Goal: Task Accomplishment & Management: Manage account settings

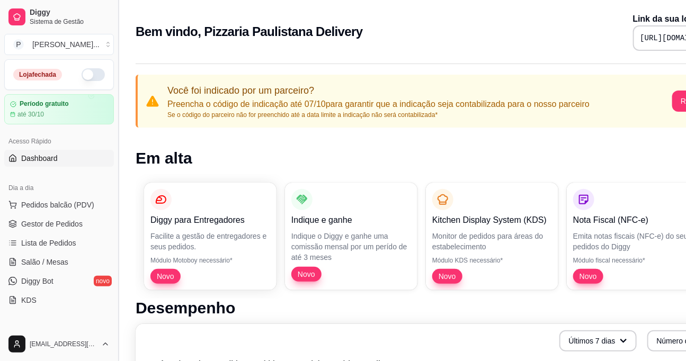
drag, startPoint x: 115, startPoint y: 115, endPoint x: 116, endPoint y: 122, distance: 6.4
click at [116, 122] on button "Toggle Sidebar" at bounding box center [118, 180] width 8 height 361
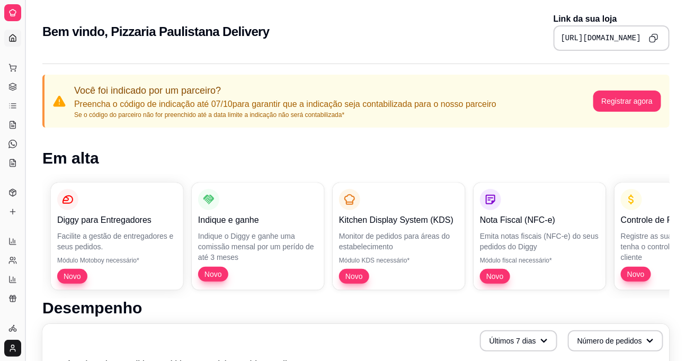
click at [26, 100] on button "Toggle Sidebar" at bounding box center [25, 180] width 8 height 361
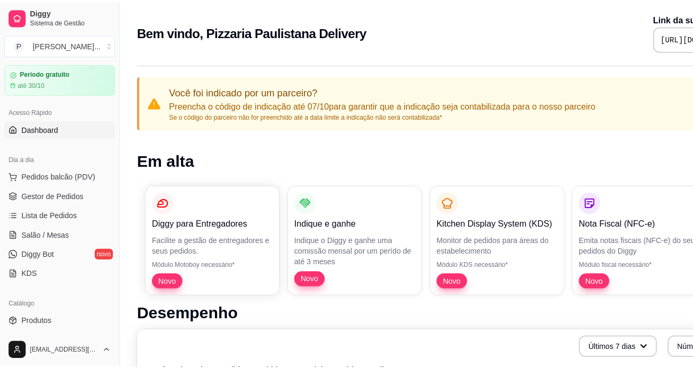
scroll to position [42, 0]
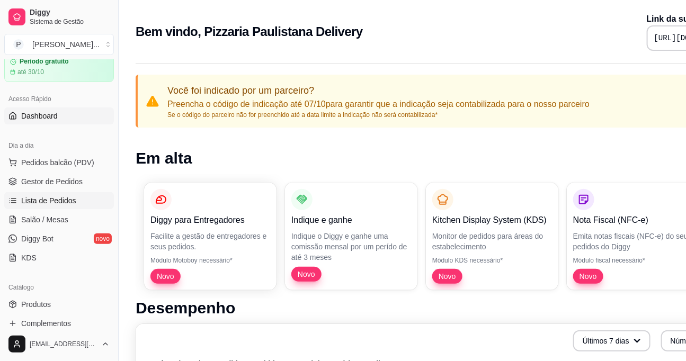
click at [57, 198] on span "Lista de Pedidos" at bounding box center [48, 200] width 55 height 11
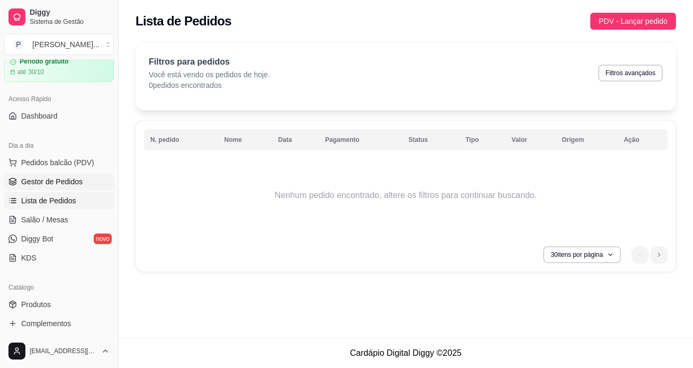
click at [52, 179] on span "Gestor de Pedidos" at bounding box center [51, 181] width 61 height 11
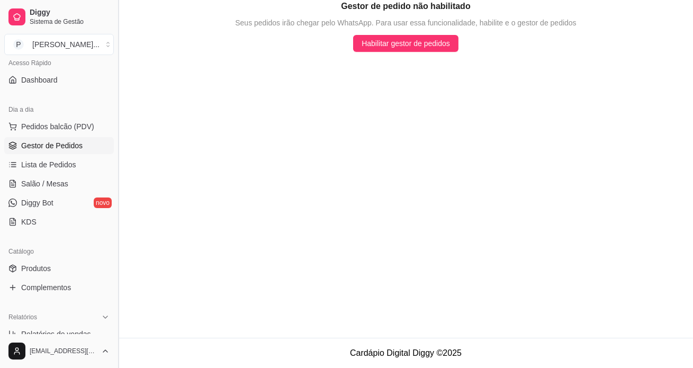
click at [116, 140] on button "Toggle Sidebar" at bounding box center [118, 184] width 8 height 368
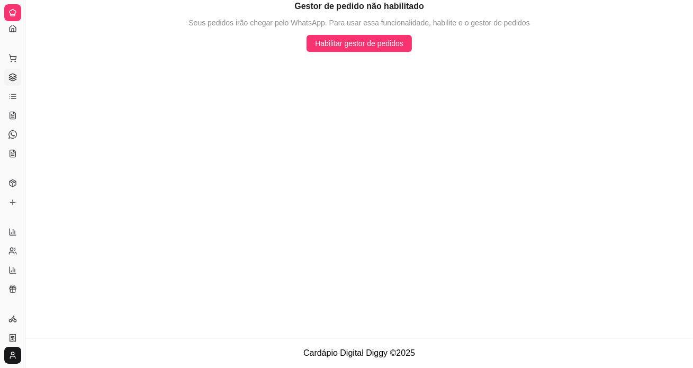
drag, startPoint x: 26, startPoint y: 72, endPoint x: 42, endPoint y: 77, distance: 16.6
click at [41, 76] on div "Diggy Sistema de Gestão P Pizzaria Paul ... Loja fechada Período gratuito até 3…" at bounding box center [346, 184] width 693 height 368
click at [42, 77] on main "Gestor de pedido não habilitado Seus pedidos irão chegar pelo WhatsApp. Para us…" at bounding box center [359, 169] width 668 height 338
click at [21, 75] on button "Toggle Sidebar" at bounding box center [25, 184] width 8 height 368
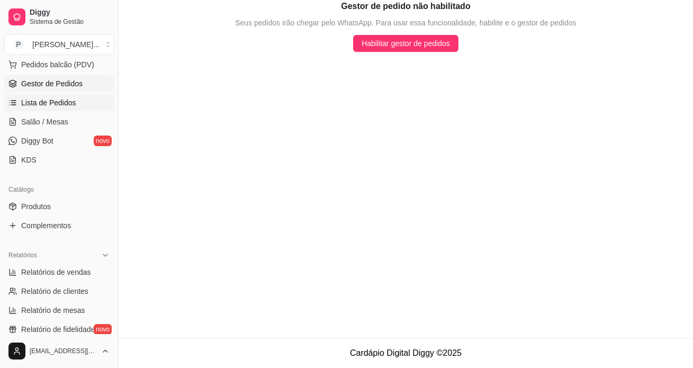
scroll to position [154, 0]
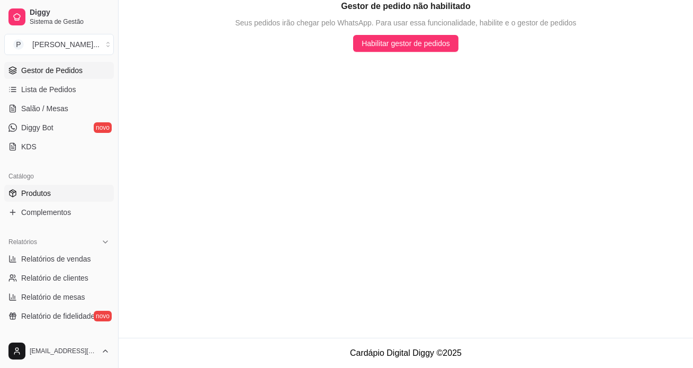
click at [32, 190] on span "Produtos" at bounding box center [36, 193] width 30 height 11
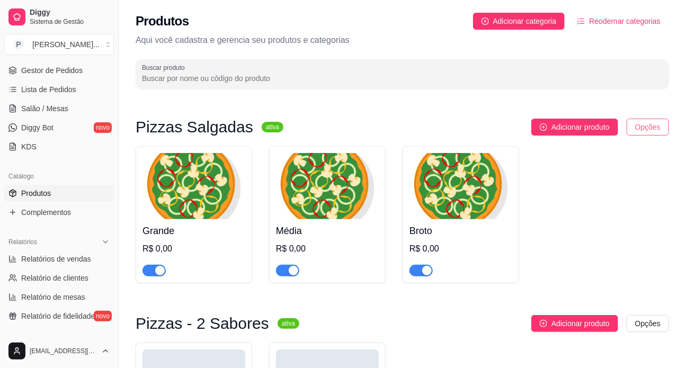
click at [647, 125] on html "Diggy Sistema de Gestão P Pizzaria Paul ... Loja fechada Período gratuito até 3…" at bounding box center [343, 184] width 686 height 368
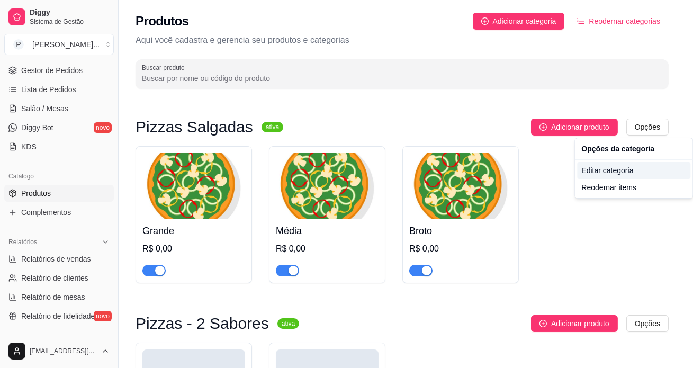
click at [620, 172] on div "Editar categoria" at bounding box center [633, 170] width 113 height 17
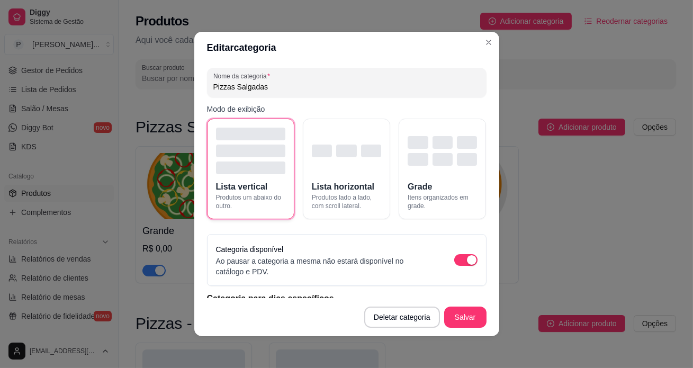
click at [248, 184] on span "Lista vertical" at bounding box center [242, 187] width 52 height 13
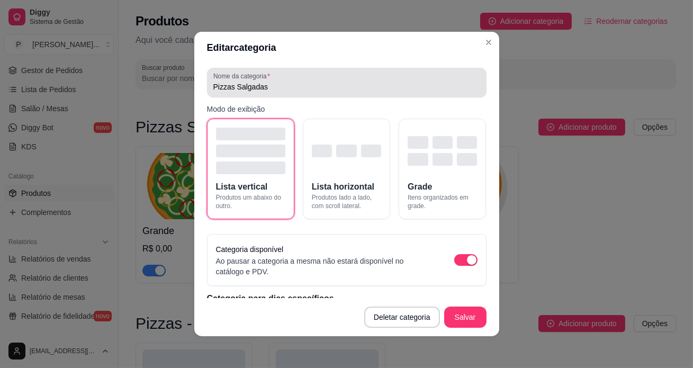
click at [256, 84] on input "Pizzas Salgadas" at bounding box center [346, 87] width 267 height 11
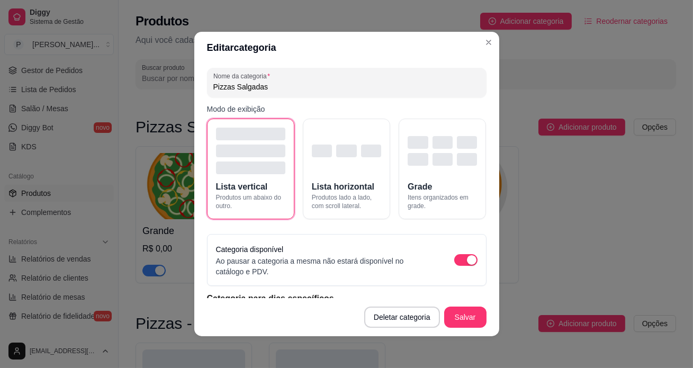
click at [286, 75] on div "Pizzas Salgadas" at bounding box center [346, 82] width 267 height 21
click at [296, 82] on input "Pizzas Salgadas" at bounding box center [346, 87] width 267 height 11
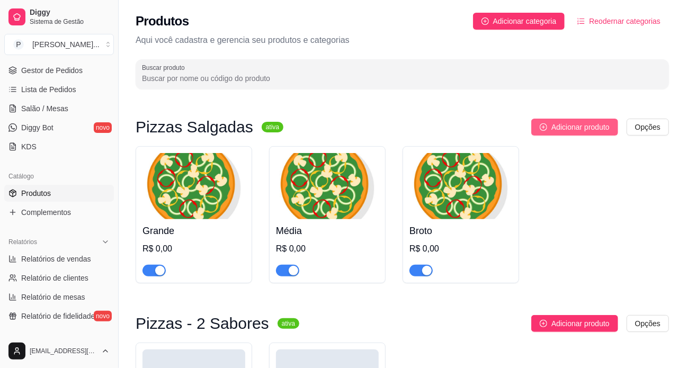
click at [563, 128] on span "Adicionar produto" at bounding box center [580, 127] width 58 height 12
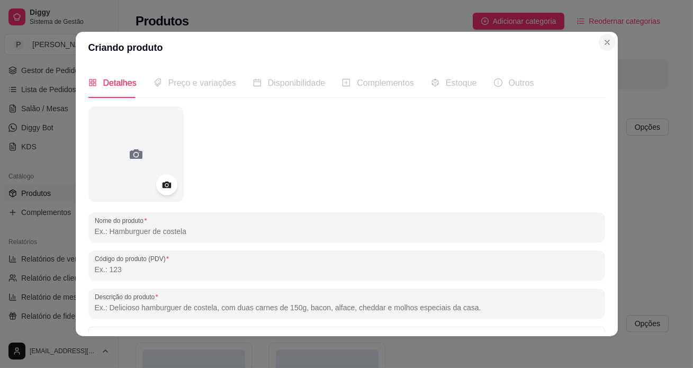
click at [601, 42] on p "Aqui você cadastra e gerencia seu produtos e categorias" at bounding box center [402, 40] width 533 height 13
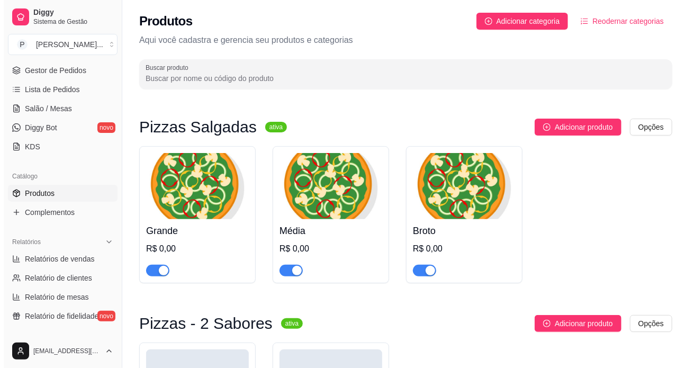
scroll to position [48, 0]
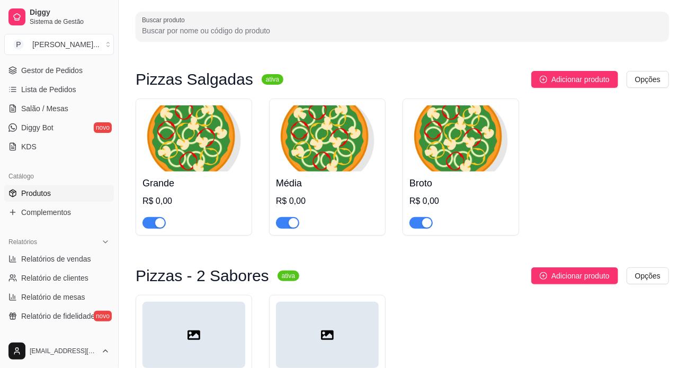
click at [183, 133] on img at bounding box center [193, 138] width 103 height 66
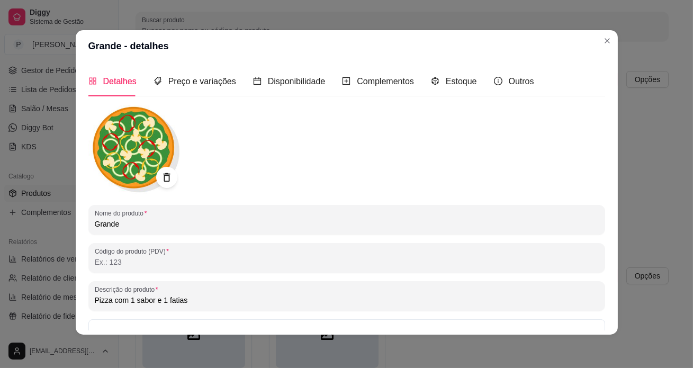
scroll to position [0, 0]
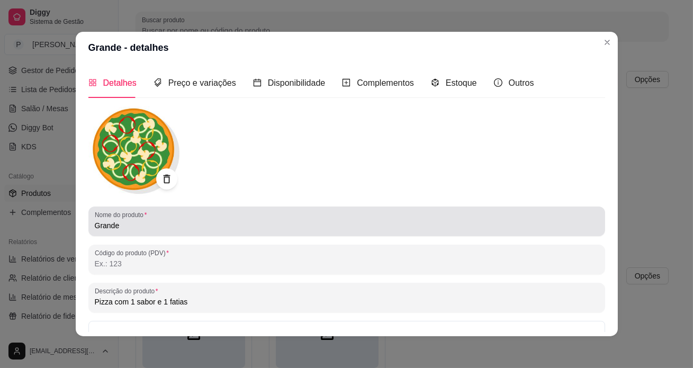
click at [128, 224] on input "Grande" at bounding box center [347, 225] width 504 height 11
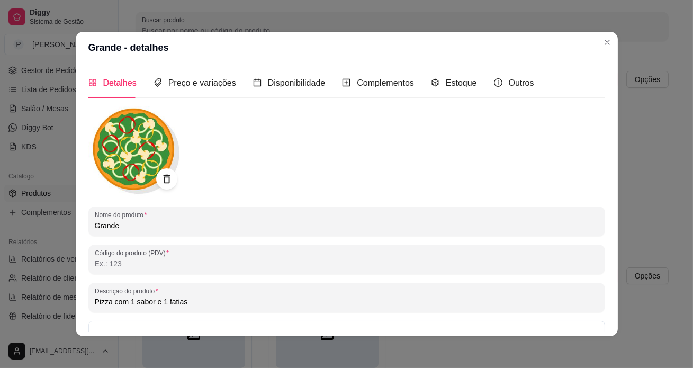
click at [234, 181] on div at bounding box center [346, 151] width 517 height 90
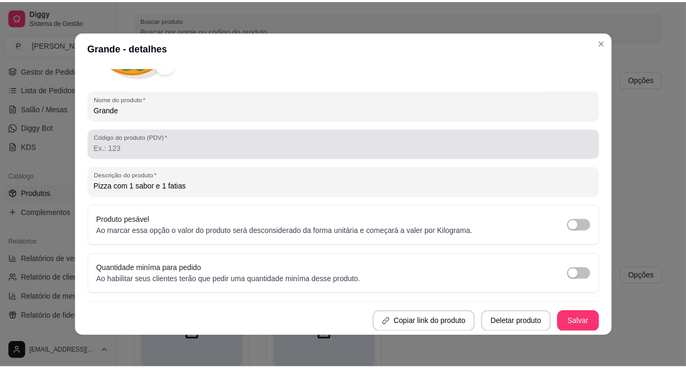
scroll to position [2, 0]
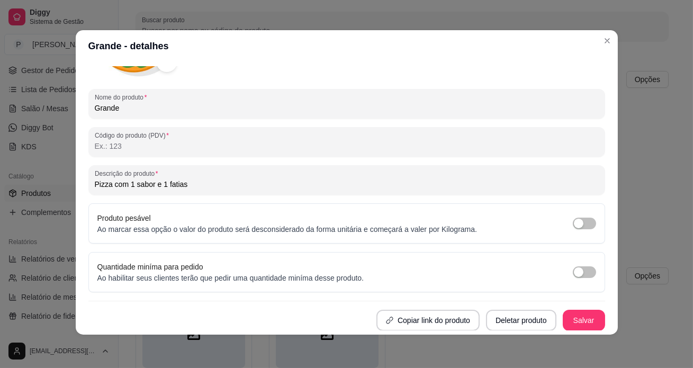
click at [180, 186] on input "Pizza com 1 sabor e 1 fatias" at bounding box center [347, 184] width 504 height 11
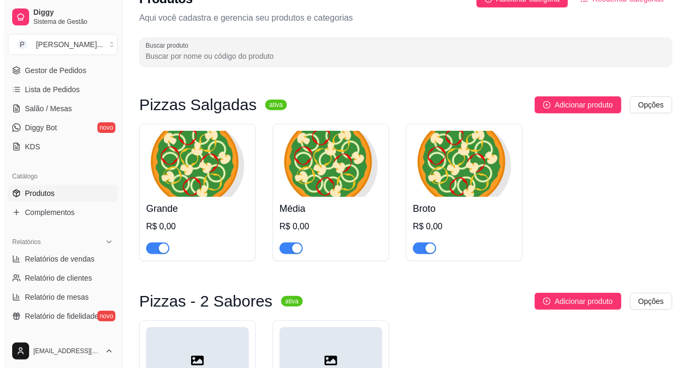
scroll to position [0, 0]
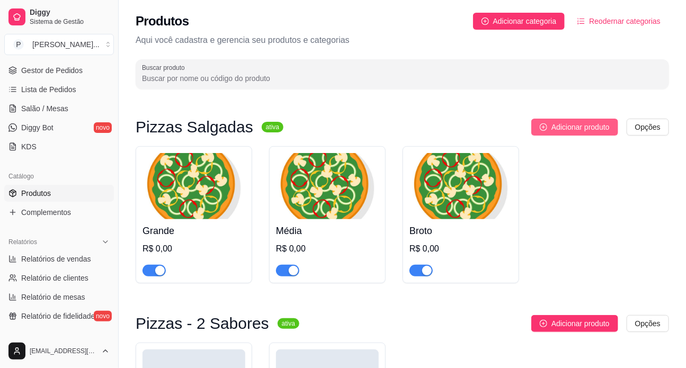
click at [575, 127] on span "Adicionar produto" at bounding box center [580, 127] width 58 height 12
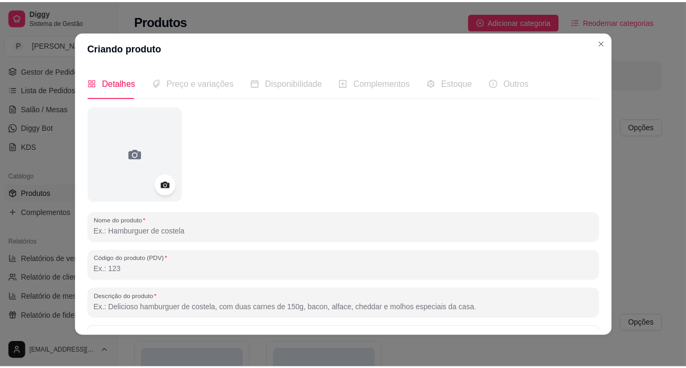
scroll to position [122, 0]
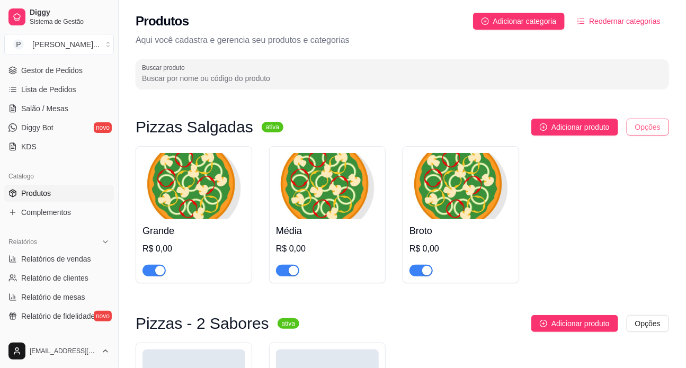
click at [646, 127] on html "Diggy Sistema de Gestão P Pizzaria Paul ... Loja fechada Período gratuito até 3…" at bounding box center [343, 184] width 686 height 368
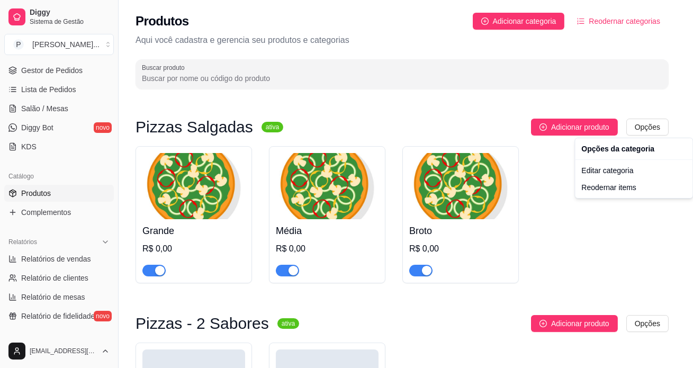
click at [499, 104] on html "Diggy Sistema de Gestão P Pizzaria Paul ... Loja fechada Período gratuito até 3…" at bounding box center [346, 184] width 693 height 368
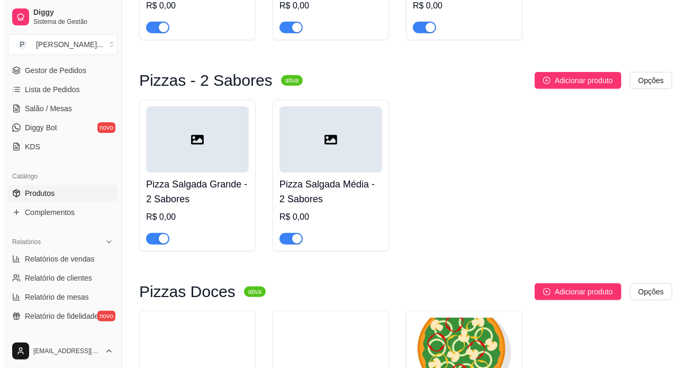
scroll to position [0, 0]
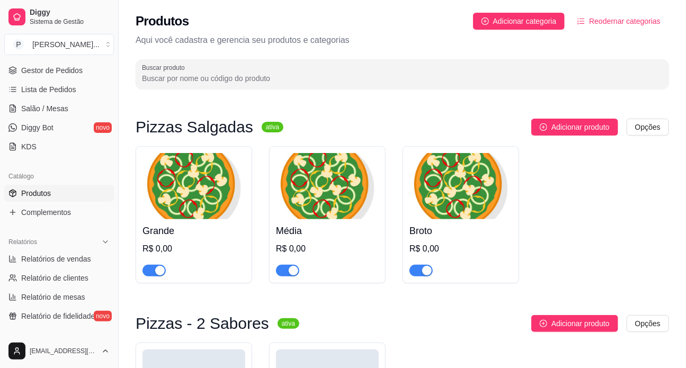
click at [210, 200] on img at bounding box center [193, 186] width 103 height 66
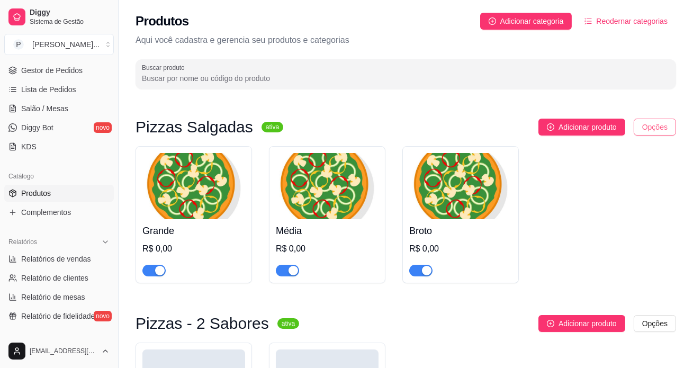
click at [645, 124] on html "Diggy Sistema de Gestão P Pizzaria Paul ... Loja fechada Período gratuito até 3…" at bounding box center [346, 184] width 693 height 368
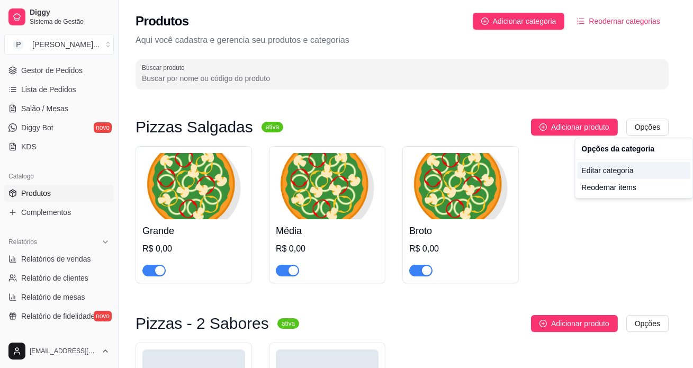
click at [610, 171] on div "Editar categoria" at bounding box center [633, 170] width 113 height 17
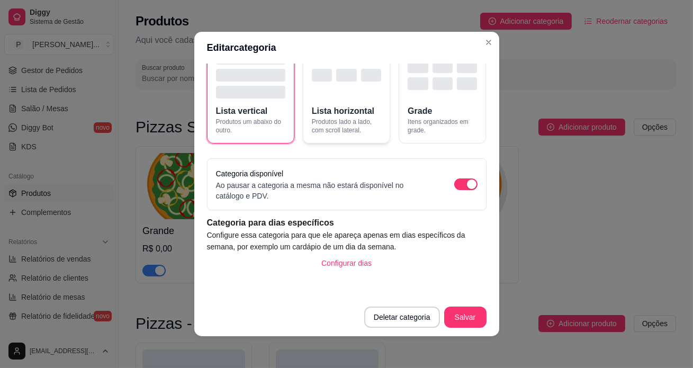
scroll to position [2, 0]
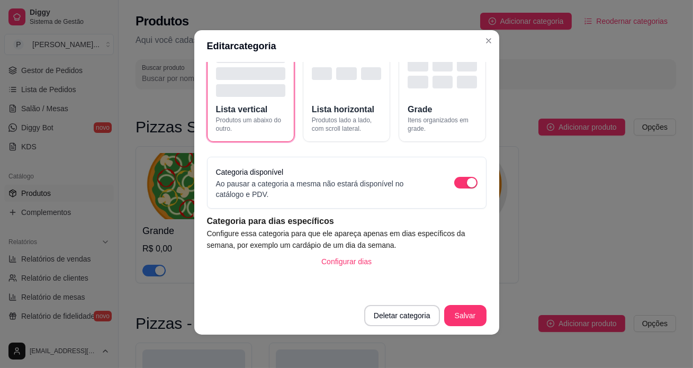
click at [265, 181] on p "Ao pausar a categoria a mesma não estará disponível no catálogo e PDV." at bounding box center [324, 189] width 217 height 21
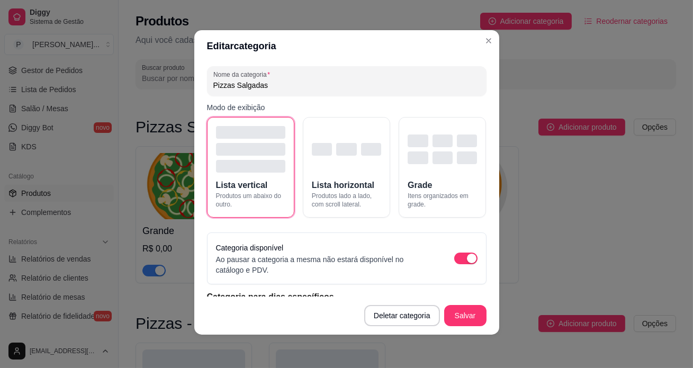
scroll to position [0, 0]
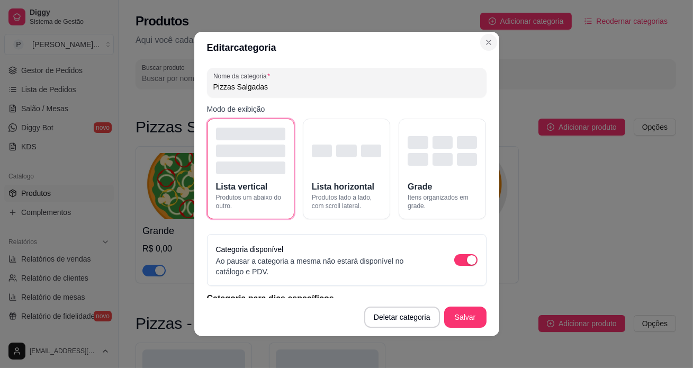
click at [485, 41] on p "Aqui você cadastra e gerencia seu produtos e categorias" at bounding box center [406, 40] width 541 height 13
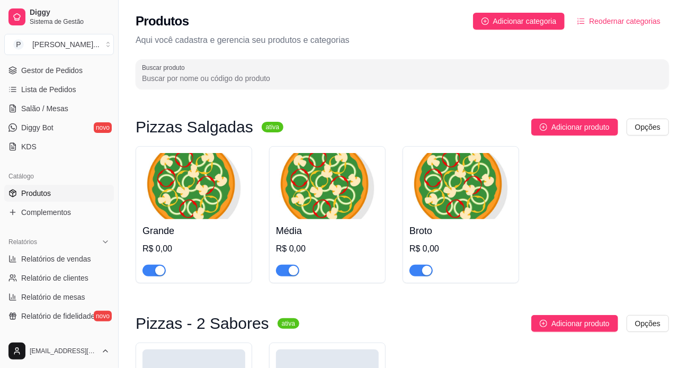
click at [225, 132] on h3 "Pizzas Salgadas" at bounding box center [195, 127] width 118 height 13
click at [262, 126] on sup "ativa" at bounding box center [273, 127] width 22 height 11
click at [264, 126] on sup "ativa" at bounding box center [273, 127] width 22 height 11
click at [314, 119] on div "Adicionar produto Opções" at bounding box center [480, 127] width 377 height 17
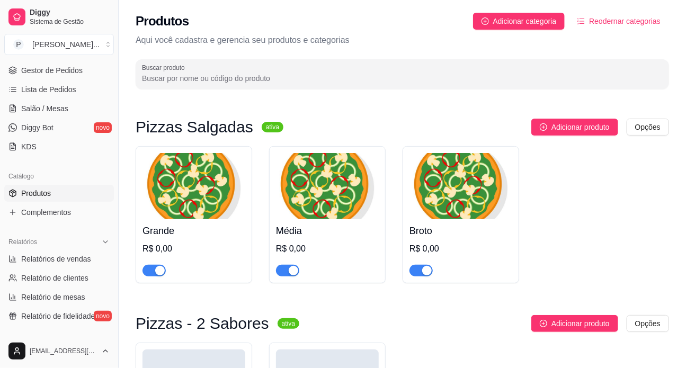
drag, startPoint x: 222, startPoint y: 177, endPoint x: 217, endPoint y: 175, distance: 5.5
click at [217, 175] on img at bounding box center [193, 186] width 103 height 66
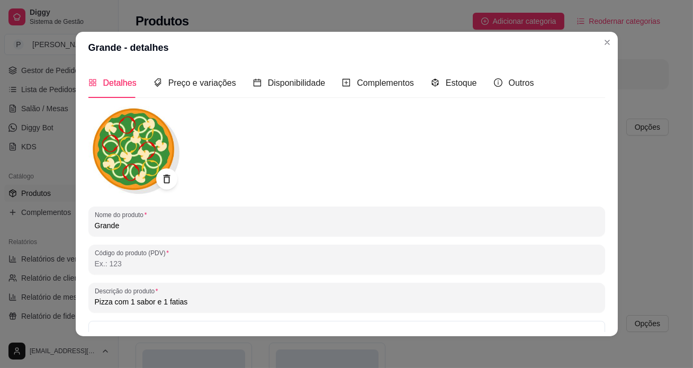
click at [131, 132] on img at bounding box center [135, 151] width 95 height 90
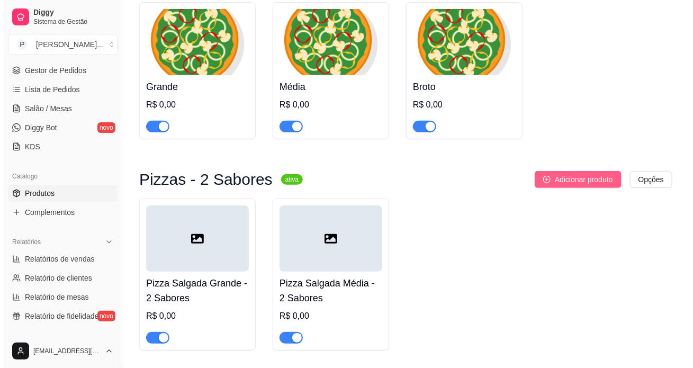
scroll to position [240, 0]
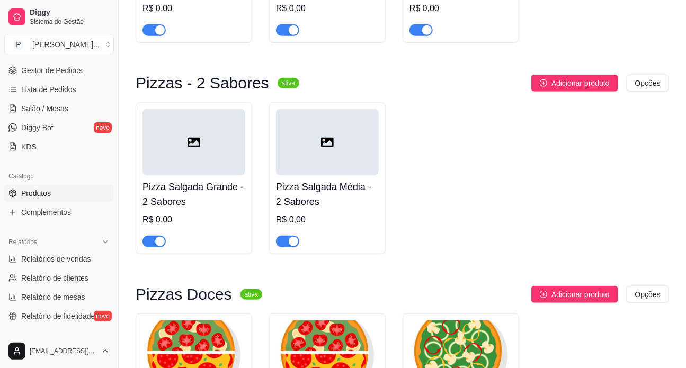
click at [192, 151] on div at bounding box center [193, 142] width 103 height 66
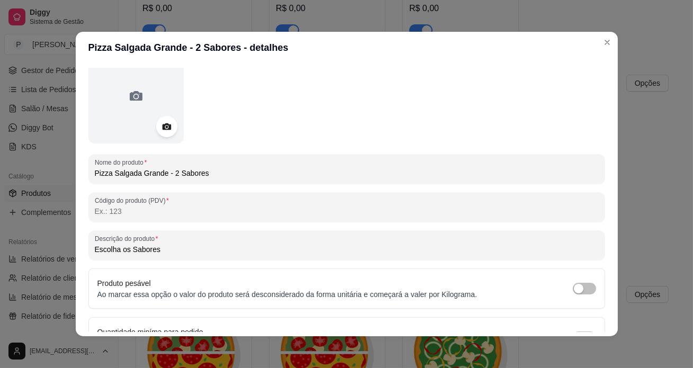
scroll to position [0, 0]
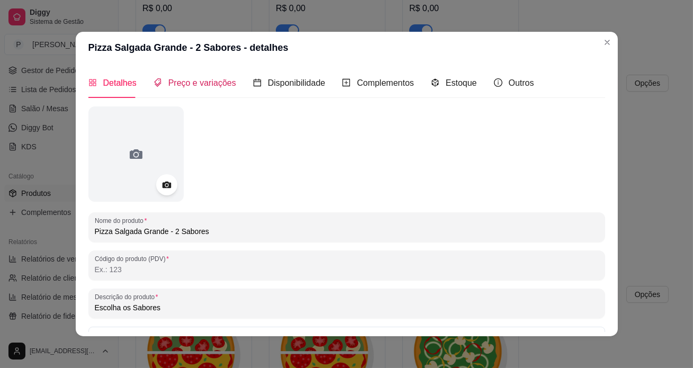
click at [191, 86] on span "Preço e variações" at bounding box center [202, 82] width 68 height 9
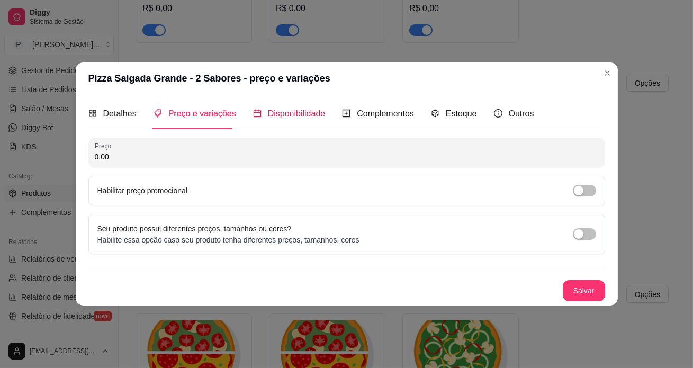
click at [297, 118] on span "Disponibilidade" at bounding box center [297, 113] width 58 height 9
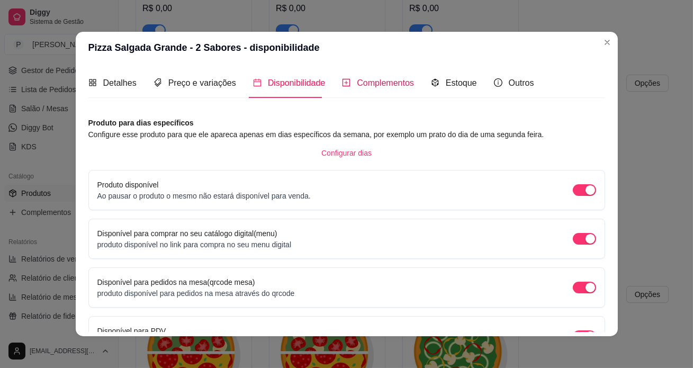
click at [383, 87] on span "Complementos" at bounding box center [385, 82] width 57 height 9
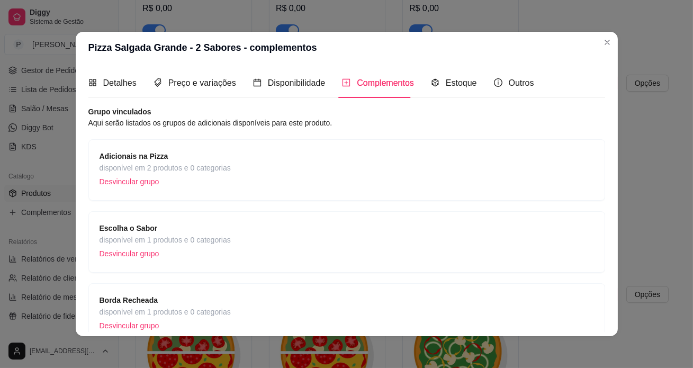
click at [124, 240] on span "disponível em 1 produtos e 0 categorias" at bounding box center [165, 240] width 131 height 12
click at [452, 84] on span "Estoque" at bounding box center [461, 82] width 31 height 9
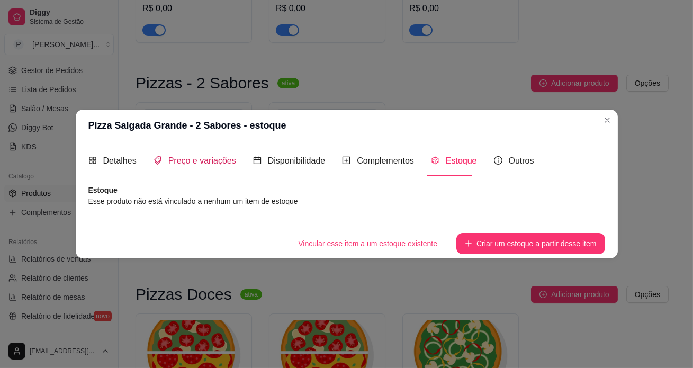
click at [224, 161] on span "Preço e variações" at bounding box center [202, 160] width 68 height 9
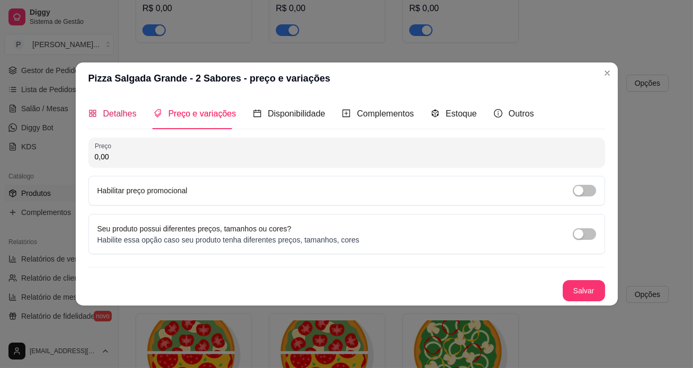
click at [112, 114] on span "Detalhes" at bounding box center [119, 113] width 33 height 9
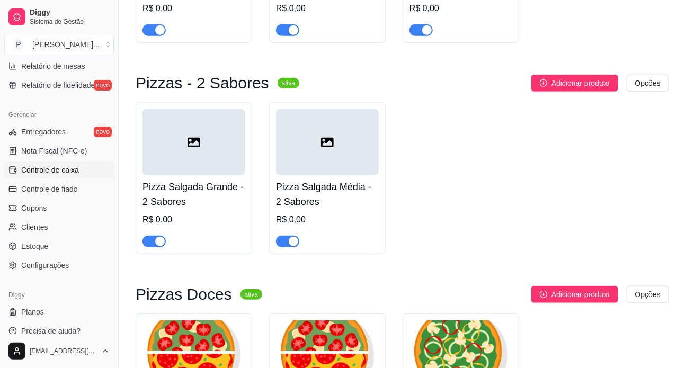
scroll to position [385, 0]
click at [60, 267] on span "Configurações" at bounding box center [45, 265] width 48 height 11
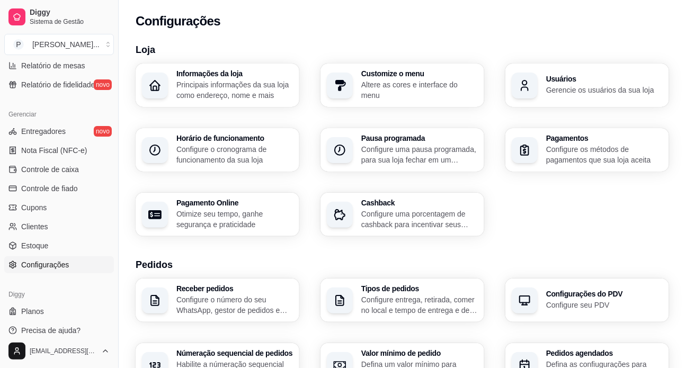
click at [211, 84] on p "Principais informações da sua loja como endereço, nome e mais" at bounding box center [234, 89] width 117 height 21
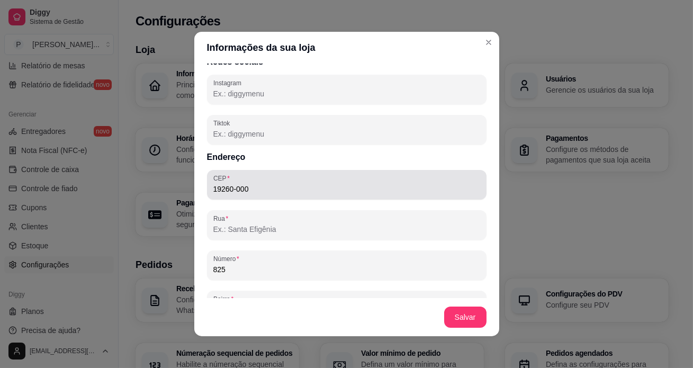
scroll to position [530, 0]
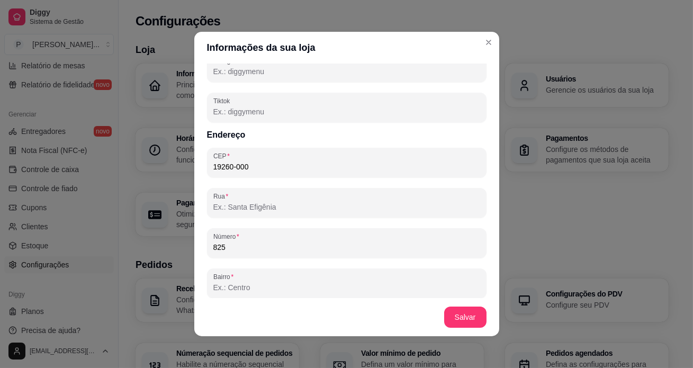
click at [261, 208] on input "Rua" at bounding box center [346, 207] width 267 height 11
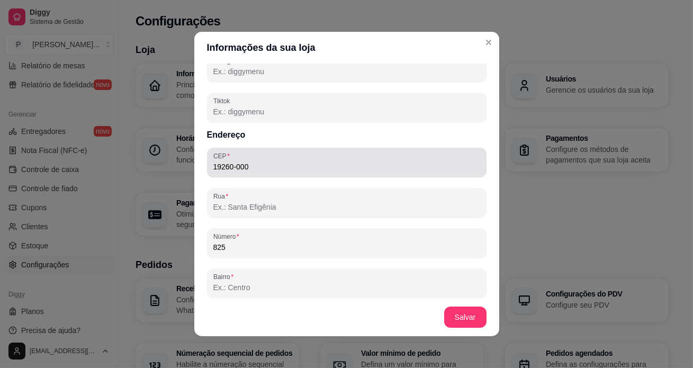
click at [273, 162] on input "19260-000" at bounding box center [346, 167] width 267 height 11
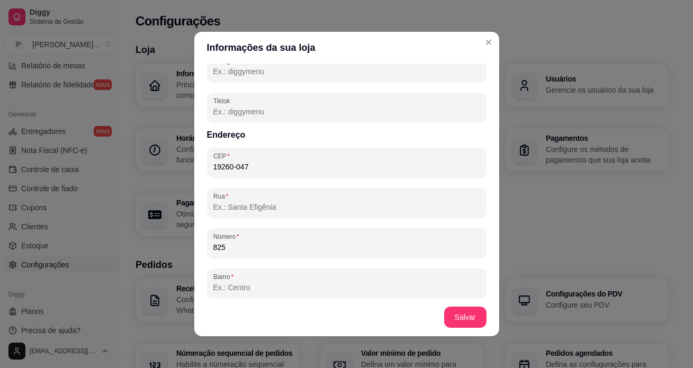
type input "19260-047"
type input "Avenida Joaquim Juca de Goes"
type input "Centro"
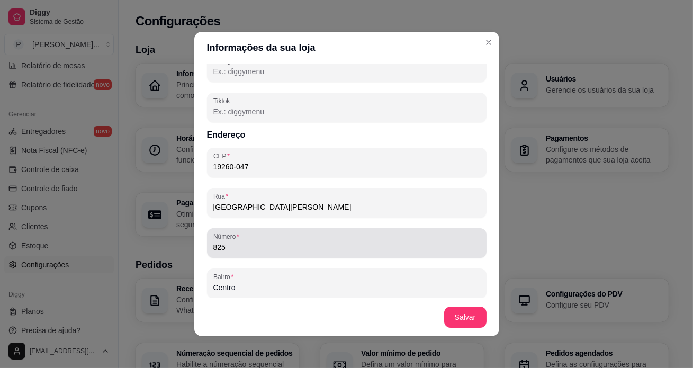
click at [260, 248] on input "825" at bounding box center [346, 247] width 267 height 11
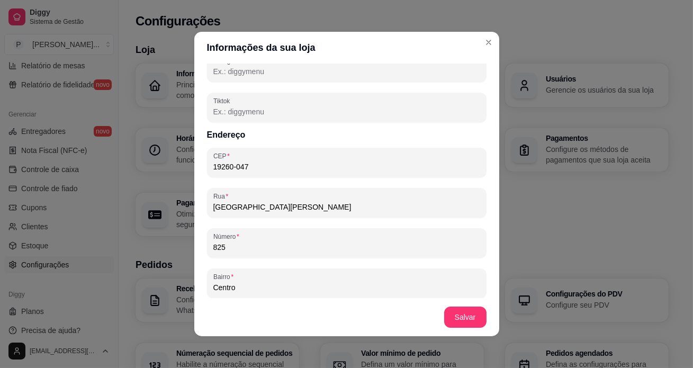
click at [262, 286] on input "Centro" at bounding box center [346, 287] width 267 height 11
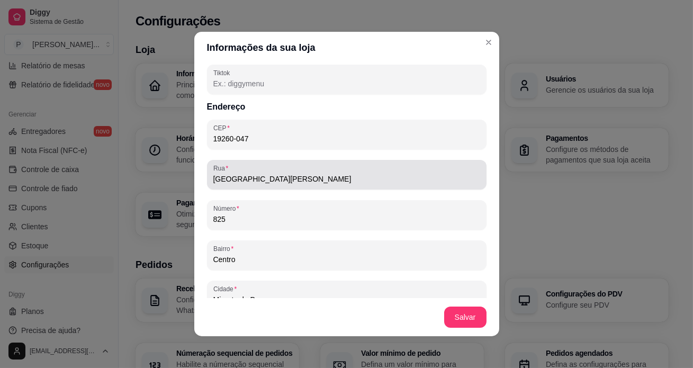
scroll to position [557, 0]
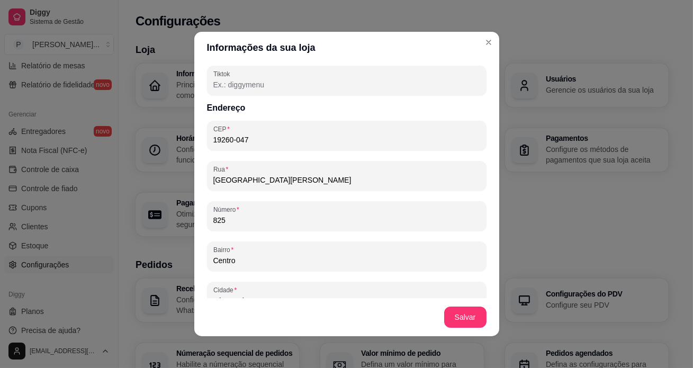
click at [199, 211] on div "Informações principais Nome da loja Pizzaria Paulistana Delivery Número de cont…" at bounding box center [346, 181] width 305 height 235
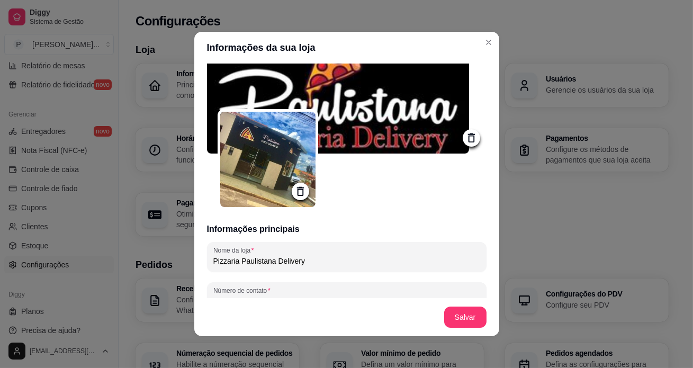
scroll to position [0, 0]
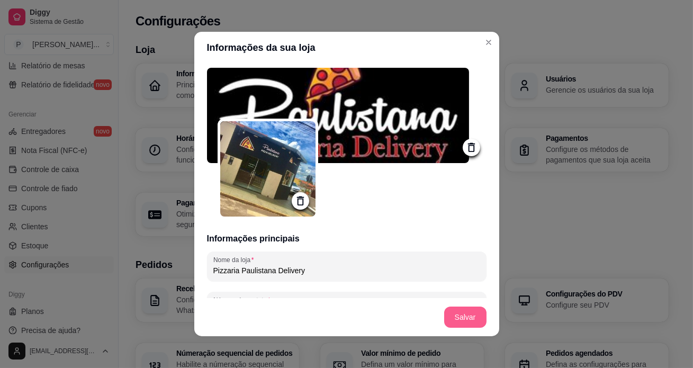
click at [456, 316] on footer "Salvar" at bounding box center [346, 317] width 305 height 38
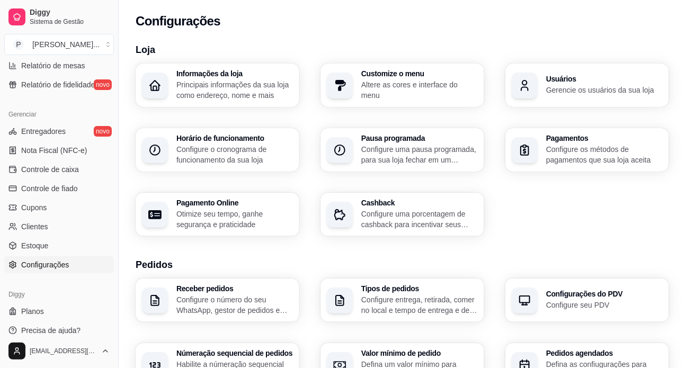
click at [219, 153] on p "Configure o cronograma de funcionamento da sua loja" at bounding box center [234, 154] width 117 height 21
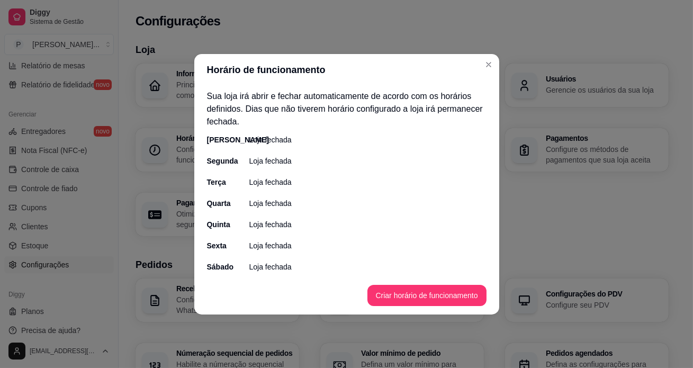
click at [284, 139] on p "Loja fechada" at bounding box center [270, 140] width 42 height 11
click at [406, 298] on button "Criar horário de funcionamento" at bounding box center [426, 295] width 115 height 21
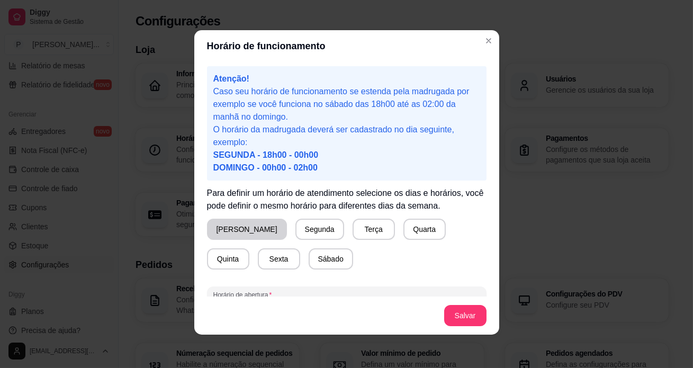
click at [223, 231] on button "[PERSON_NAME]" at bounding box center [247, 229] width 80 height 21
click at [293, 228] on button "Segunda" at bounding box center [317, 229] width 49 height 21
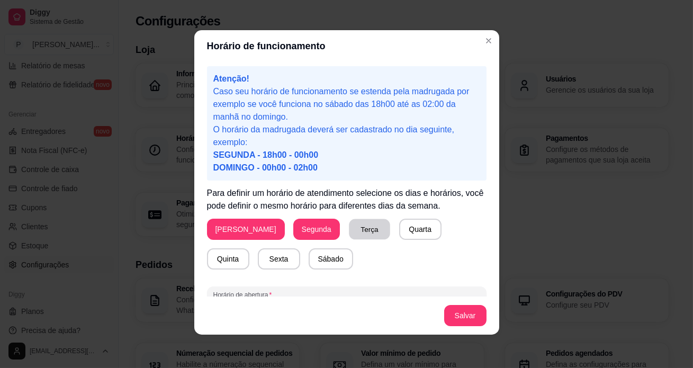
click at [349, 229] on button "Terça" at bounding box center [369, 229] width 41 height 21
click at [293, 233] on button "Segunda" at bounding box center [316, 229] width 47 height 21
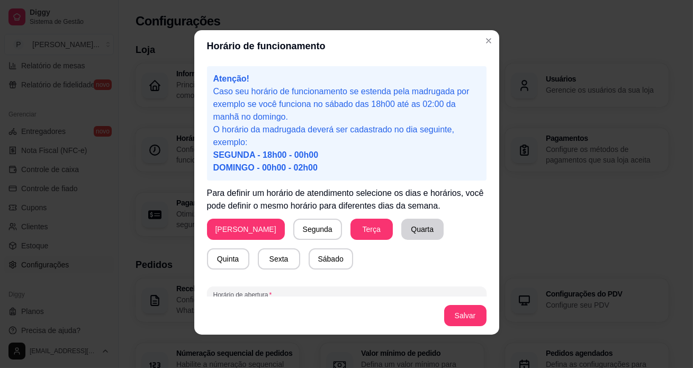
click at [402, 231] on button "Quarta" at bounding box center [423, 229] width 42 height 21
click at [249, 249] on button "Quinta" at bounding box center [228, 259] width 41 height 21
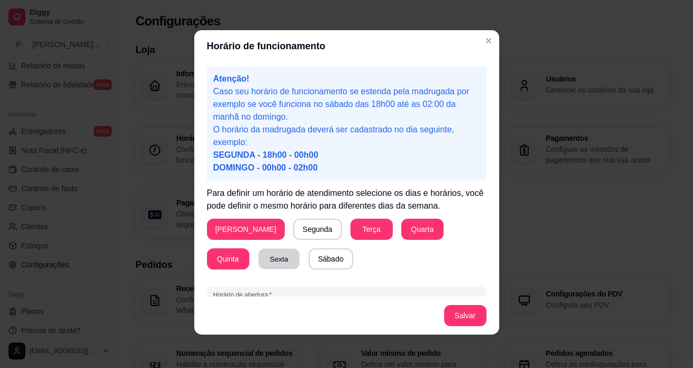
click at [258, 254] on button "Sexta" at bounding box center [278, 259] width 41 height 21
click at [309, 262] on button "Sábado" at bounding box center [331, 258] width 44 height 21
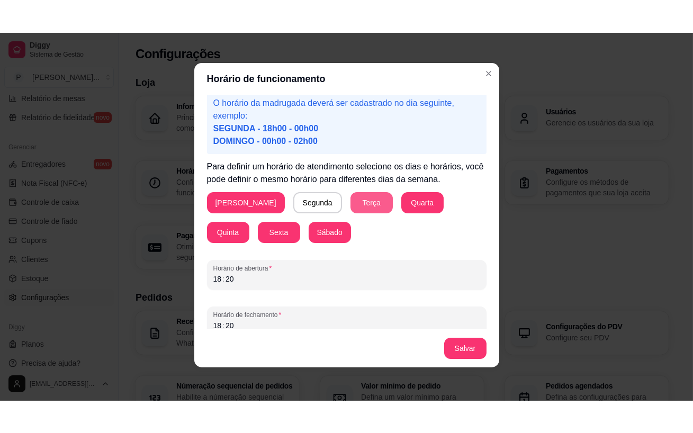
scroll to position [69, 0]
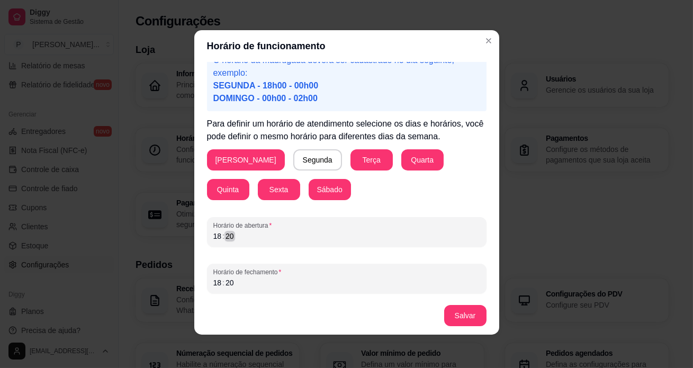
click at [245, 237] on div "18 : 20" at bounding box center [346, 236] width 267 height 13
click at [242, 285] on div "18 : 20" at bounding box center [346, 282] width 267 height 13
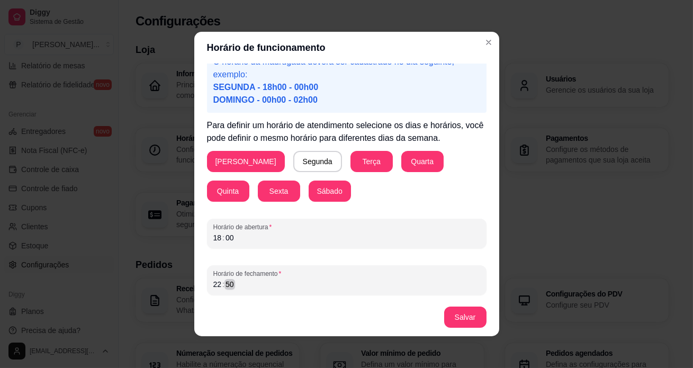
scroll to position [2, 0]
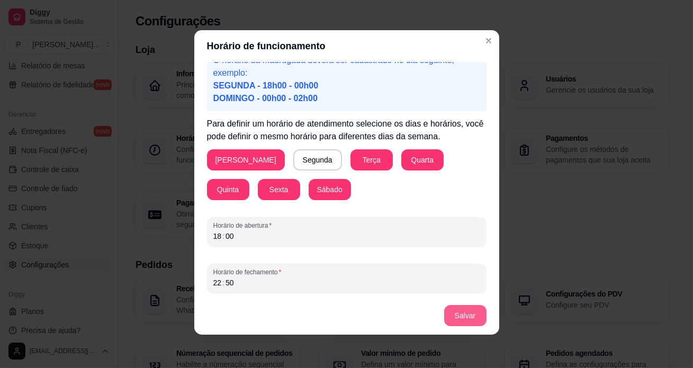
click at [463, 311] on button "Salvar" at bounding box center [465, 315] width 42 height 21
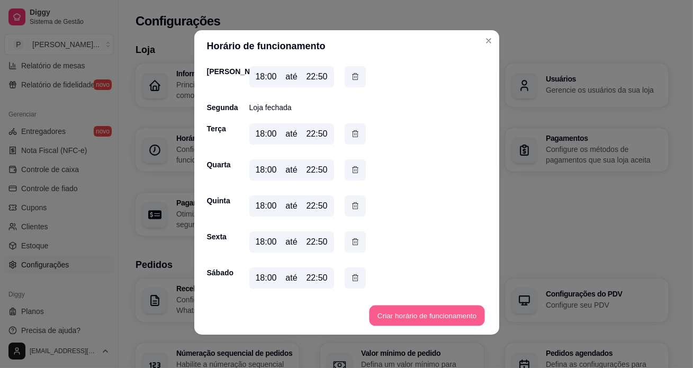
click at [394, 317] on button "Criar horário de funcionamento" at bounding box center [426, 316] width 115 height 21
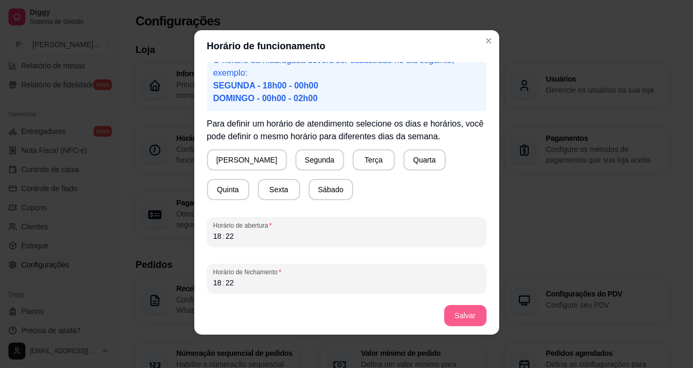
click at [468, 322] on button "Salvar" at bounding box center [465, 315] width 42 height 21
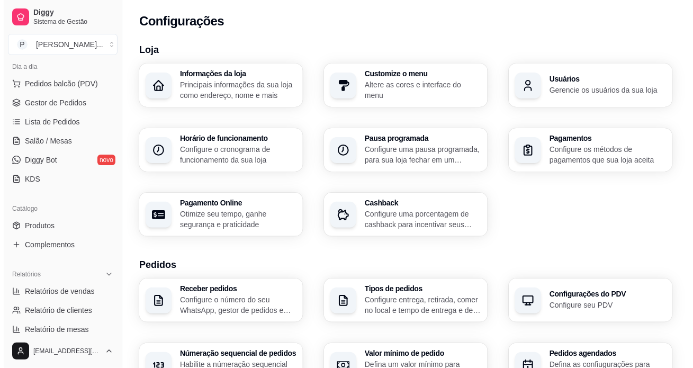
scroll to position [0, 0]
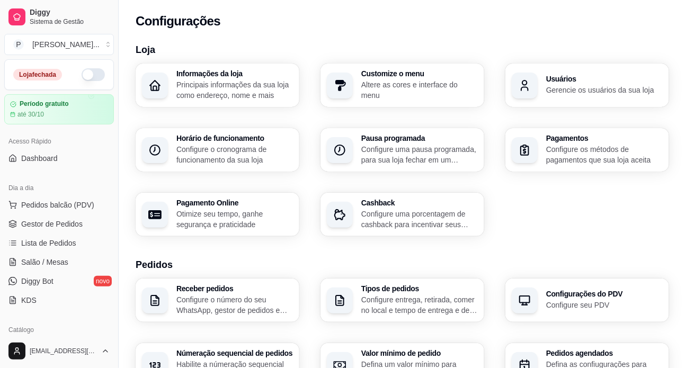
click at [224, 152] on p "Configure o cronograma de funcionamento da sua loja" at bounding box center [234, 154] width 117 height 21
click at [211, 213] on p "Otimize seu tempo, ganhe segurança e praticidade" at bounding box center [234, 219] width 117 height 21
select select "4.98"
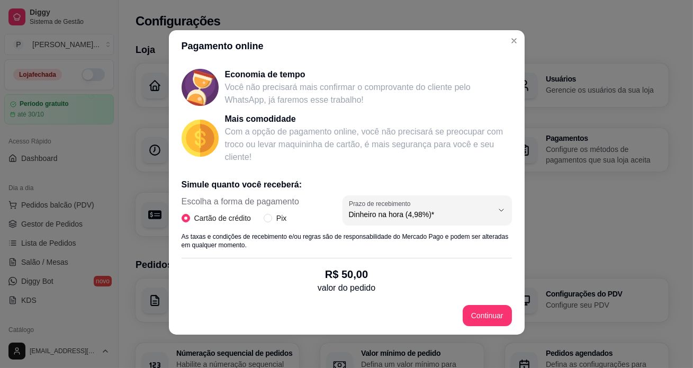
scroll to position [95, 0]
click at [267, 217] on input "Pix" at bounding box center [268, 219] width 8 height 8
radio input "true"
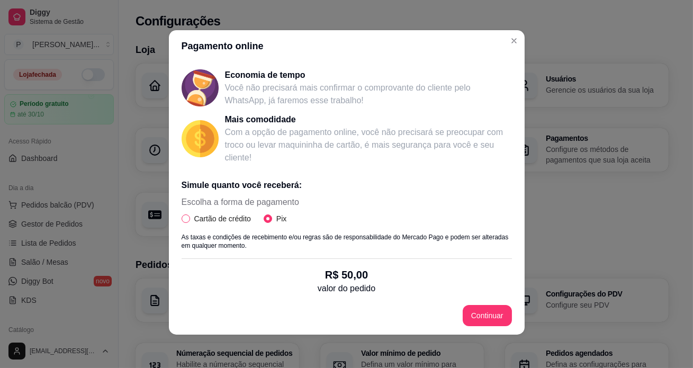
click at [182, 221] on input "Cartão de crédito" at bounding box center [186, 219] width 8 height 8
radio input "true"
click at [182, 221] on input "Cartão de crédito" at bounding box center [186, 219] width 8 height 8
radio input "false"
select select "4.98"
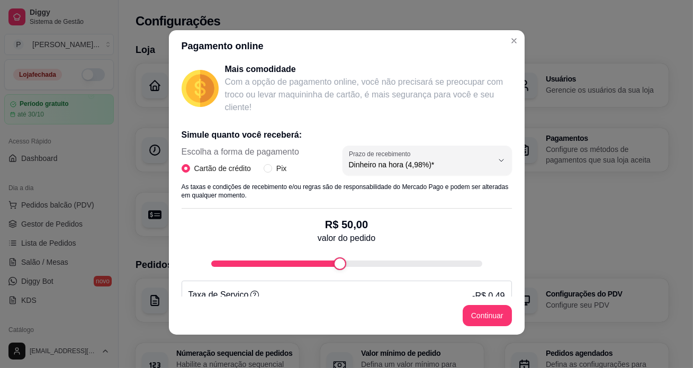
scroll to position [191, 0]
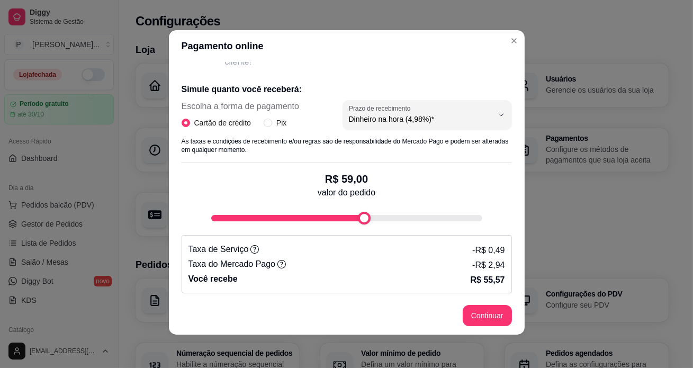
type input "60"
click at [364, 220] on div "fee-calculator" at bounding box center [367, 218] width 13 height 13
click at [264, 122] on input "Pix" at bounding box center [268, 123] width 8 height 8
radio input "true"
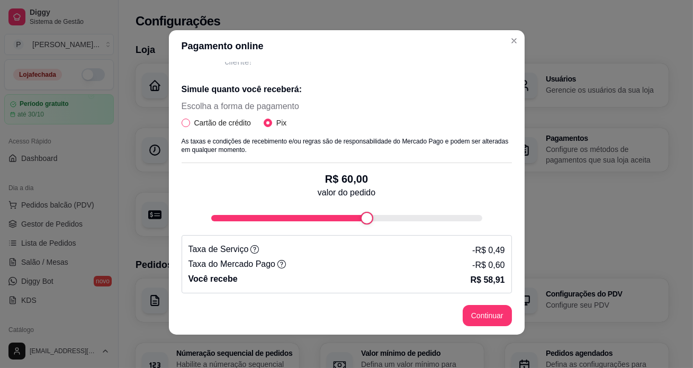
click at [185, 121] on input "Cartão de crédito" at bounding box center [186, 123] width 8 height 8
radio input "true"
radio input "false"
select select "4.98"
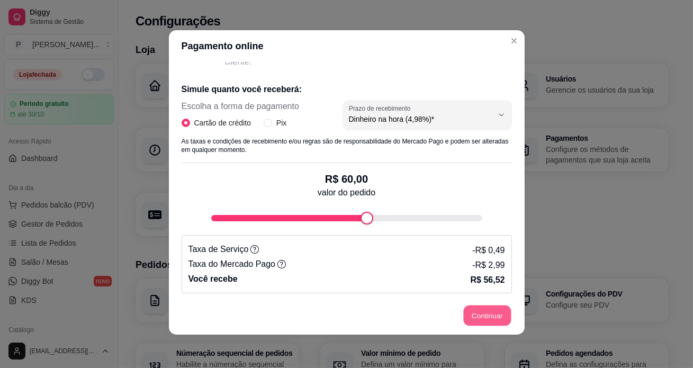
click at [485, 313] on button "Continuar" at bounding box center [487, 316] width 48 height 21
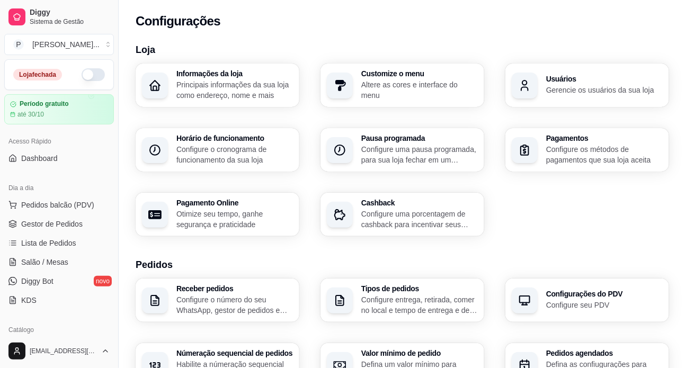
click at [432, 93] on p "Altere as cores e interface do menu" at bounding box center [419, 89] width 117 height 21
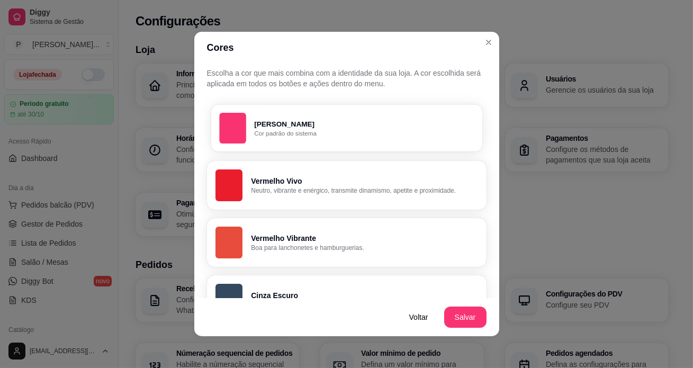
click at [288, 126] on p "Rosa Diggy" at bounding box center [364, 124] width 220 height 10
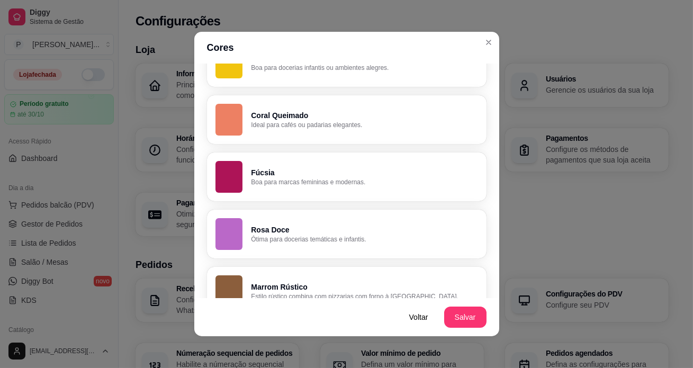
scroll to position [775, 0]
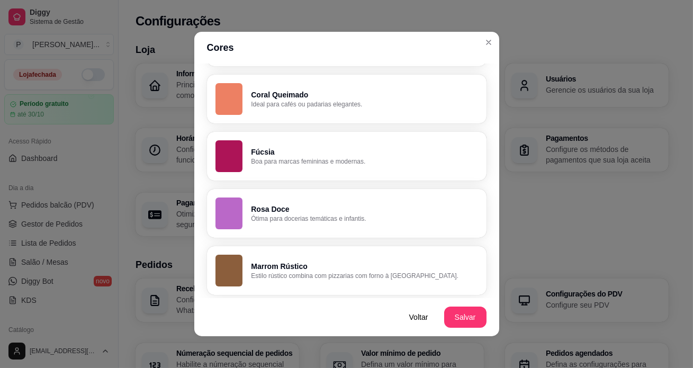
click at [263, 275] on p "Estilo rústico combina com pizzarias com forno à lenha." at bounding box center [364, 276] width 227 height 8
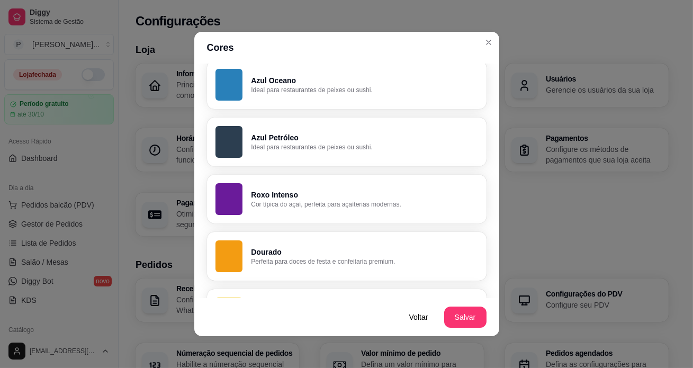
scroll to position [484, 0]
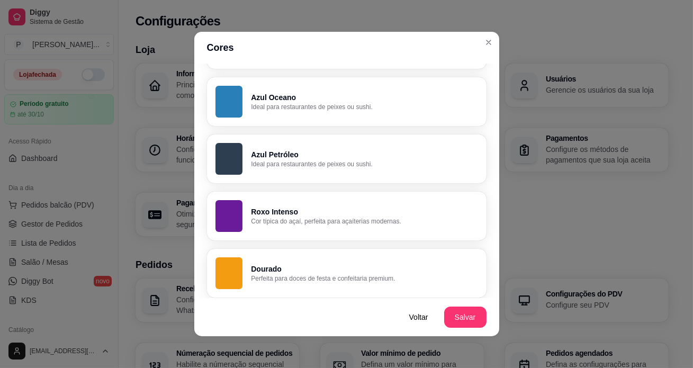
click at [287, 163] on p "Ideal para restaurantes de peixes ou sushi." at bounding box center [364, 164] width 227 height 8
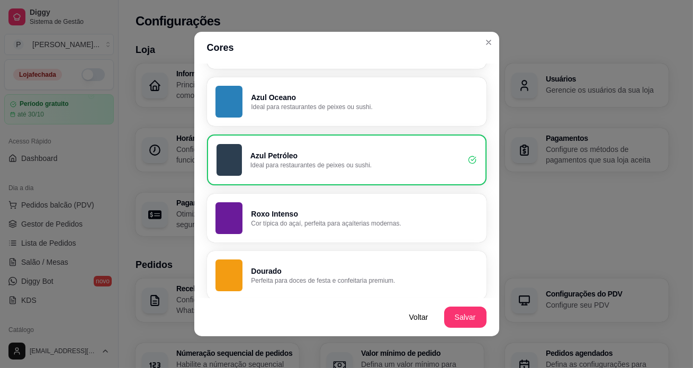
scroll to position [340, 0]
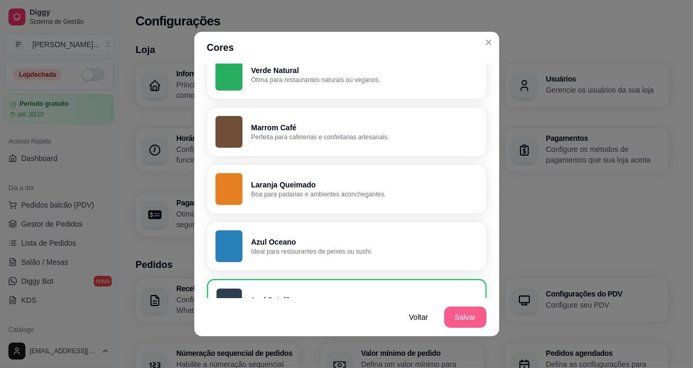
click at [468, 318] on button "Salvar" at bounding box center [465, 317] width 42 height 21
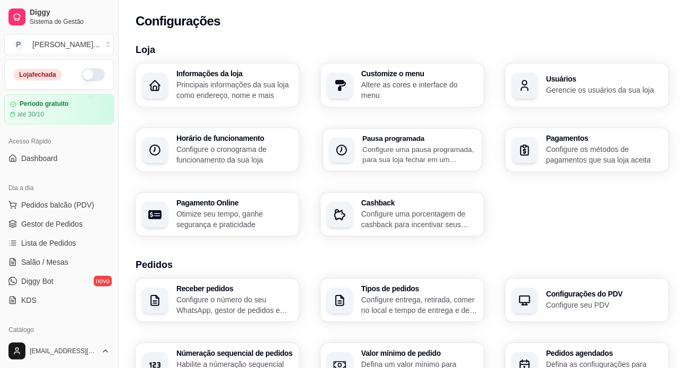
click at [380, 160] on p "Configure uma pausa programada, para sua loja fechar em um período específico" at bounding box center [418, 154] width 113 height 21
click at [400, 226] on p "Configure uma porcentagem de cashback para incentivar seus clientes a comprarem…" at bounding box center [419, 219] width 117 height 21
click at [578, 89] on p "Gerencie os usuários da sua loja" at bounding box center [604, 90] width 117 height 11
click at [572, 159] on p "Configure os métodos de pagamentos que sua loja aceita" at bounding box center [603, 154] width 113 height 21
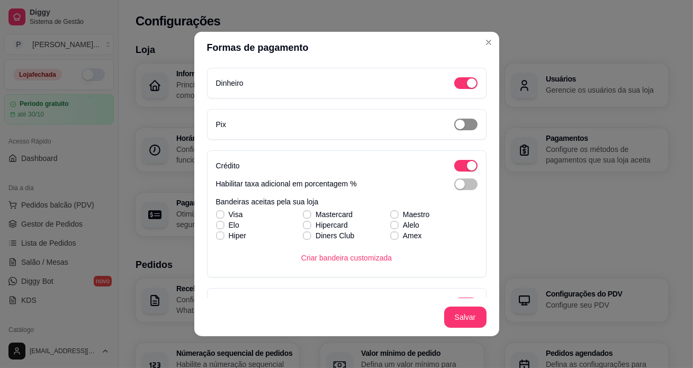
click at [460, 126] on span "button" at bounding box center [465, 125] width 23 height 12
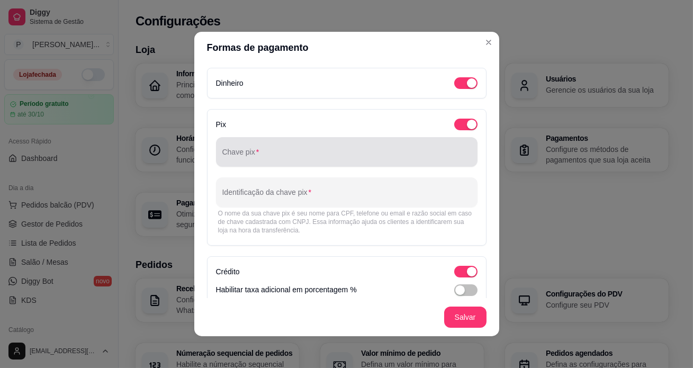
drag, startPoint x: 266, startPoint y: 141, endPoint x: 272, endPoint y: 146, distance: 7.2
click at [269, 143] on div at bounding box center [346, 151] width 249 height 21
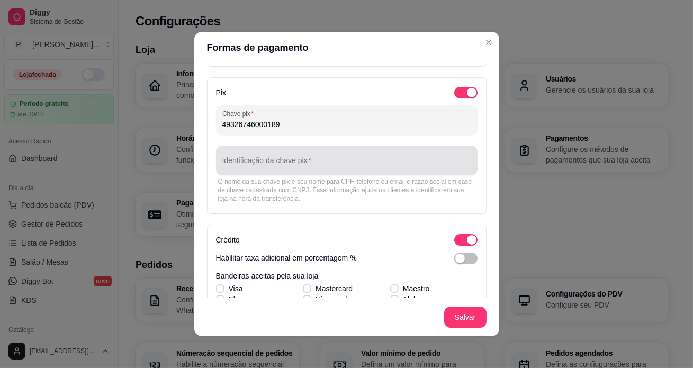
scroll to position [48, 0]
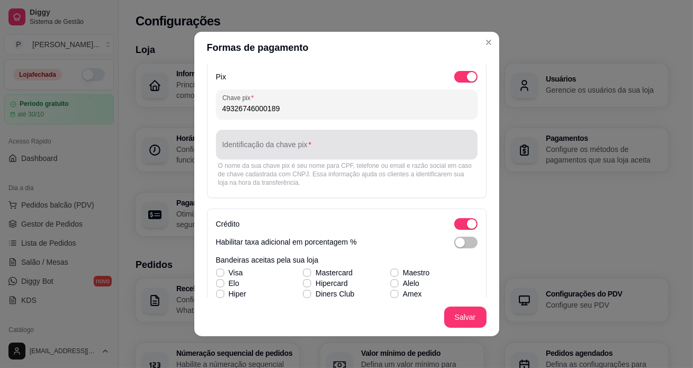
type input "49326746000189"
click at [275, 148] on input "Identificação da chave pix" at bounding box center [346, 149] width 249 height 11
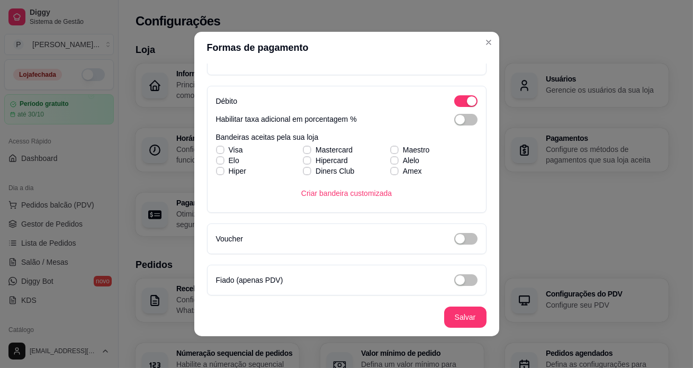
scroll to position [2, 0]
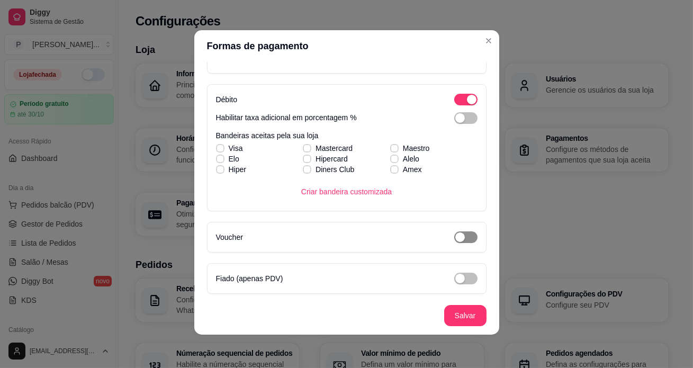
type input "FABIO SILVA PEREIRA - PIZZARIA PAULISTANA"
click at [465, 238] on span "button" at bounding box center [465, 237] width 23 height 12
click at [454, 232] on span "button" at bounding box center [465, 237] width 23 height 12
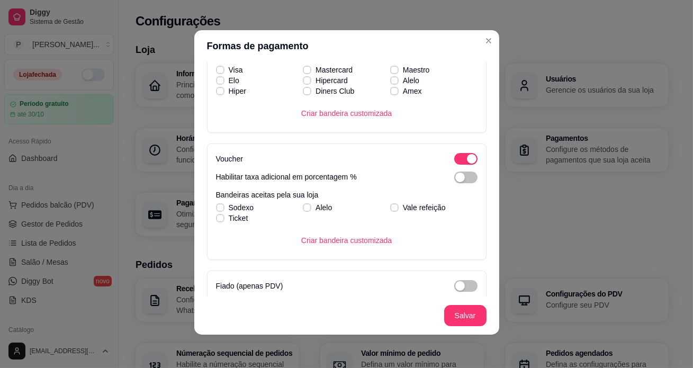
scroll to position [394, 0]
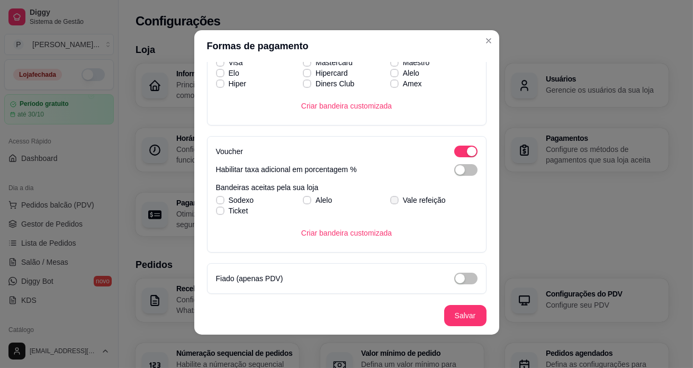
click at [391, 201] on icon at bounding box center [394, 200] width 6 height 4
click at [390, 202] on input "Vale refeição" at bounding box center [393, 205] width 7 height 7
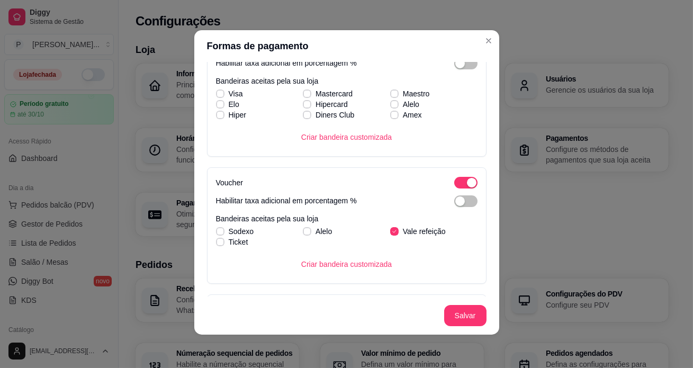
scroll to position [346, 0]
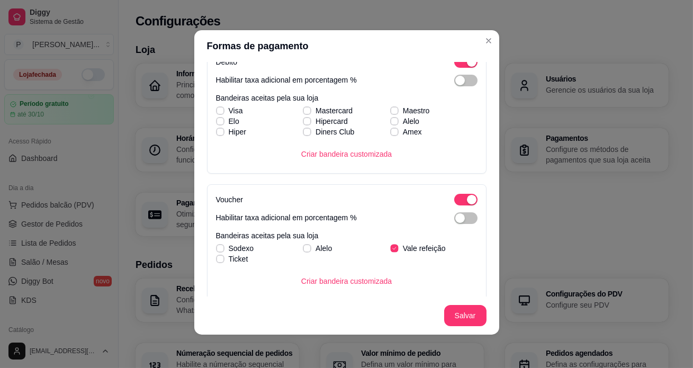
click at [416, 246] on span "Vale refeição" at bounding box center [424, 248] width 43 height 11
click at [397, 251] on input "Vale refeição" at bounding box center [393, 254] width 7 height 7
click at [390, 244] on span at bounding box center [394, 248] width 8 height 8
click at [390, 251] on input "Vale refeição" at bounding box center [393, 254] width 7 height 7
checkbox input "true"
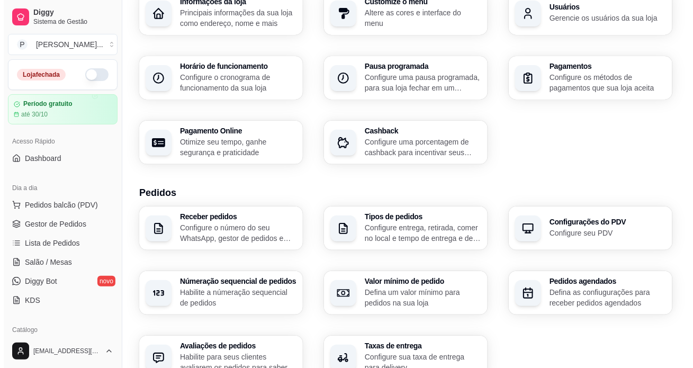
scroll to position [96, 0]
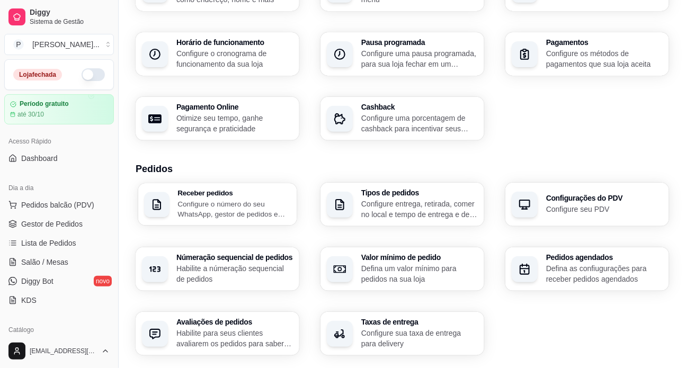
click at [243, 212] on p "Configure o número do seu WhatsApp, gestor de pedidos e outros" at bounding box center [233, 209] width 113 height 21
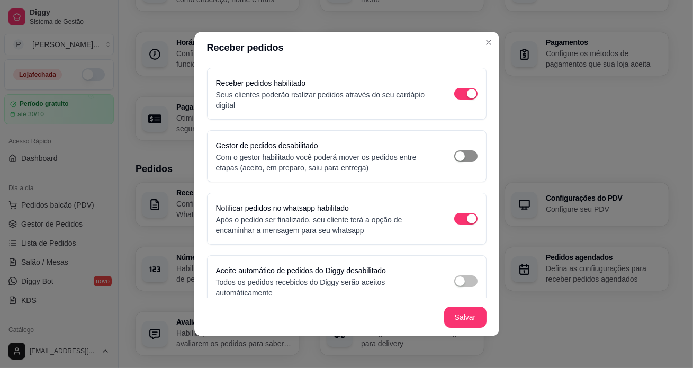
click at [459, 153] on span "button" at bounding box center [465, 156] width 23 height 12
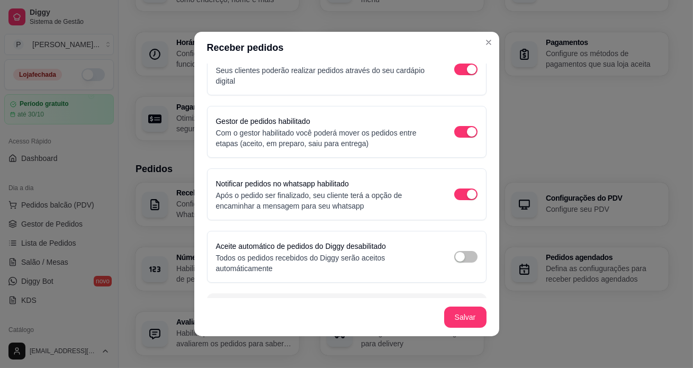
scroll to position [48, 0]
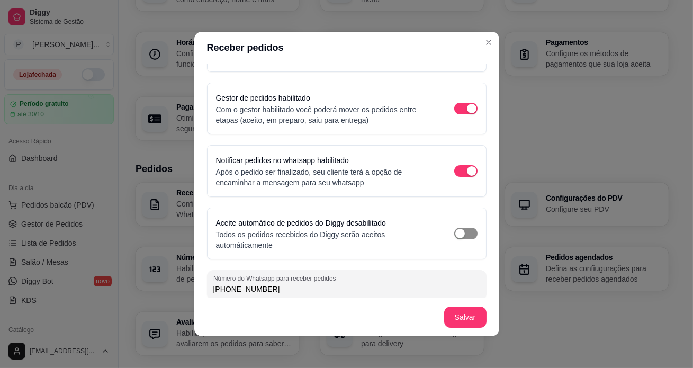
click at [460, 230] on span "button" at bounding box center [465, 234] width 23 height 12
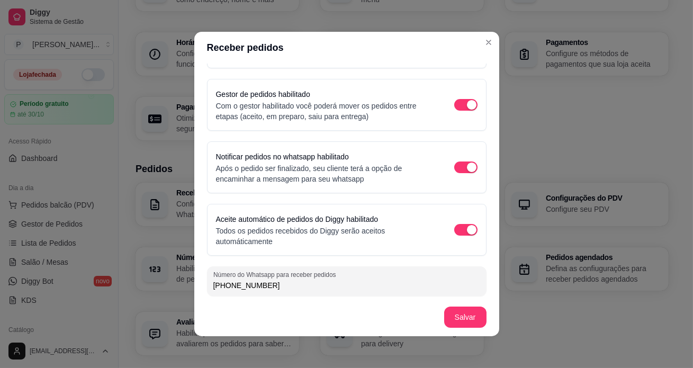
scroll to position [52, 0]
click at [470, 318] on footer "Salvar" at bounding box center [346, 317] width 305 height 38
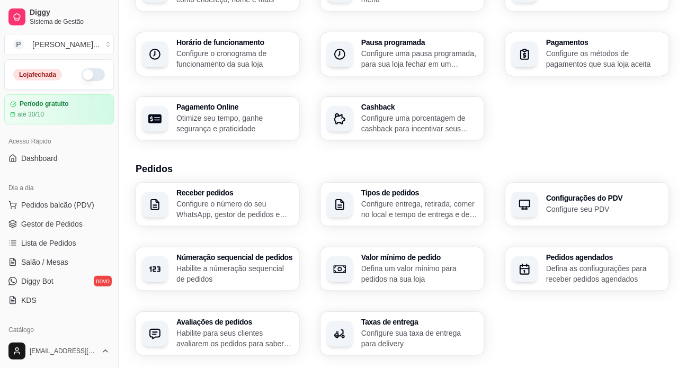
click at [401, 203] on p "Configure entrega, retirada, comer no local e tempo de entrega e de retirada" at bounding box center [419, 209] width 117 height 21
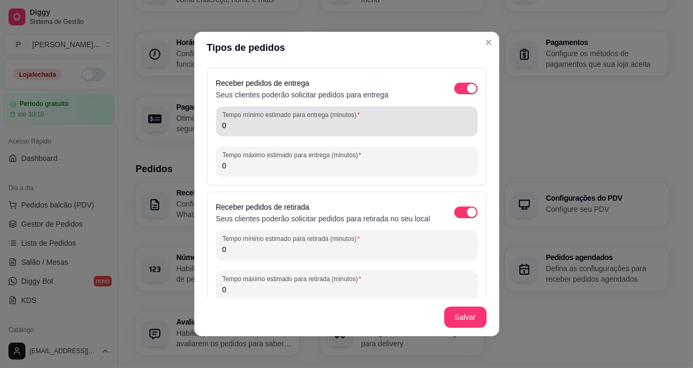
click at [251, 129] on input "0" at bounding box center [346, 125] width 249 height 11
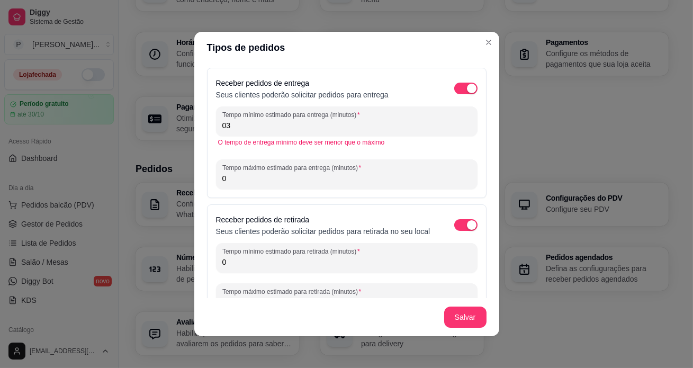
type input "0"
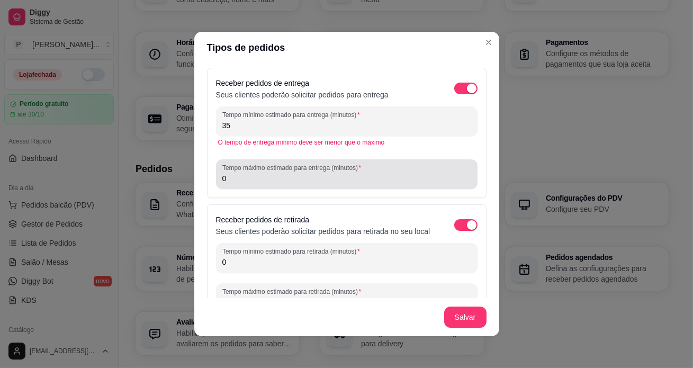
type input "35"
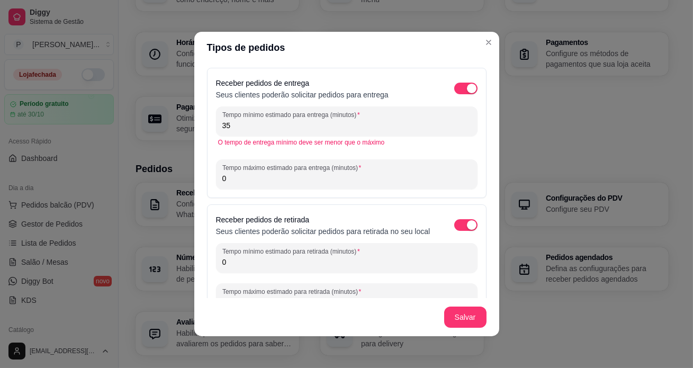
click at [239, 183] on input "0" at bounding box center [346, 178] width 249 height 11
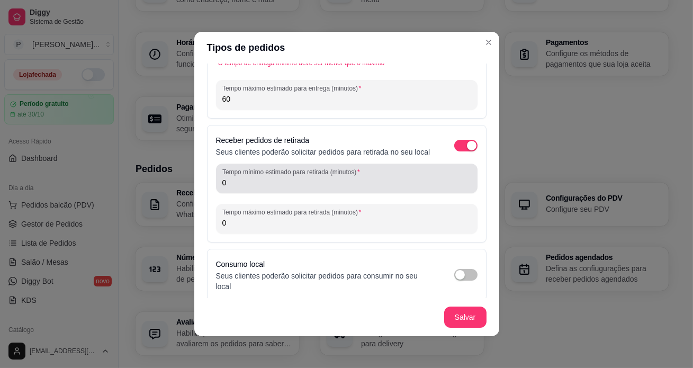
scroll to position [96, 0]
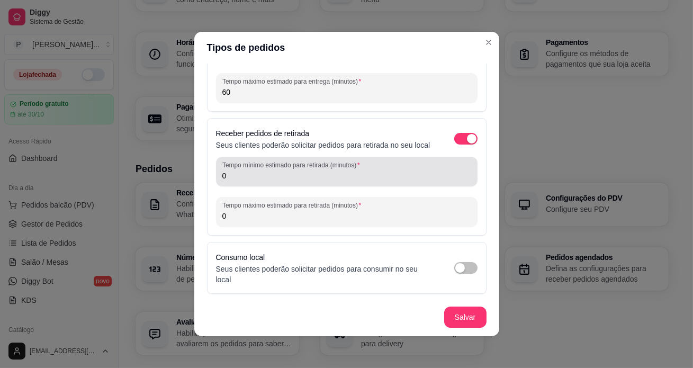
type input "60"
click at [244, 175] on input "0" at bounding box center [346, 176] width 249 height 11
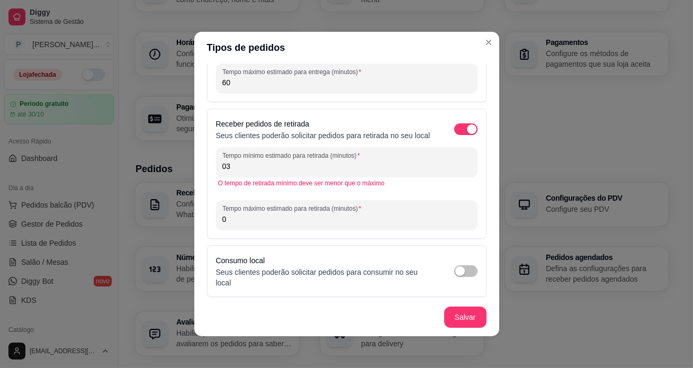
type input "0"
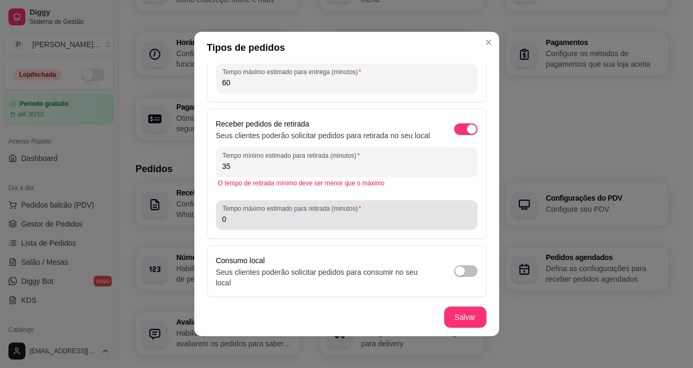
type input "35"
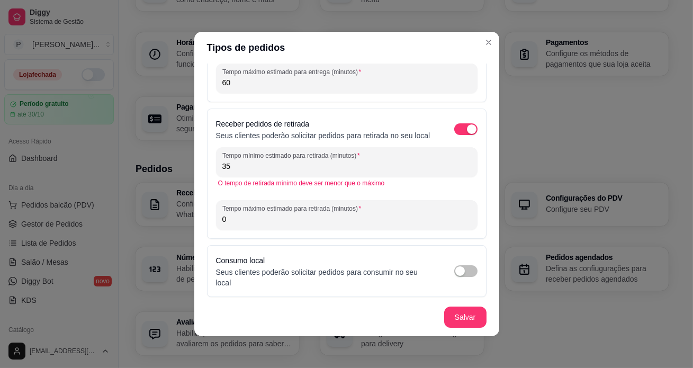
click at [251, 225] on input "0" at bounding box center [346, 219] width 249 height 11
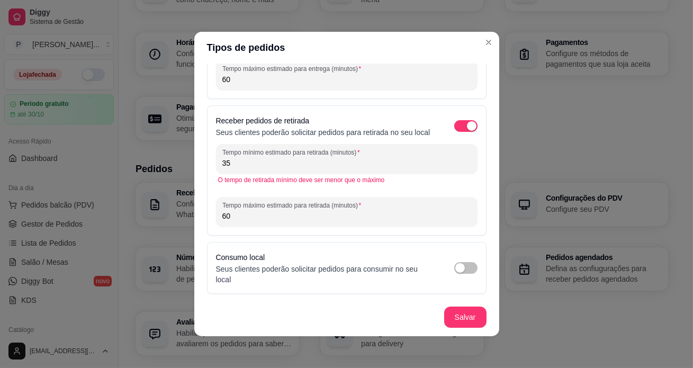
scroll to position [2, 0]
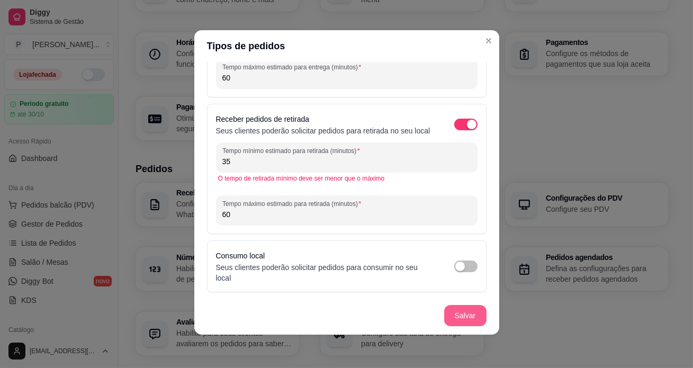
type input "60"
click at [458, 310] on footer "Salvar" at bounding box center [346, 316] width 305 height 38
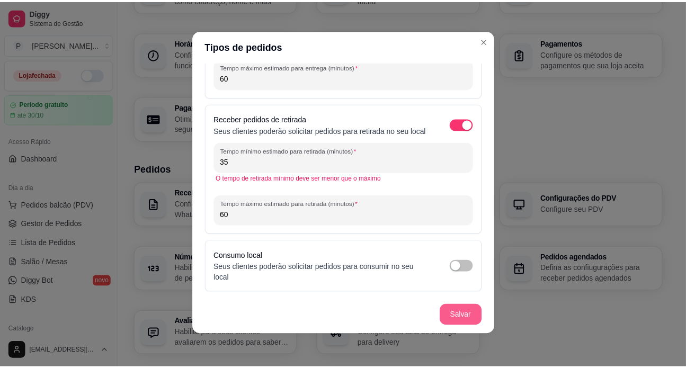
scroll to position [83, 0]
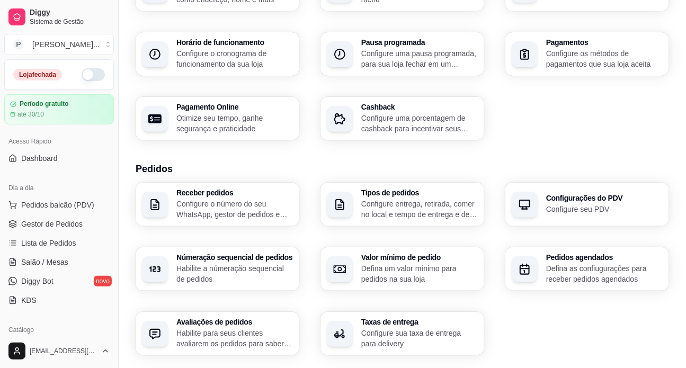
click at [591, 208] on p "Configure seu PDV" at bounding box center [604, 209] width 117 height 11
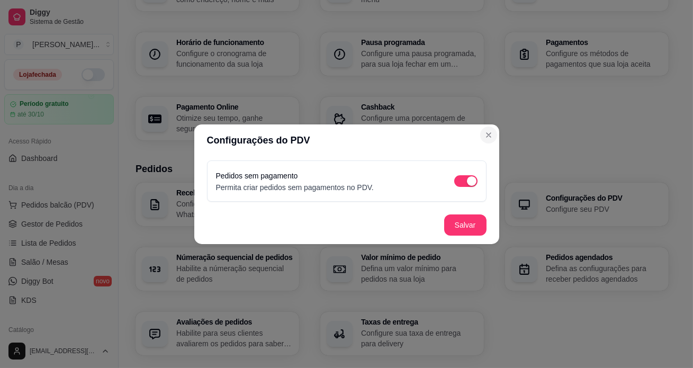
click at [488, 136] on div "Informações da loja Principais informações da sua loja como endereço, nome e ma…" at bounding box center [402, 54] width 533 height 173
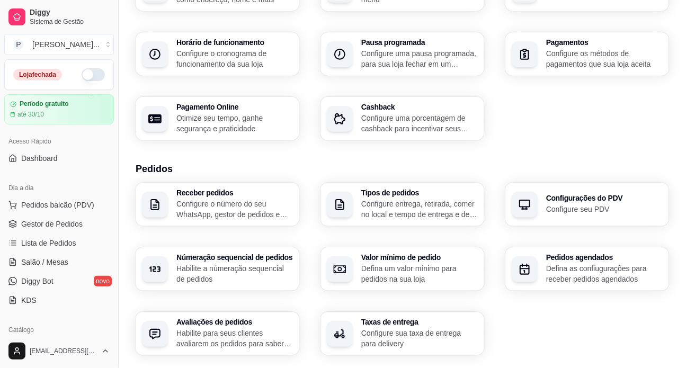
scroll to position [144, 0]
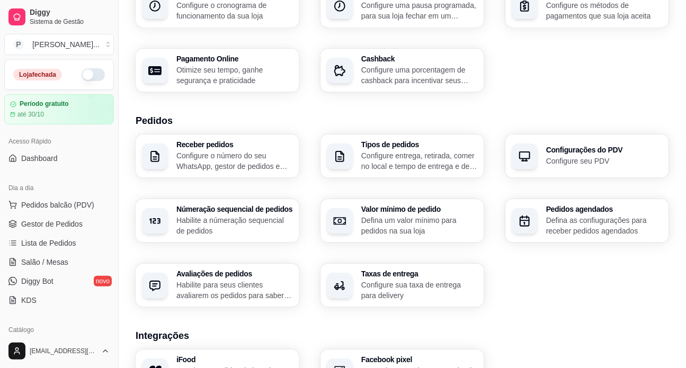
click at [209, 225] on p "Habilite a númeração sequencial de pedidos" at bounding box center [234, 225] width 117 height 21
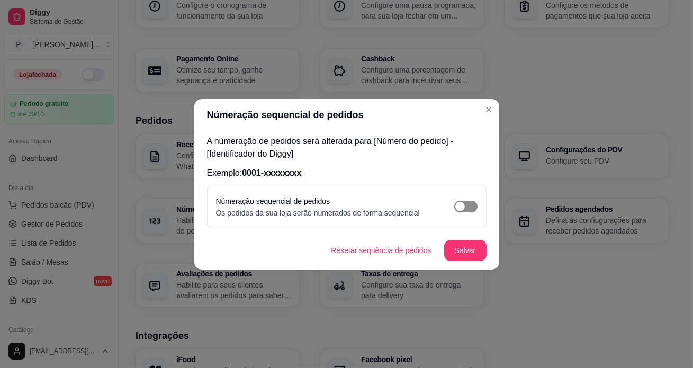
click at [472, 203] on span "button" at bounding box center [465, 207] width 23 height 12
click at [475, 249] on button "Salvar" at bounding box center [465, 250] width 42 height 21
click at [464, 252] on button "Salvar" at bounding box center [465, 250] width 41 height 21
click at [460, 255] on button "Salvar" at bounding box center [465, 250] width 42 height 21
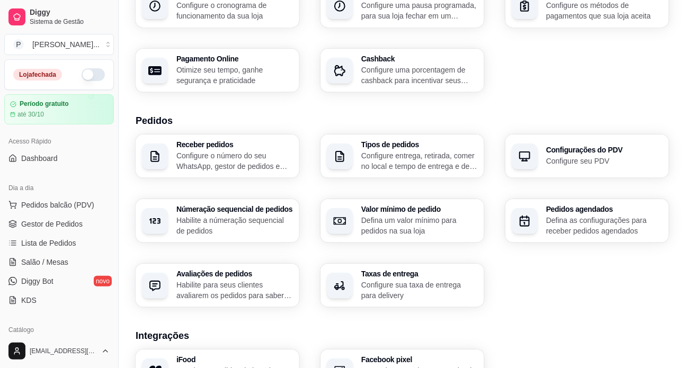
click at [238, 283] on p "Habilite para seus clientes avaliarem os pedidos para saber como está o feedbac…" at bounding box center [234, 290] width 117 height 21
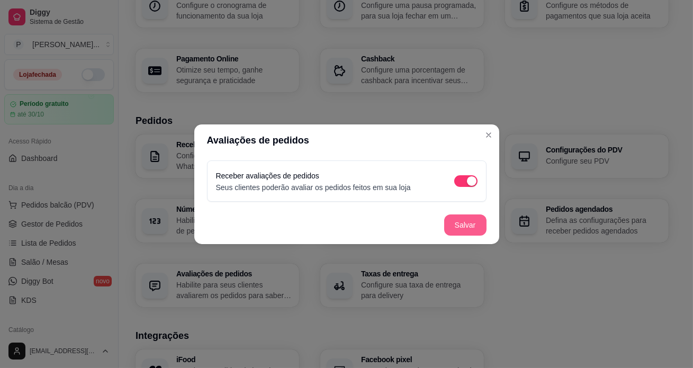
click at [481, 228] on button "Salvar" at bounding box center [465, 225] width 42 height 21
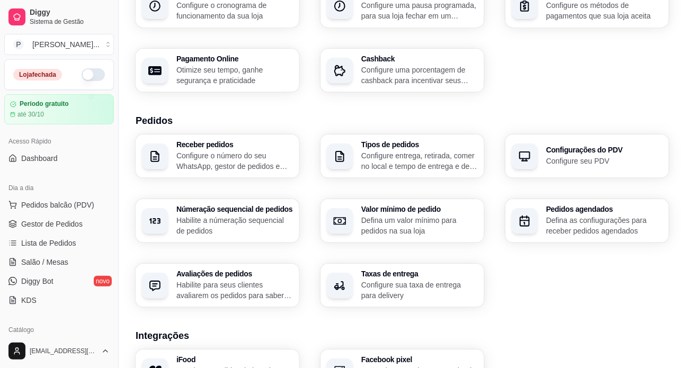
click at [440, 215] on p "Defina um valor mínimo para pedidos na sua loja" at bounding box center [419, 225] width 117 height 21
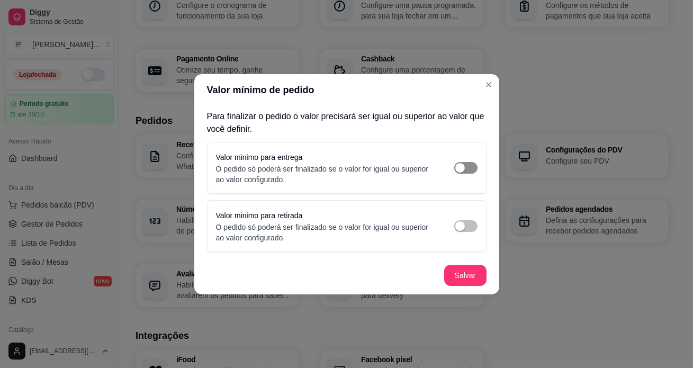
click at [469, 166] on span "button" at bounding box center [465, 168] width 23 height 12
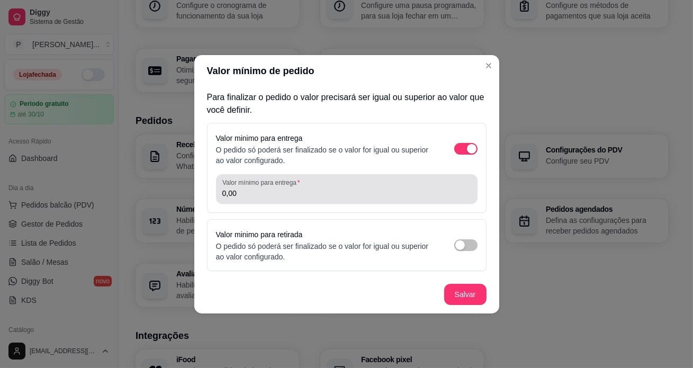
click at [266, 201] on div "Valor mínimo para entrega 0,00" at bounding box center [347, 189] width 262 height 30
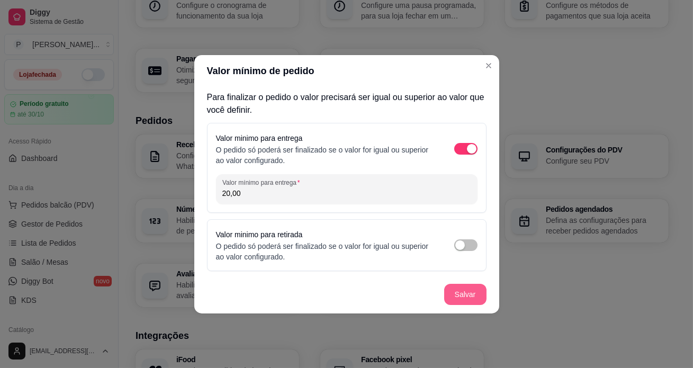
type input "20,00"
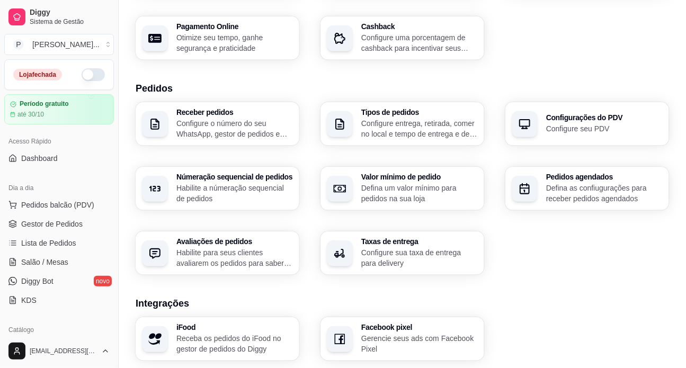
scroll to position [192, 0]
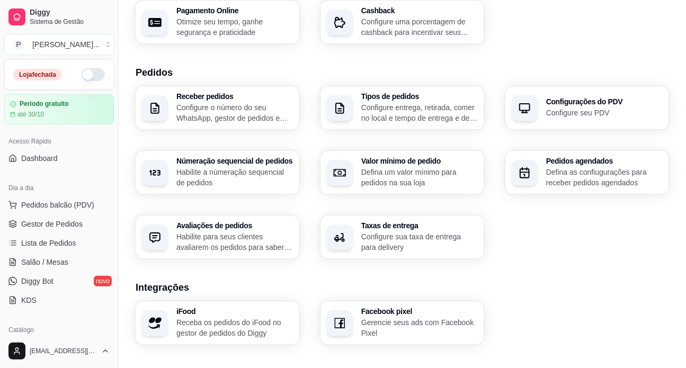
click at [384, 240] on p "Configure sua taxa de entrega para delivery" at bounding box center [419, 241] width 117 height 21
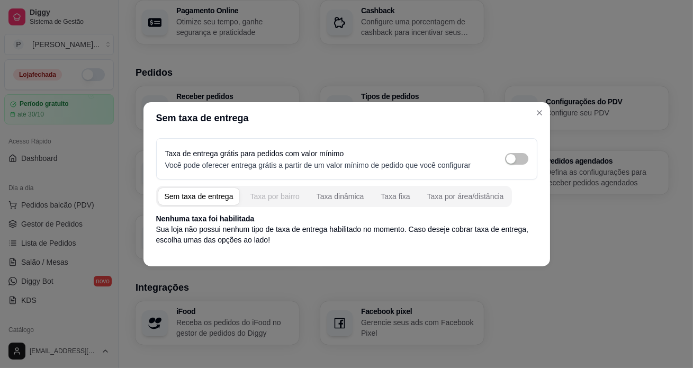
click at [282, 199] on div "Taxa por bairro" at bounding box center [274, 196] width 49 height 11
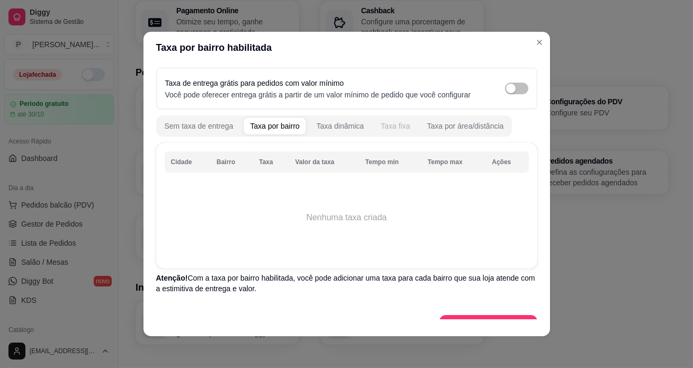
click at [390, 122] on div "Taxa fixa" at bounding box center [395, 126] width 29 height 11
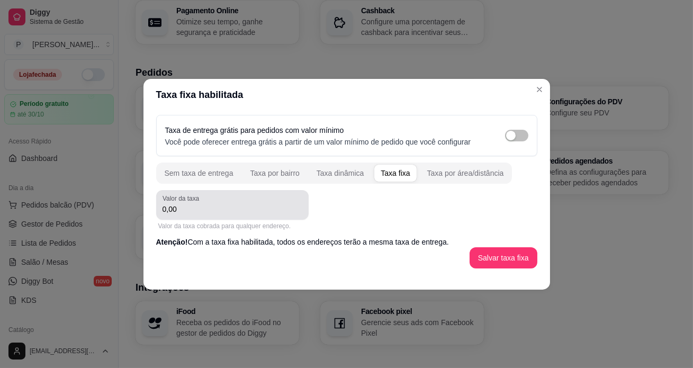
click at [194, 214] on input "0,00" at bounding box center [233, 209] width 140 height 11
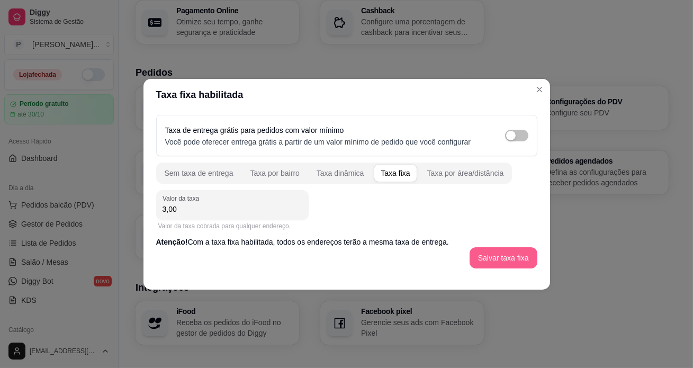
type input "3,00"
click at [497, 260] on button "Salvar taxa fixa" at bounding box center [504, 257] width 68 height 21
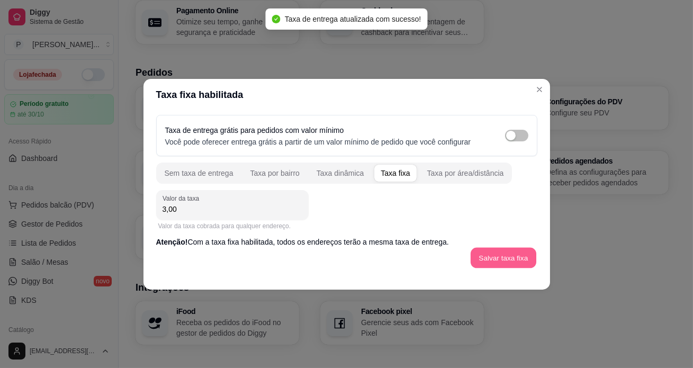
click at [497, 260] on button "Salvar taxa fixa" at bounding box center [504, 257] width 66 height 21
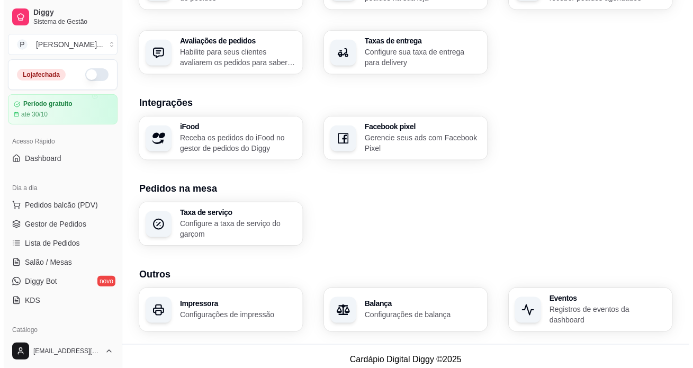
scroll to position [378, 0]
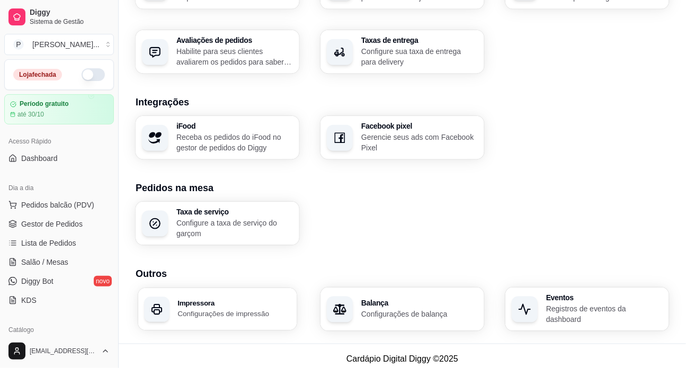
click at [209, 310] on p "Configurações de impressão" at bounding box center [233, 314] width 113 height 10
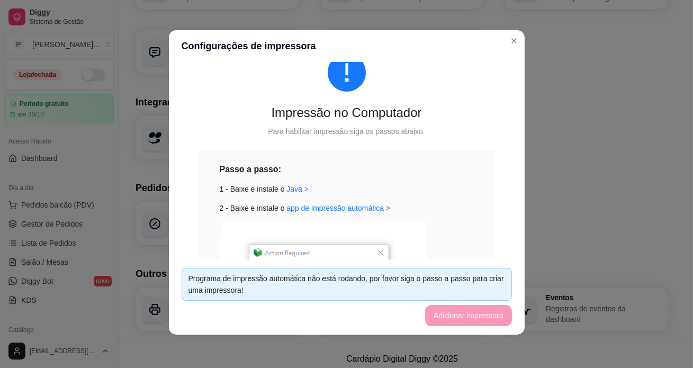
scroll to position [0, 0]
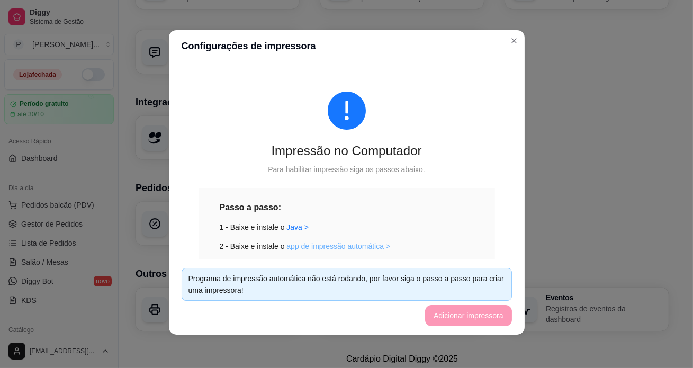
click at [345, 247] on link "app de impressão automática >" at bounding box center [339, 246] width 104 height 8
click at [287, 227] on link "Java >" at bounding box center [298, 227] width 22 height 8
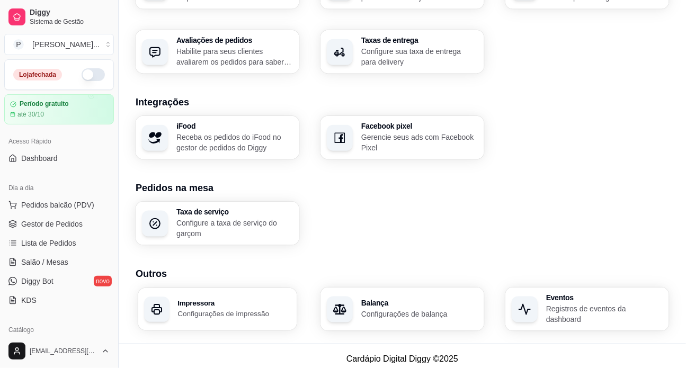
click at [204, 309] on p "Configurações de impressão" at bounding box center [233, 314] width 113 height 10
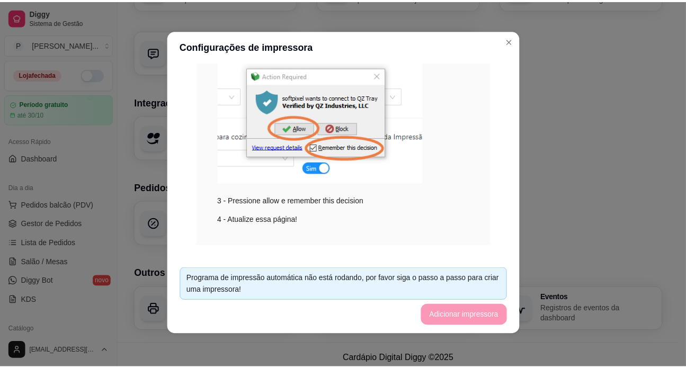
scroll to position [231, 0]
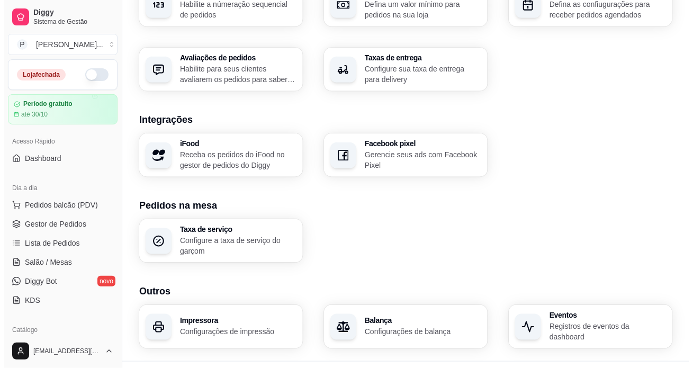
scroll to position [378, 0]
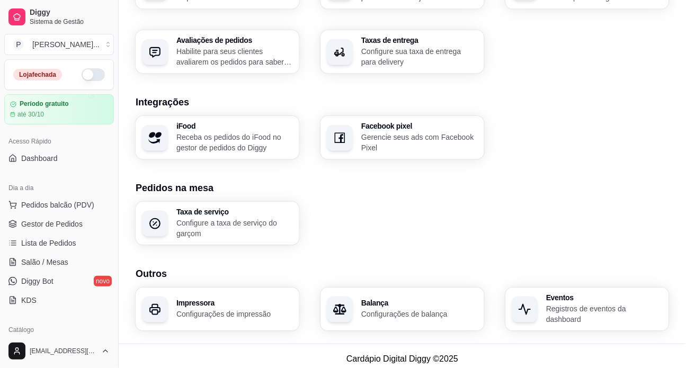
click at [211, 304] on h3 "Impressora" at bounding box center [234, 302] width 117 height 7
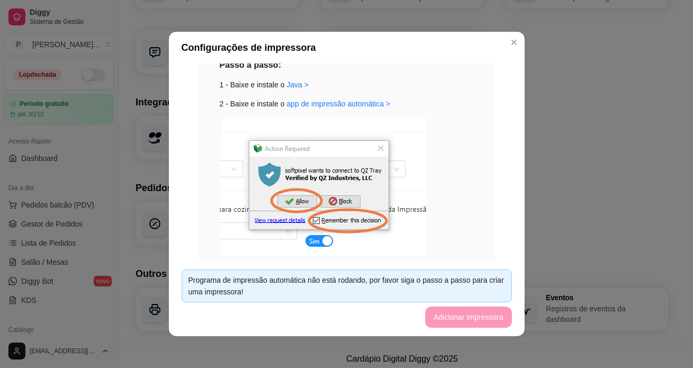
scroll to position [231, 0]
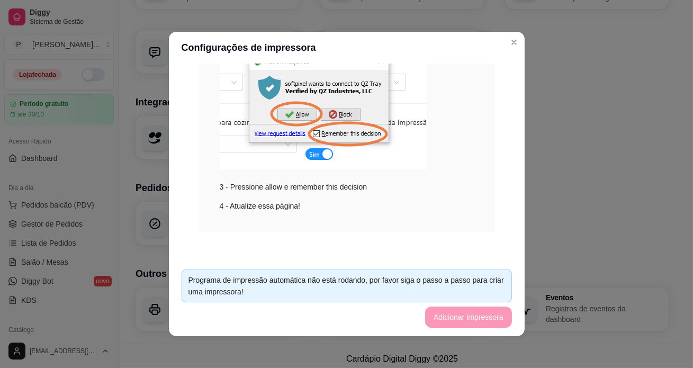
click at [318, 154] on img at bounding box center [323, 99] width 207 height 139
click at [399, 191] on div "3 - Pressione allow e remember this decision" at bounding box center [347, 111] width 254 height 163
click at [262, 298] on div "Programa de impressão automática não está rodando, por favor siga o passo a pas…" at bounding box center [347, 286] width 331 height 33
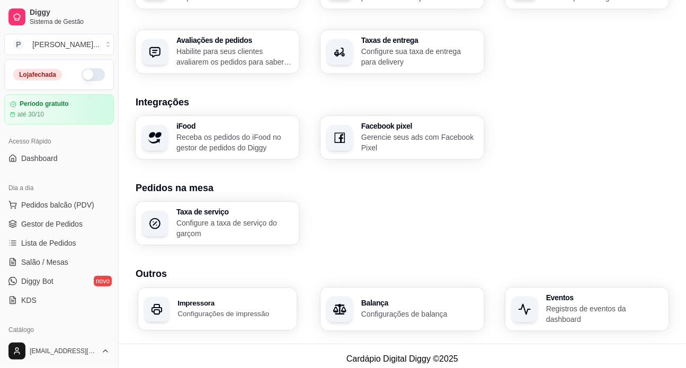
click at [221, 309] on p "Configurações de impressão" at bounding box center [233, 314] width 113 height 10
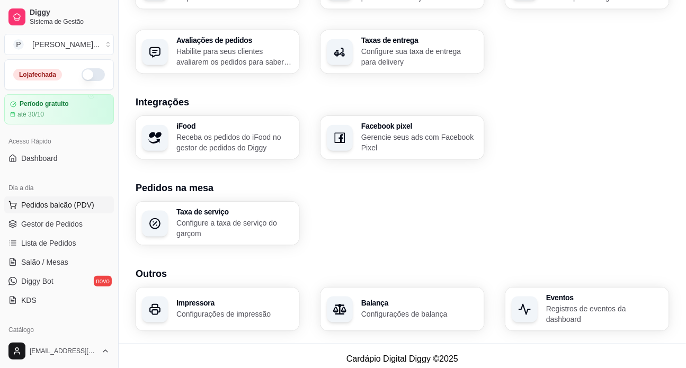
click at [52, 206] on span "Pedidos balcão (PDV)" at bounding box center [57, 205] width 73 height 11
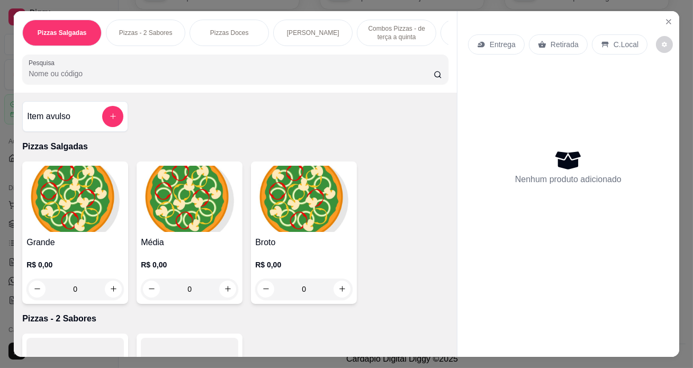
click at [84, 192] on img at bounding box center [74, 199] width 97 height 66
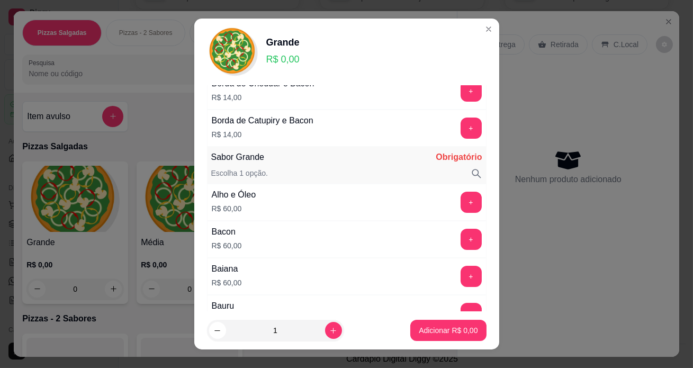
scroll to position [240, 0]
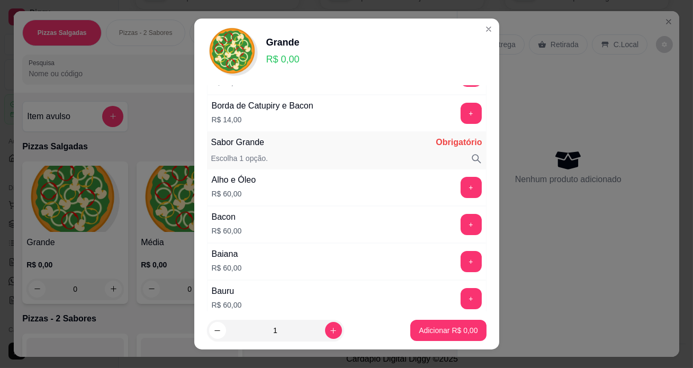
click at [297, 184] on div "Alho e Óleo R$ 60,00 +" at bounding box center [347, 187] width 280 height 37
click at [466, 179] on div "+" at bounding box center [472, 187] width 30 height 21
click at [461, 184] on button "+" at bounding box center [471, 187] width 21 height 21
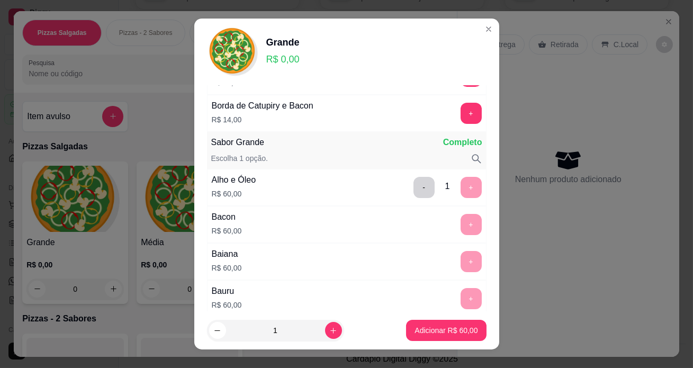
click at [454, 185] on div "- 1 +" at bounding box center [447, 187] width 77 height 21
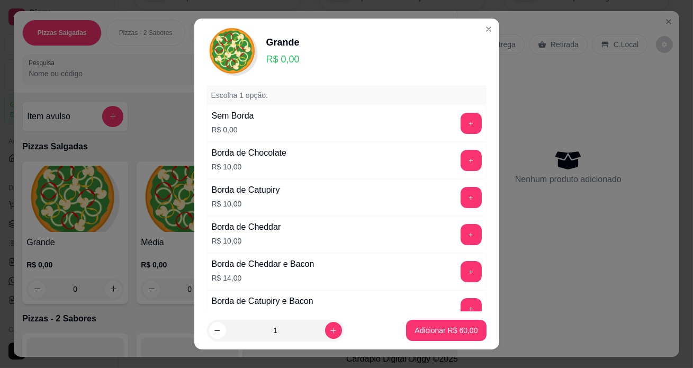
scroll to position [0, 0]
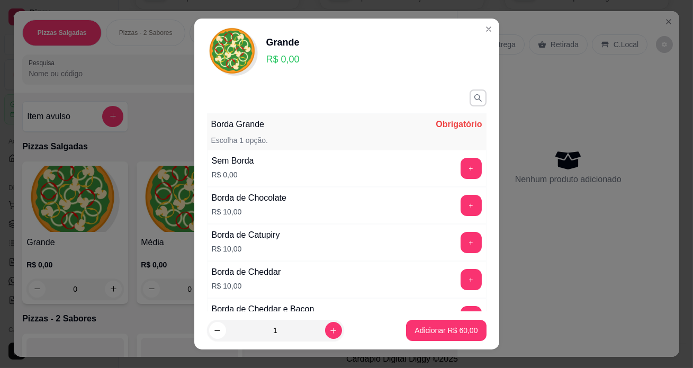
click at [255, 164] on div "Sem Borda R$ 0,00 +" at bounding box center [347, 168] width 280 height 37
click at [461, 166] on button "+" at bounding box center [471, 168] width 21 height 21
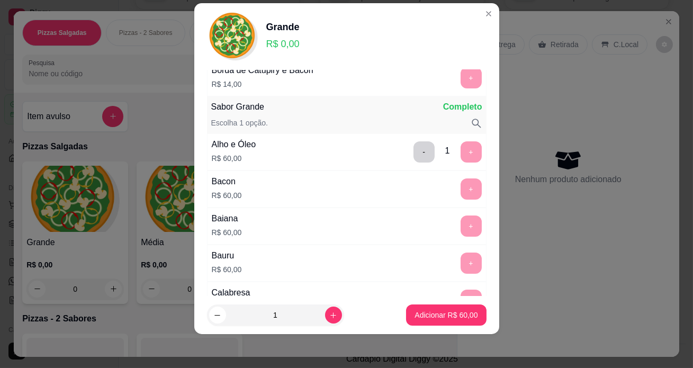
scroll to position [286, 0]
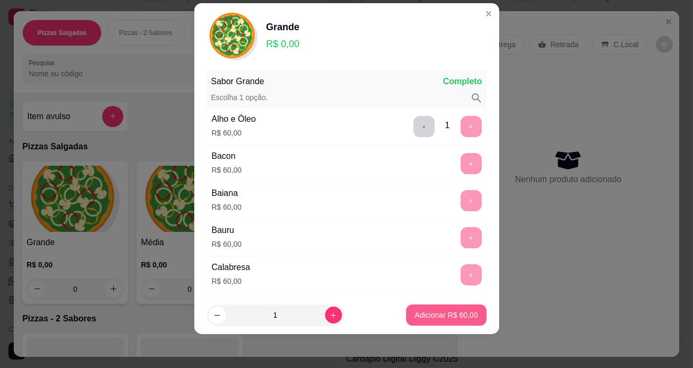
click at [428, 313] on p "Adicionar R$ 60,00" at bounding box center [446, 315] width 63 height 11
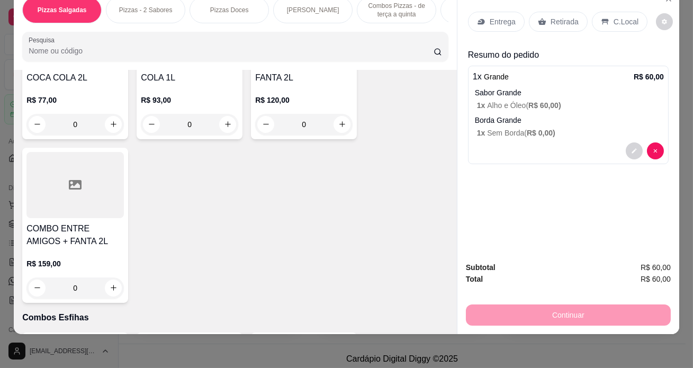
scroll to position [0, 0]
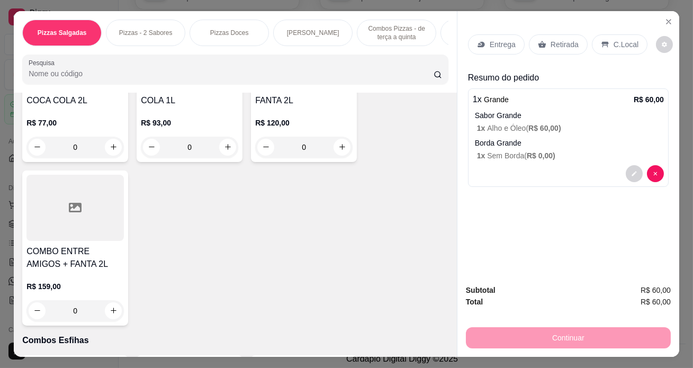
click at [499, 41] on p "Entrega" at bounding box center [503, 44] width 26 height 11
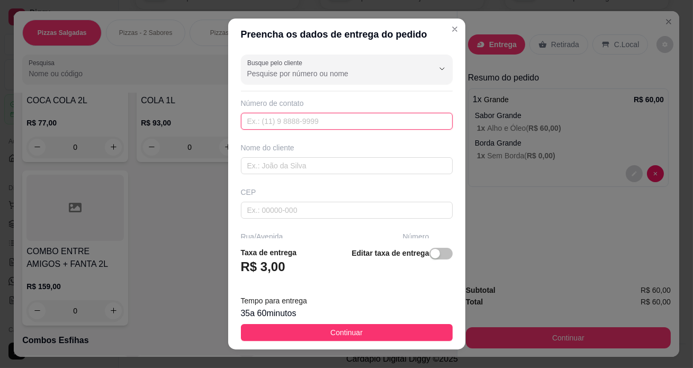
click at [297, 121] on input "text" at bounding box center [347, 121] width 212 height 17
type input "[PHONE_NUMBER]"
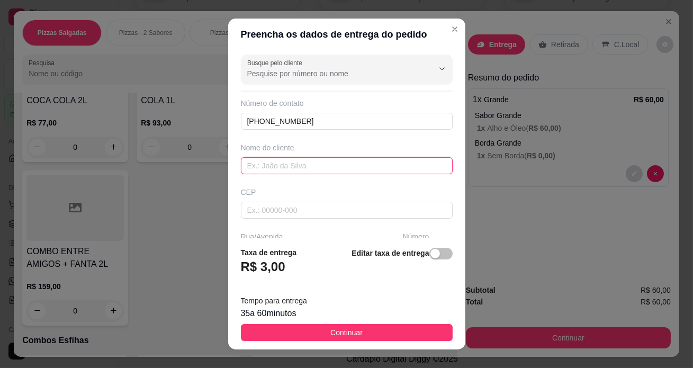
click at [246, 167] on input "text" at bounding box center [347, 165] width 212 height 17
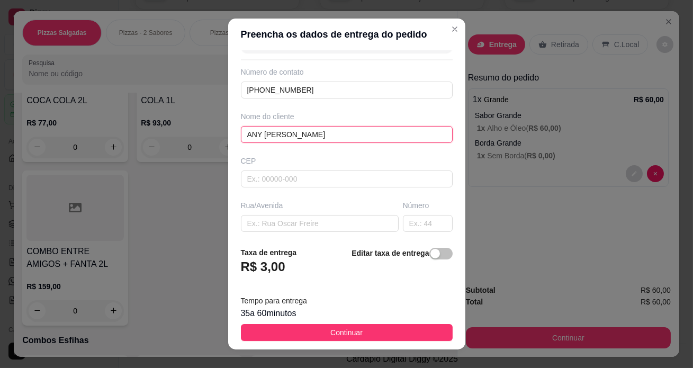
scroll to position [48, 0]
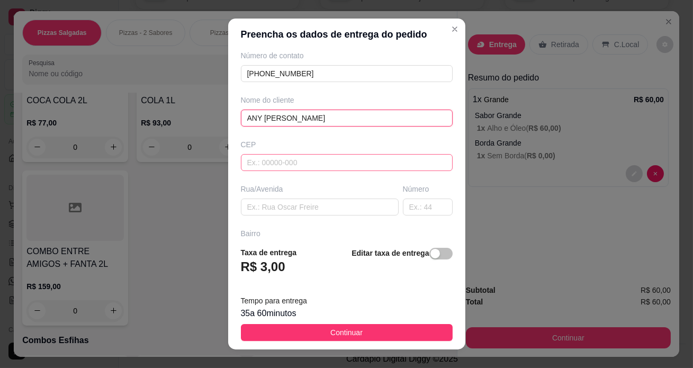
type input "ANY [PERSON_NAME]"
click at [284, 162] on input "text" at bounding box center [347, 162] width 212 height 17
type input "1"
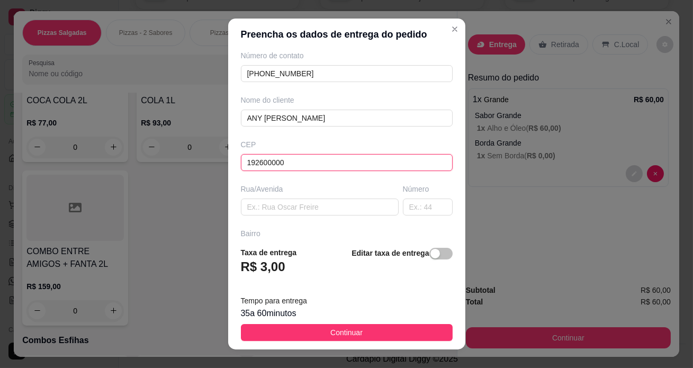
type input "19260000"
type input "Mirante do Paranapanema"
type input "1"
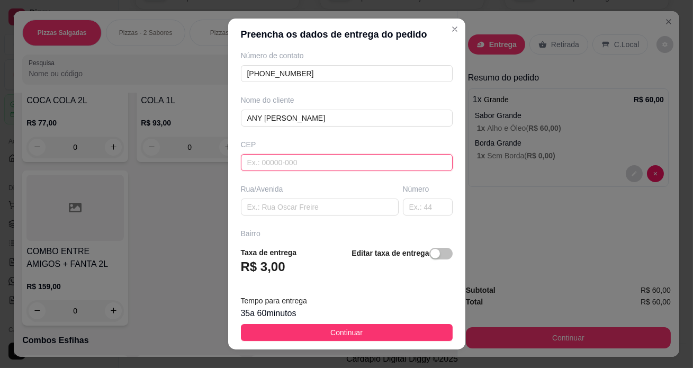
click at [279, 163] on input "text" at bounding box center [347, 162] width 212 height 17
type input "1"
type input "1926206"
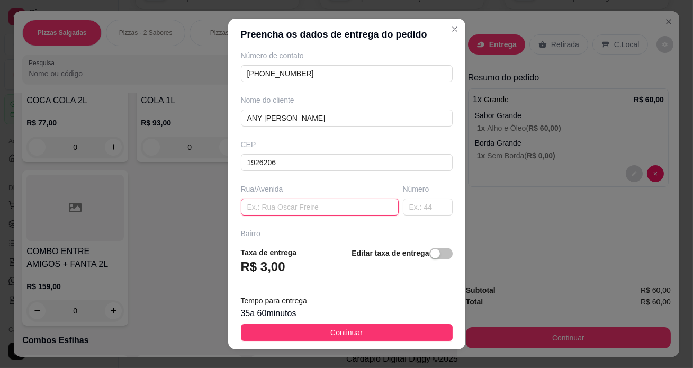
click at [273, 205] on input "text" at bounding box center [320, 207] width 158 height 17
type input "J"
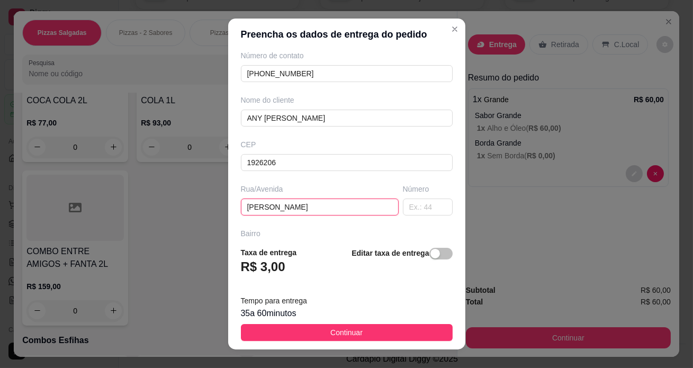
type input "J"
type input "[PERSON_NAME]"
click at [410, 209] on input "text" at bounding box center [428, 207] width 50 height 17
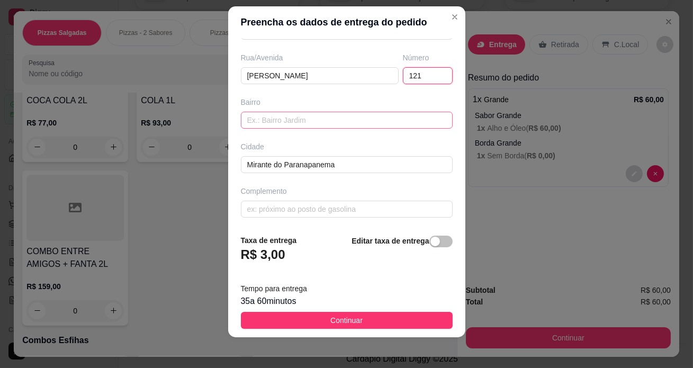
scroll to position [15, 0]
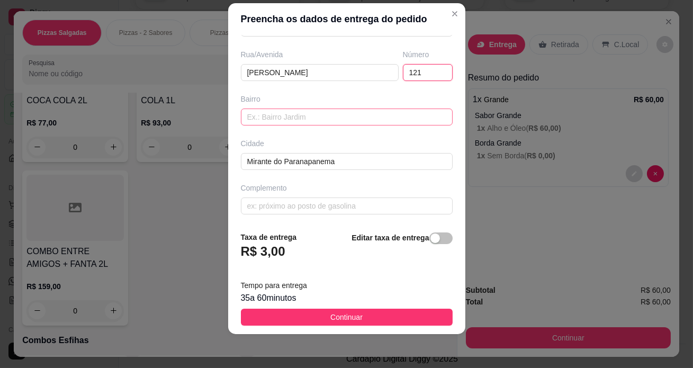
type input "121"
click at [276, 112] on input "text" at bounding box center [347, 117] width 212 height 17
type input "B"
type input "V"
type input "BNH"
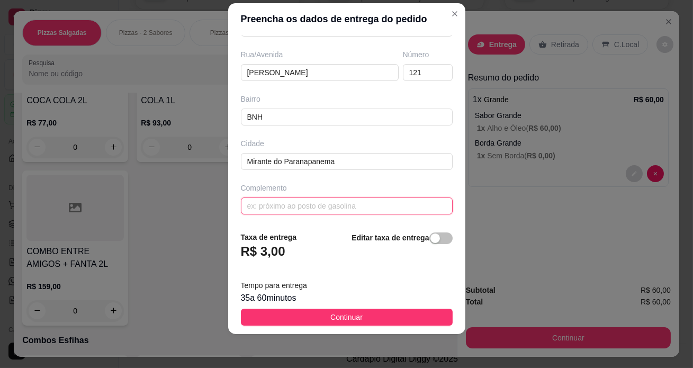
click at [273, 207] on input "text" at bounding box center [347, 206] width 212 height 17
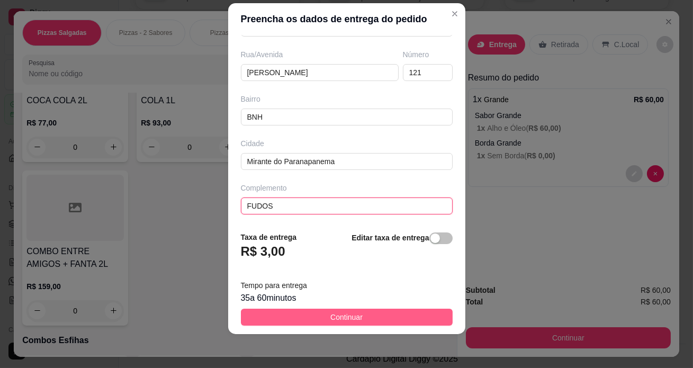
type input "FUDOS"
click at [334, 316] on span "Continuar" at bounding box center [347, 317] width 32 height 12
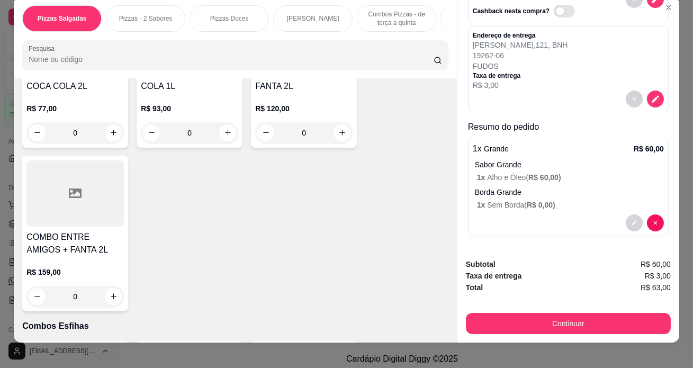
scroll to position [26, 0]
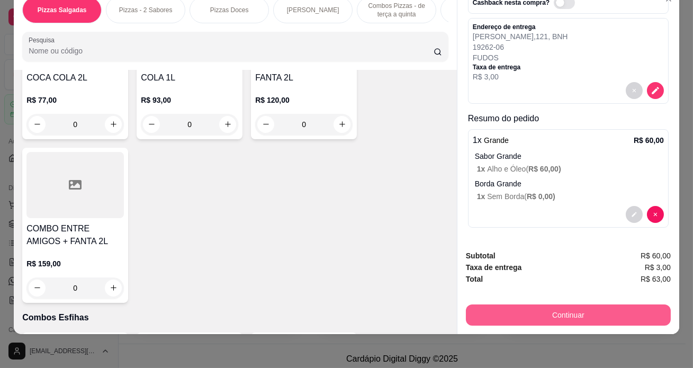
click at [548, 310] on button "Continuar" at bounding box center [568, 315] width 205 height 21
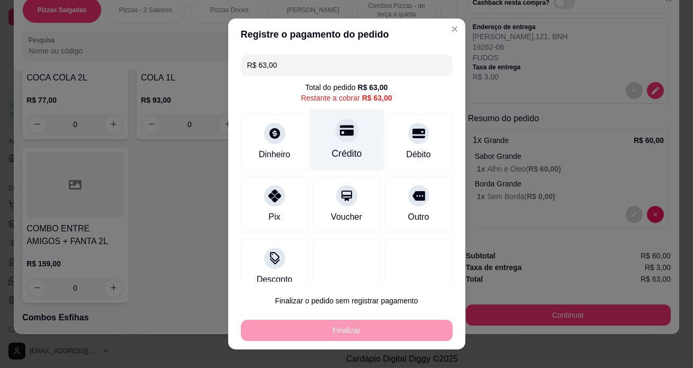
click at [338, 138] on div at bounding box center [346, 130] width 23 height 23
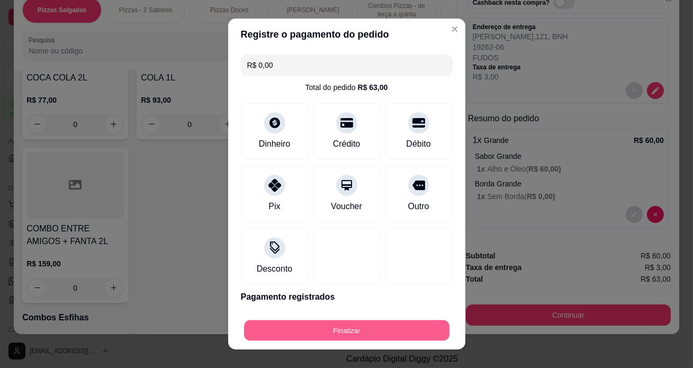
click at [348, 332] on button "Finalizar" at bounding box center [347, 330] width 206 height 21
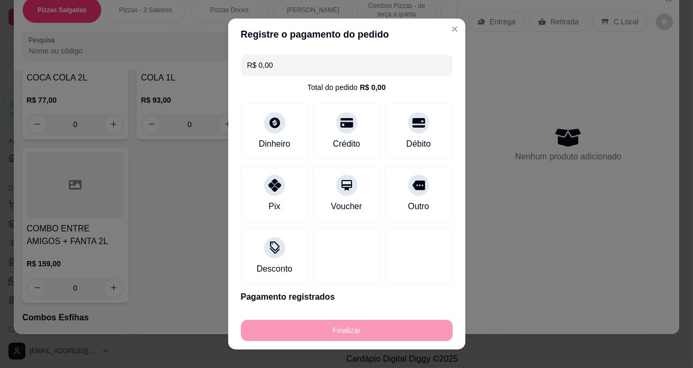
type input "-R$ 63,00"
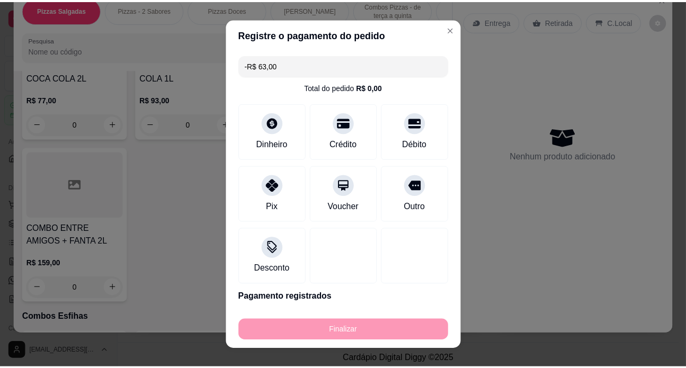
scroll to position [0, 0]
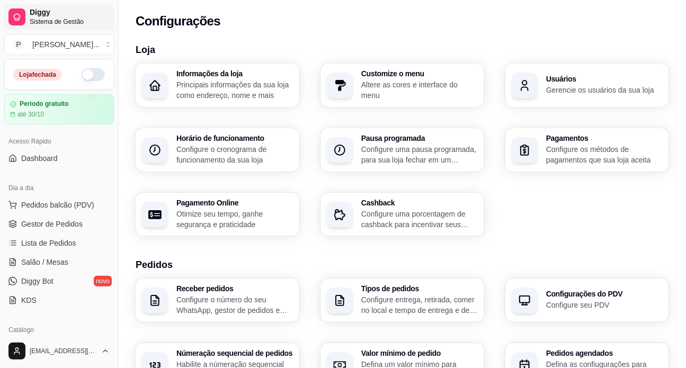
click at [47, 15] on span "Diggy" at bounding box center [70, 13] width 80 height 10
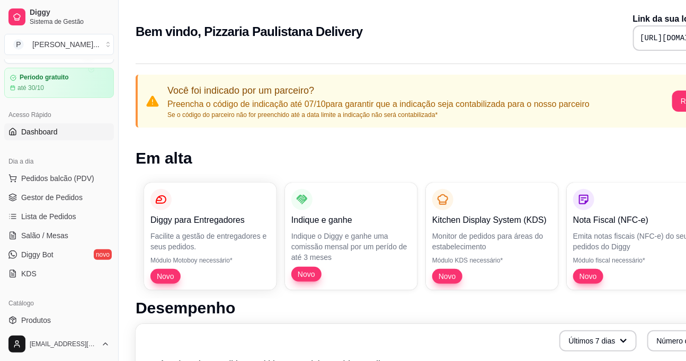
scroll to position [48, 0]
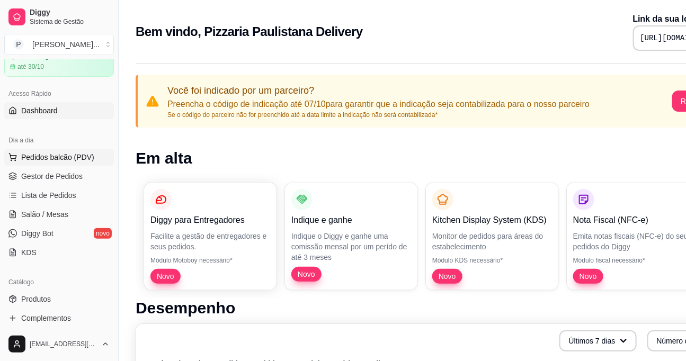
click at [63, 159] on span "Pedidos balcão (PDV)" at bounding box center [57, 157] width 73 height 11
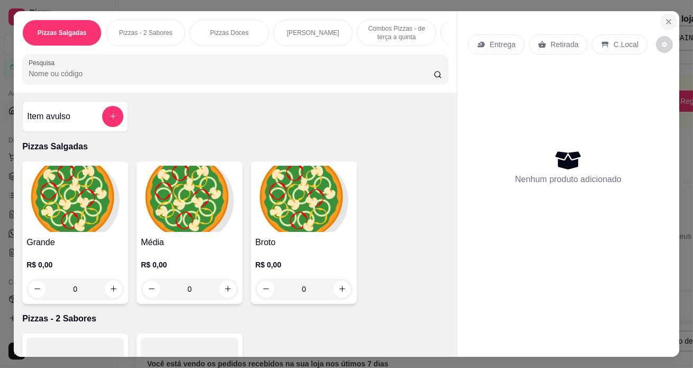
click at [668, 17] on icon "Close" at bounding box center [669, 21] width 8 height 8
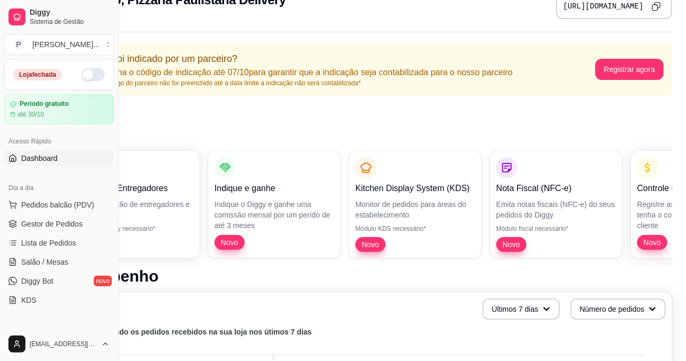
scroll to position [0, 77]
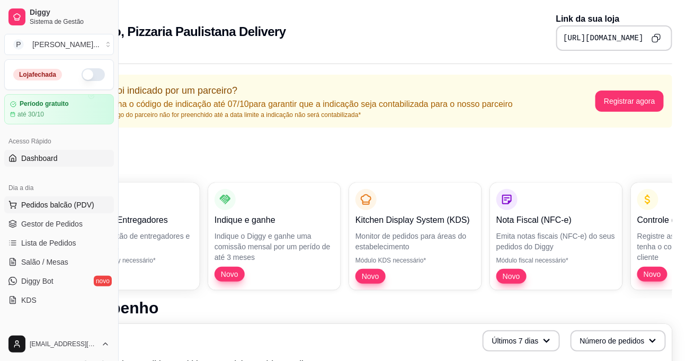
click at [64, 204] on span "Pedidos balcão (PDV)" at bounding box center [57, 205] width 73 height 11
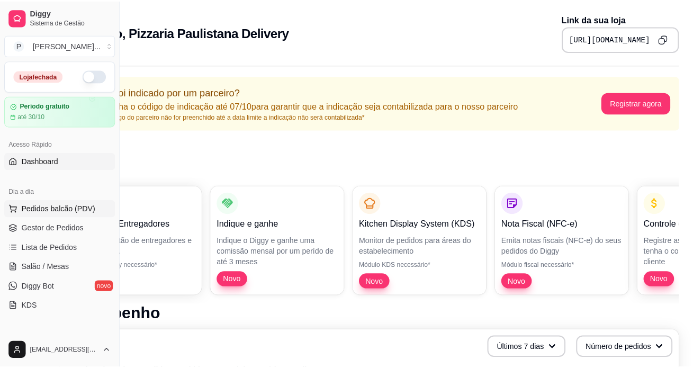
scroll to position [0, 69]
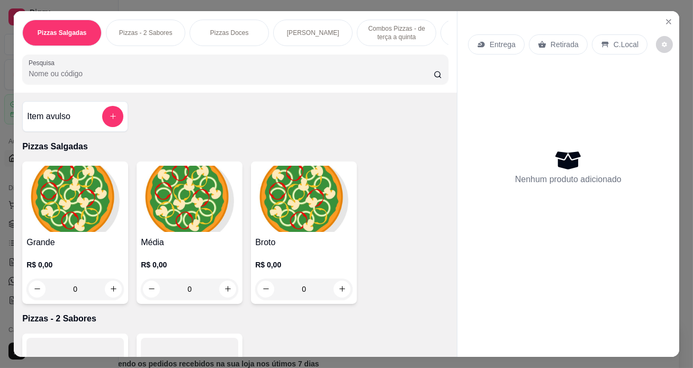
click at [63, 188] on img at bounding box center [74, 199] width 97 height 66
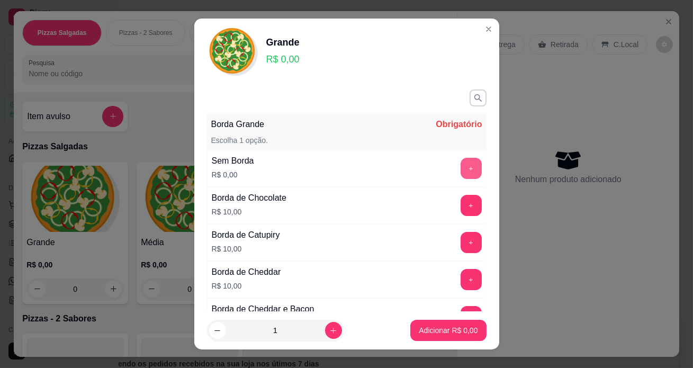
click at [461, 164] on button "+" at bounding box center [471, 168] width 21 height 21
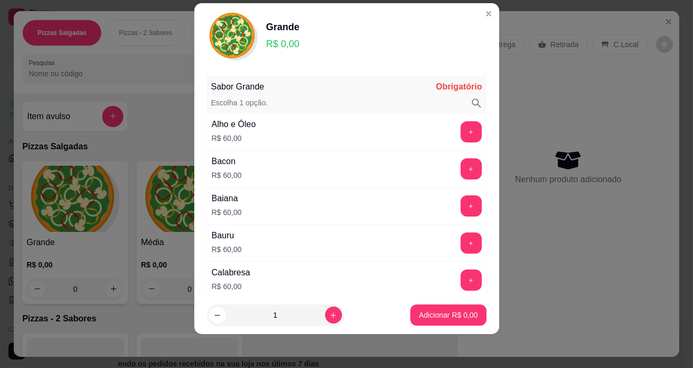
scroll to position [286, 0]
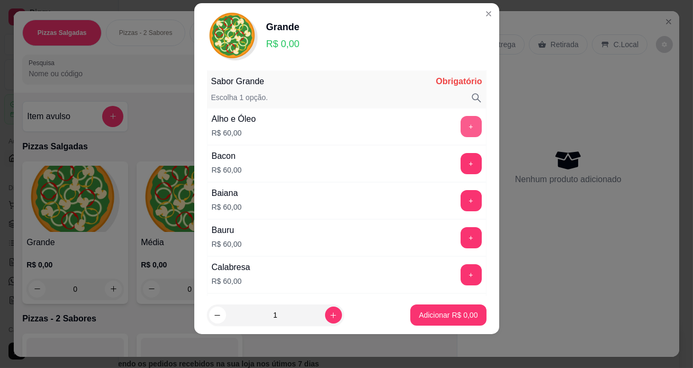
click at [461, 128] on button "+" at bounding box center [471, 126] width 21 height 21
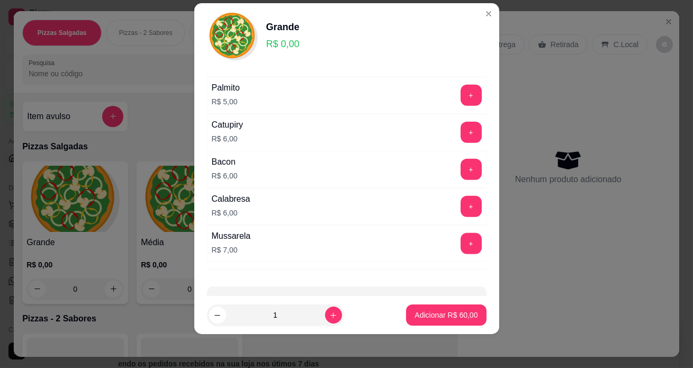
scroll to position [1605, 0]
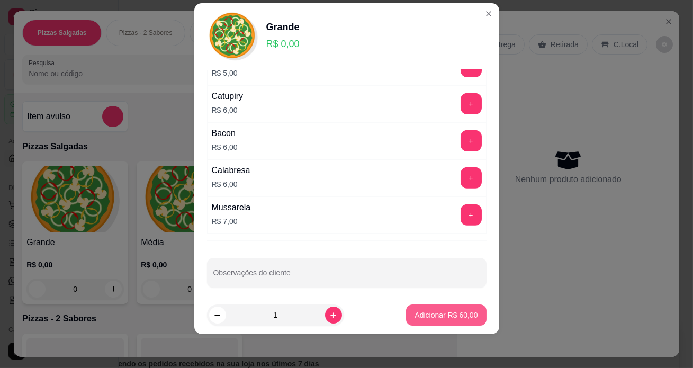
click at [424, 317] on p "Adicionar R$ 60,00" at bounding box center [446, 315] width 63 height 11
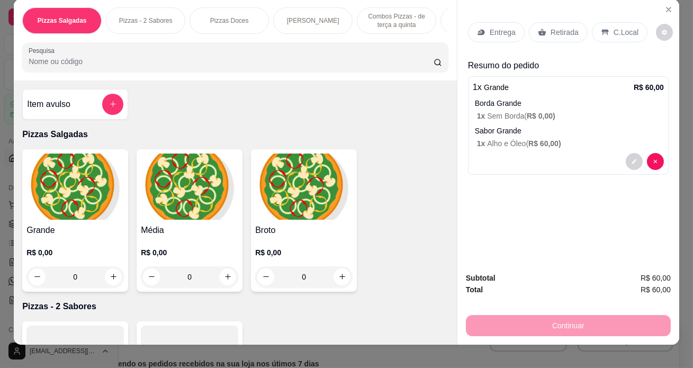
scroll to position [0, 0]
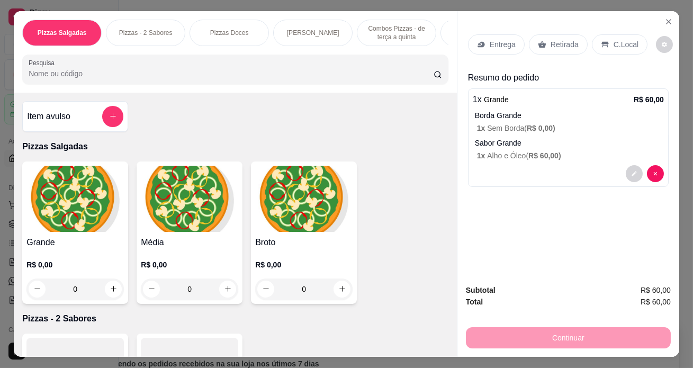
click at [505, 40] on p "Entrega" at bounding box center [503, 44] width 26 height 11
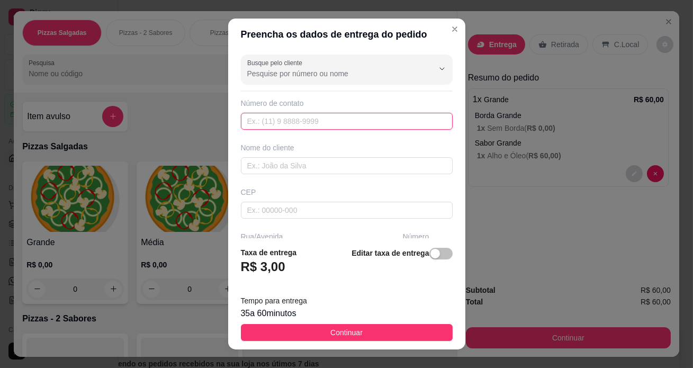
click at [266, 121] on input "text" at bounding box center [347, 121] width 212 height 17
click at [277, 119] on input "text" at bounding box center [347, 121] width 212 height 17
click at [282, 120] on input "text" at bounding box center [347, 121] width 212 height 17
click at [299, 117] on input "text" at bounding box center [347, 121] width 212 height 17
click at [267, 120] on input "text" at bounding box center [347, 121] width 212 height 17
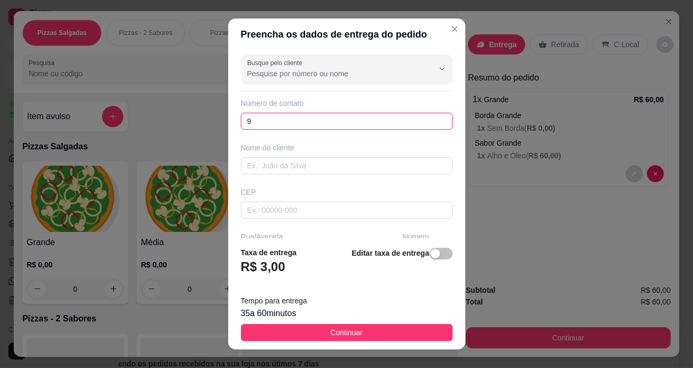
type input "9"
click at [279, 120] on input "text" at bounding box center [347, 121] width 212 height 17
type input "7"
click at [292, 116] on input "text" at bounding box center [347, 121] width 212 height 17
click at [270, 121] on input "text" at bounding box center [347, 121] width 212 height 17
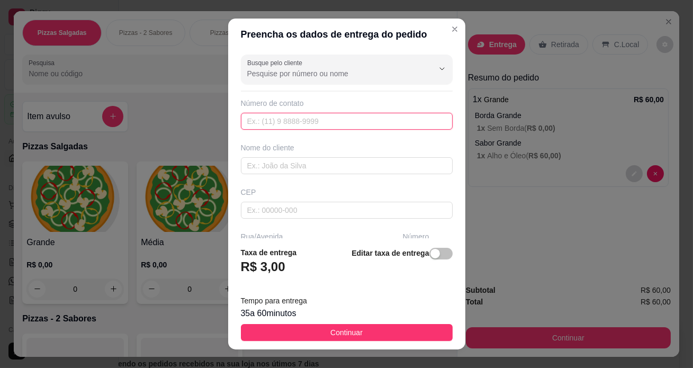
click at [271, 122] on input "text" at bounding box center [347, 121] width 212 height 17
click at [315, 119] on input "text" at bounding box center [347, 121] width 212 height 17
click at [302, 117] on input "text" at bounding box center [347, 121] width 212 height 17
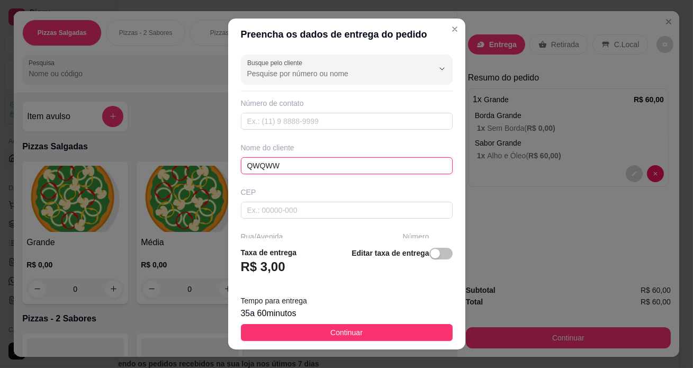
click at [307, 173] on input "QWQWW" at bounding box center [347, 165] width 212 height 17
type input "Q"
click at [288, 168] on input "text" at bounding box center [347, 165] width 212 height 17
type input "ANY [PERSON_NAME]"
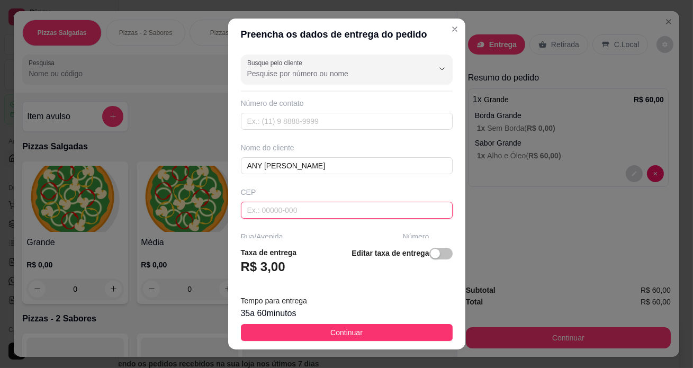
click at [274, 212] on input "text" at bounding box center [347, 210] width 212 height 17
click at [278, 212] on input "text" at bounding box center [347, 210] width 212 height 17
type input "1"
type input "19260000"
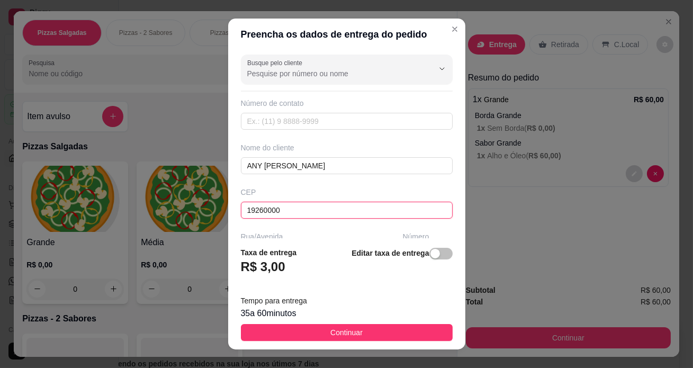
type input "Mirante do Paranapanema"
type input "1"
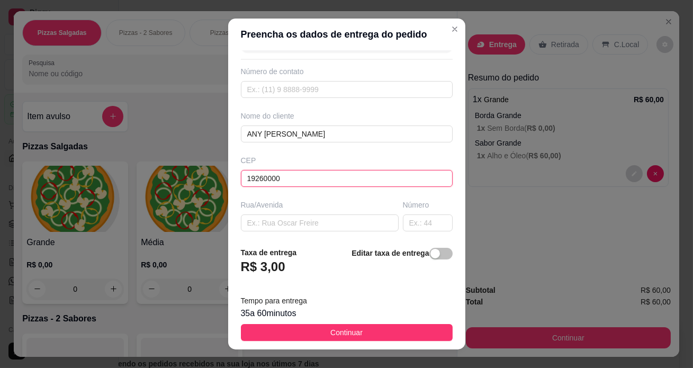
scroll to position [48, 0]
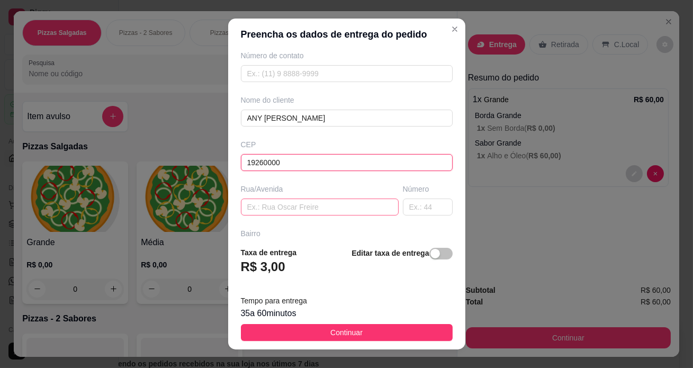
type input "19260000"
click at [293, 209] on input "text" at bounding box center [320, 207] width 158 height 17
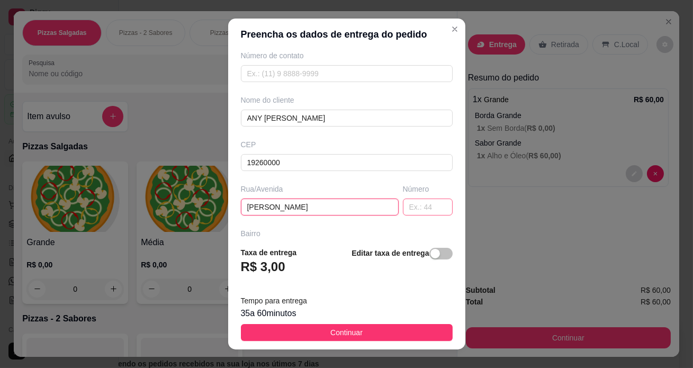
type input "[PERSON_NAME]"
click at [403, 204] on input "text" at bounding box center [428, 207] width 50 height 17
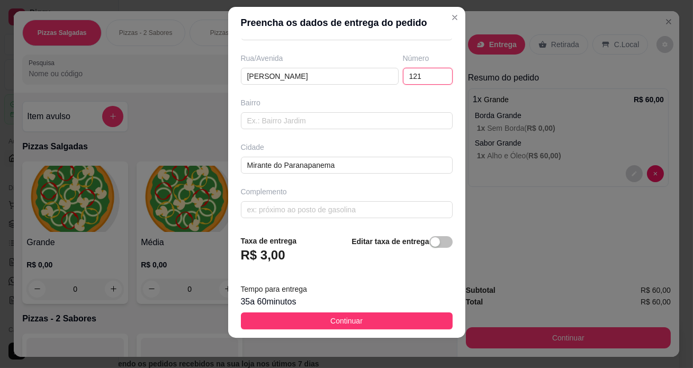
scroll to position [15, 0]
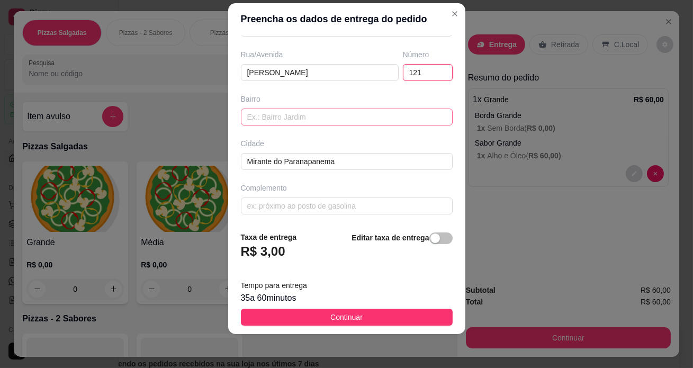
type input "121"
click at [289, 119] on input "text" at bounding box center [347, 117] width 212 height 17
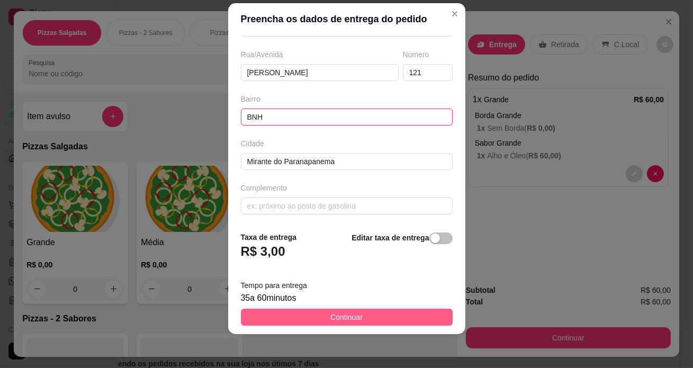
type input "BNH"
click at [304, 314] on button "Continuar" at bounding box center [347, 317] width 212 height 17
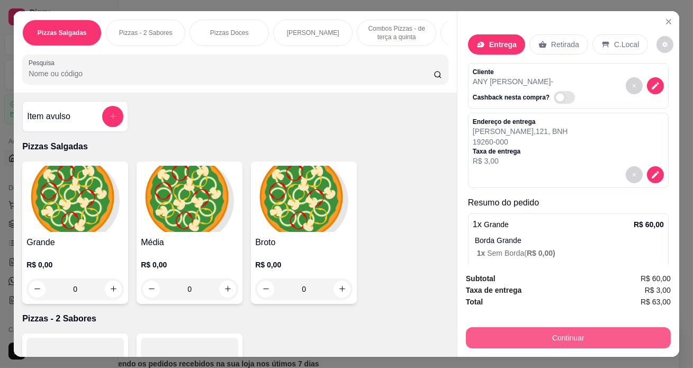
click at [569, 331] on button "Continuar" at bounding box center [568, 337] width 205 height 21
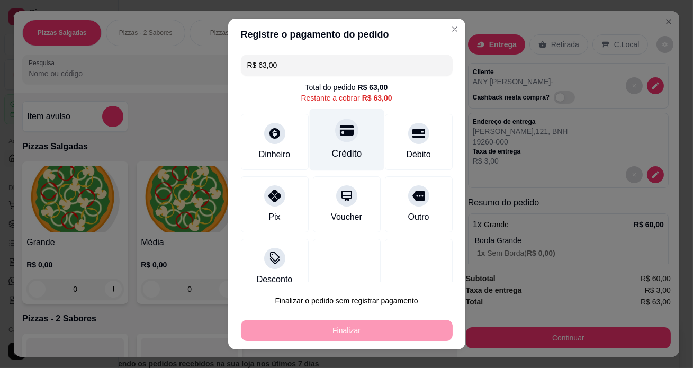
click at [335, 141] on div at bounding box center [346, 130] width 23 height 23
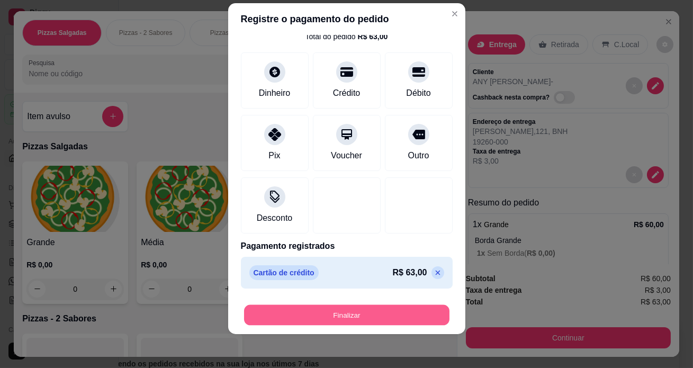
click at [358, 316] on button "Finalizar" at bounding box center [347, 315] width 206 height 21
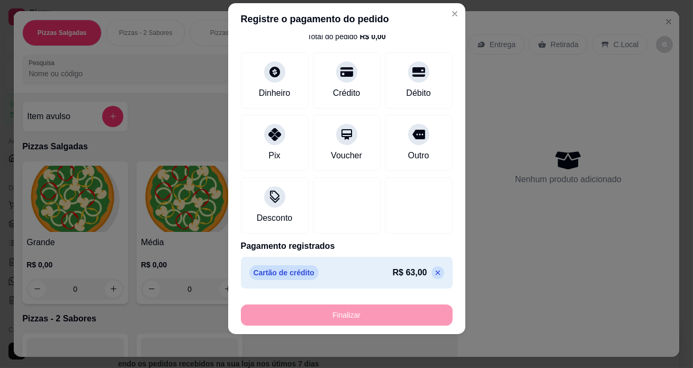
type input "-R$ 63,00"
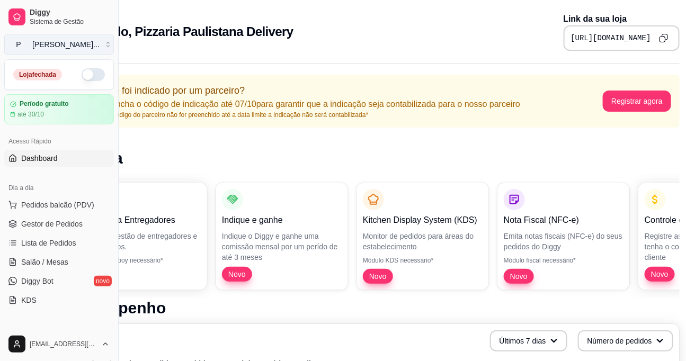
click at [74, 42] on div "[PERSON_NAME] ..." at bounding box center [65, 44] width 67 height 11
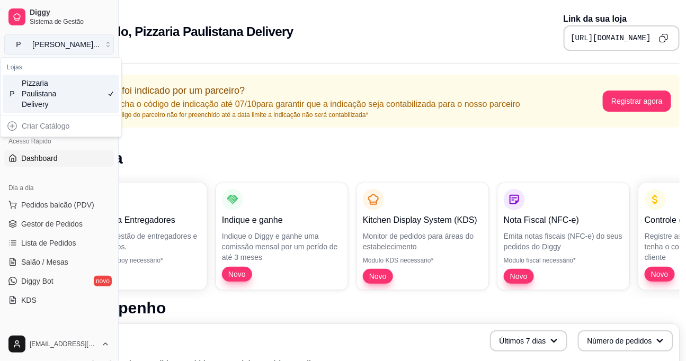
click at [74, 42] on div "[PERSON_NAME] ..." at bounding box center [65, 44] width 67 height 11
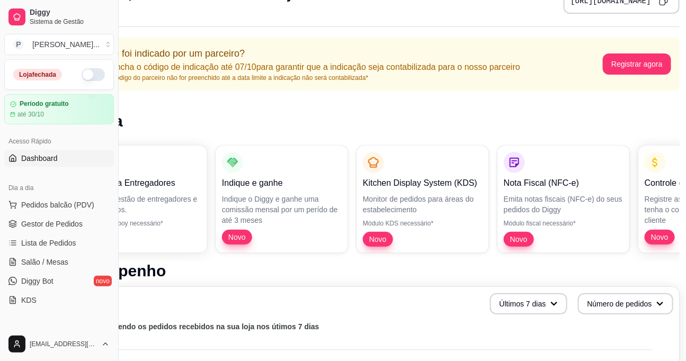
scroll to position [0, 69]
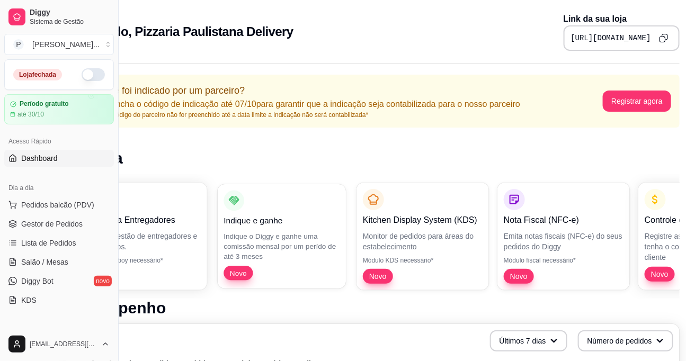
click at [267, 215] on p "Indique e ganhe" at bounding box center [282, 221] width 116 height 12
click at [56, 159] on span "Dashboard" at bounding box center [39, 158] width 37 height 11
click at [20, 155] on link "Dashboard" at bounding box center [59, 158] width 110 height 17
click at [15, 159] on icon at bounding box center [12, 158] width 8 height 8
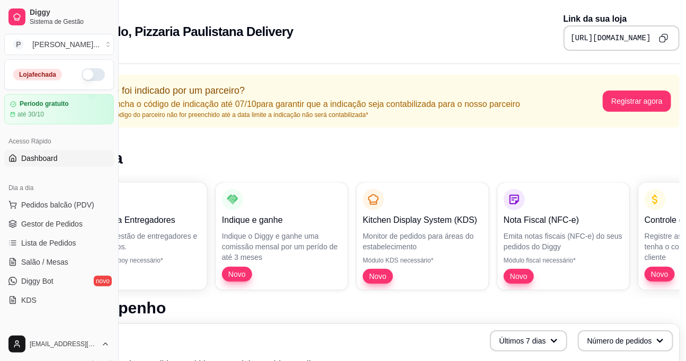
click at [37, 158] on span "Dashboard" at bounding box center [39, 158] width 37 height 11
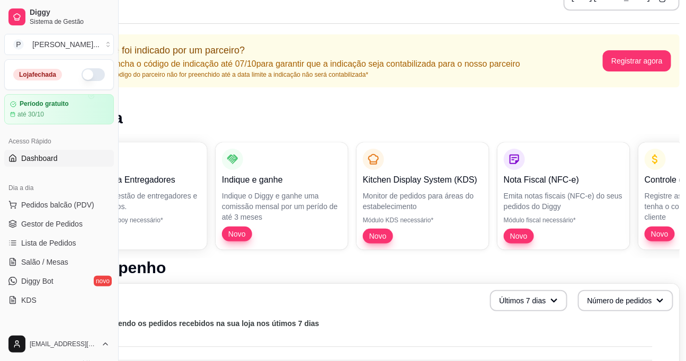
scroll to position [0, 69]
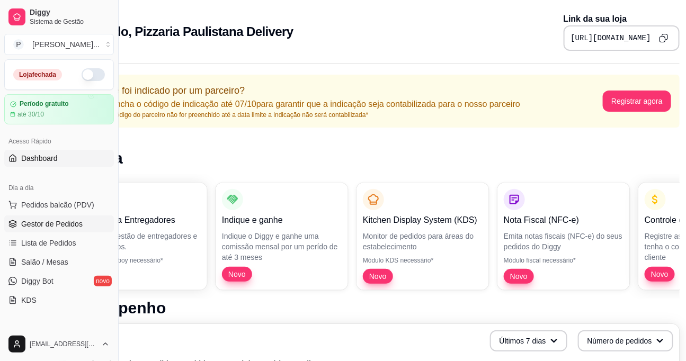
click at [73, 226] on span "Gestor de Pedidos" at bounding box center [51, 224] width 61 height 11
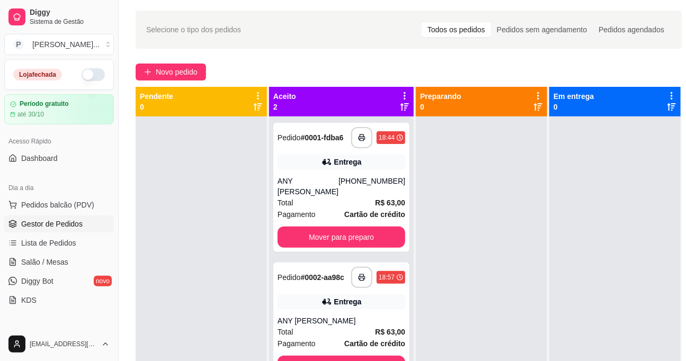
scroll to position [48, 0]
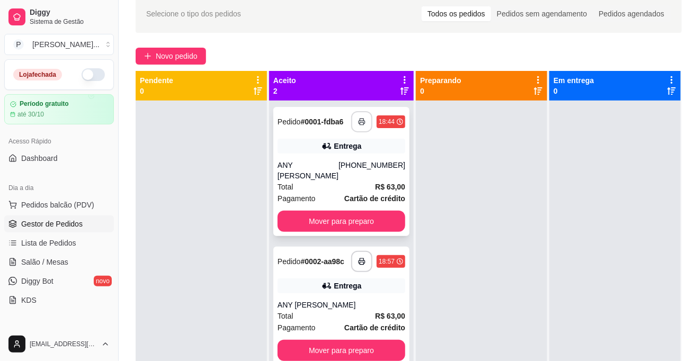
click at [358, 124] on icon "button" at bounding box center [361, 121] width 7 height 7
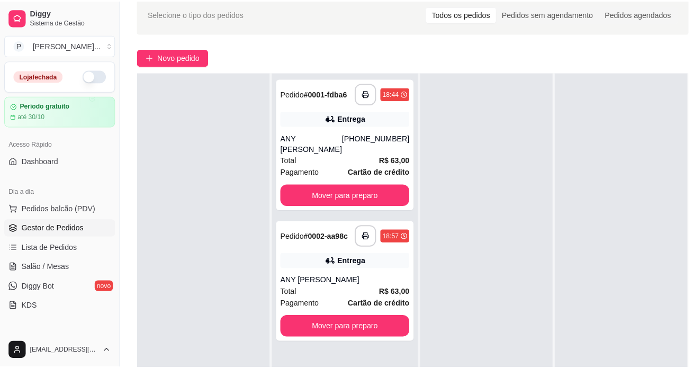
scroll to position [0, 0]
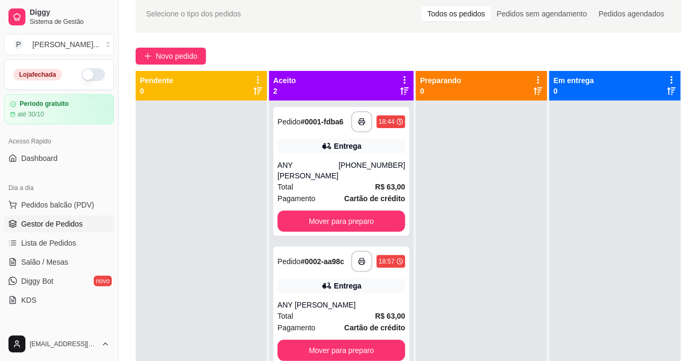
click at [404, 77] on icon at bounding box center [405, 79] width 2 height 7
click at [470, 169] on div at bounding box center [481, 281] width 131 height 361
click at [331, 115] on div "Pedido # 0001-fdba6" at bounding box center [311, 121] width 66 height 13
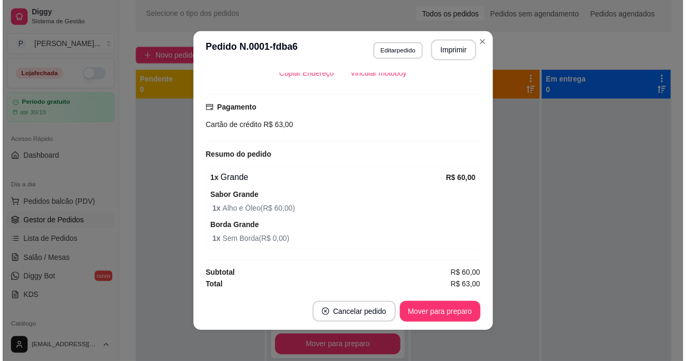
scroll to position [2, 0]
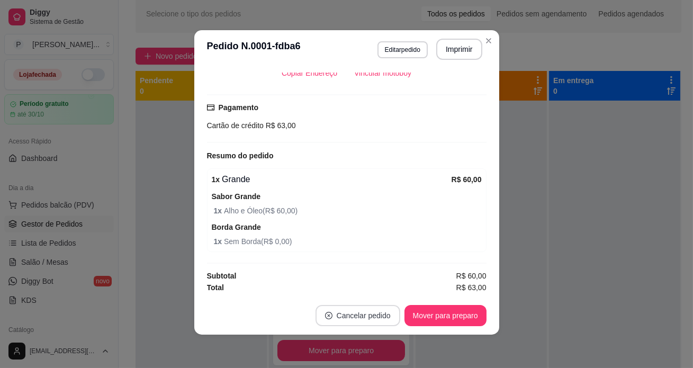
click at [340, 311] on button "Cancelar pedido" at bounding box center [358, 315] width 85 height 21
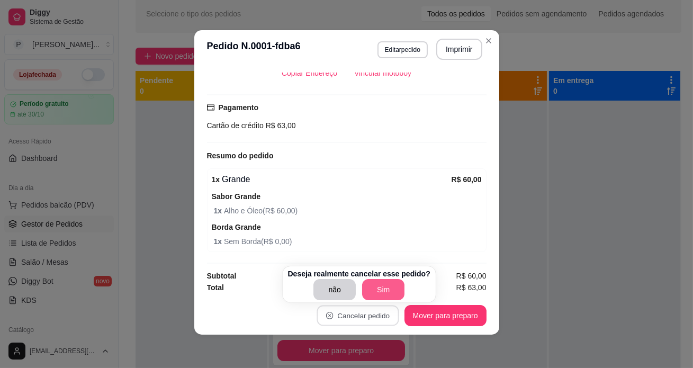
click at [380, 292] on button "Sim" at bounding box center [383, 289] width 42 height 21
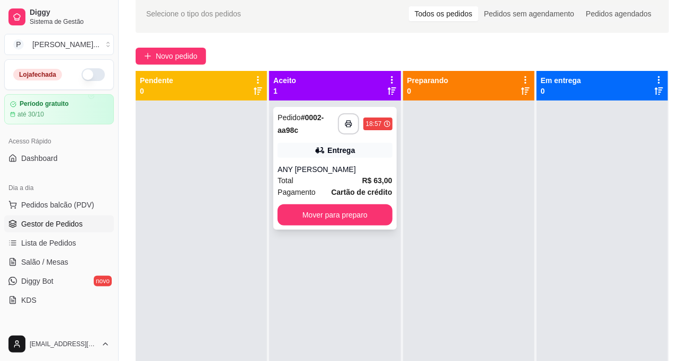
click at [371, 144] on div "Entrega" at bounding box center [335, 150] width 114 height 15
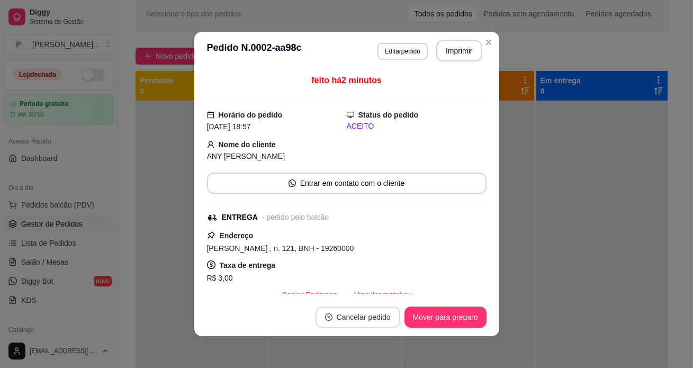
click at [349, 324] on button "Cancelar pedido" at bounding box center [358, 317] width 85 height 21
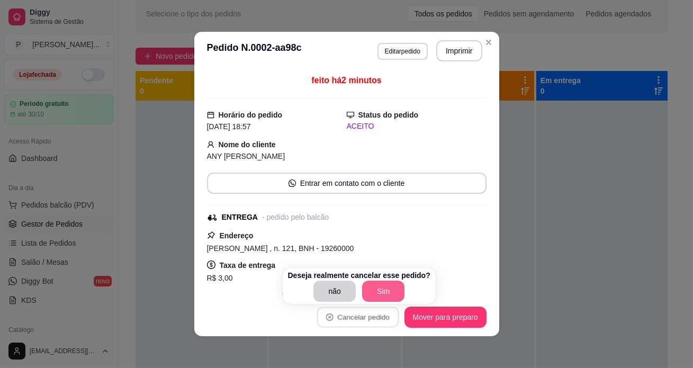
click at [372, 293] on button "Sim" at bounding box center [383, 291] width 42 height 21
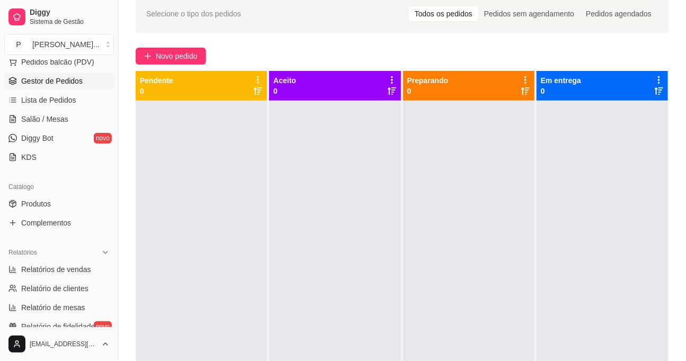
scroll to position [144, 0]
click at [49, 209] on link "Produtos" at bounding box center [59, 202] width 110 height 17
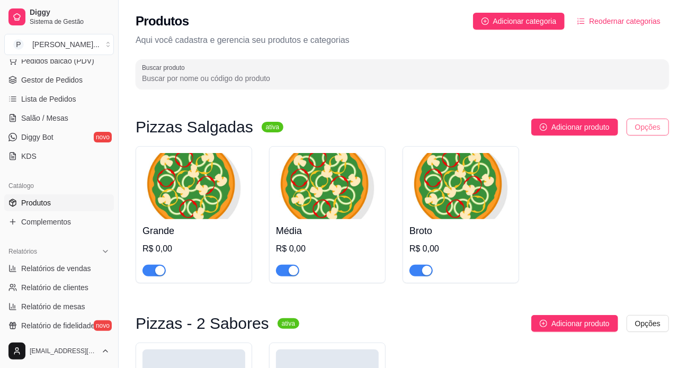
click at [655, 127] on html "Diggy Sistema de Gestão P Pizzaria Paul ... Loja fechada Período gratuito até 3…" at bounding box center [343, 184] width 686 height 368
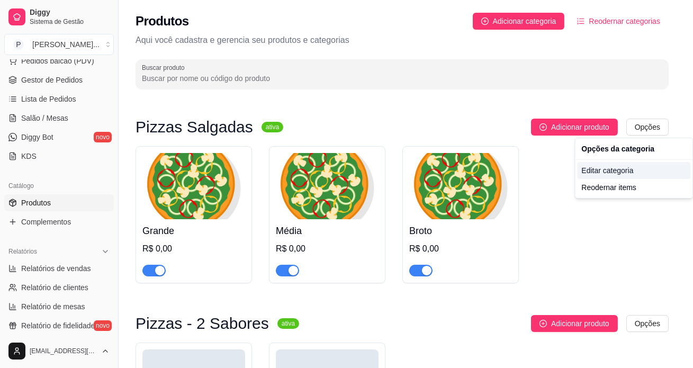
click at [590, 171] on div "Editar categoria" at bounding box center [633, 170] width 113 height 17
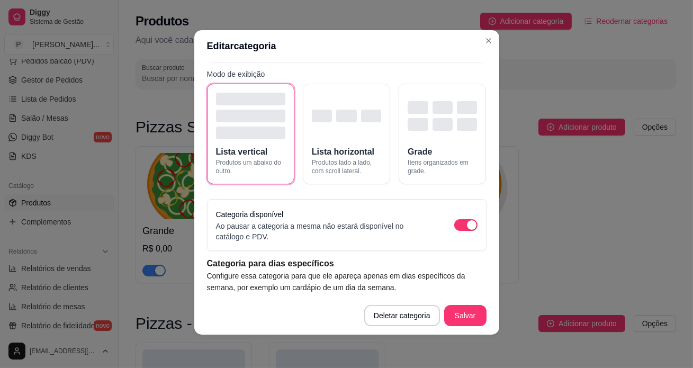
scroll to position [76, 0]
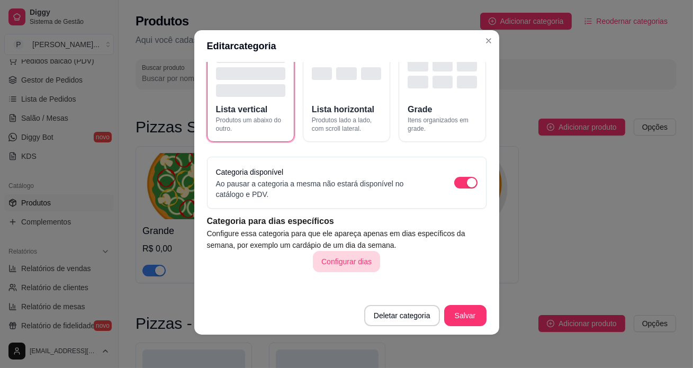
click at [341, 265] on button "Configurar dias" at bounding box center [346, 261] width 67 height 21
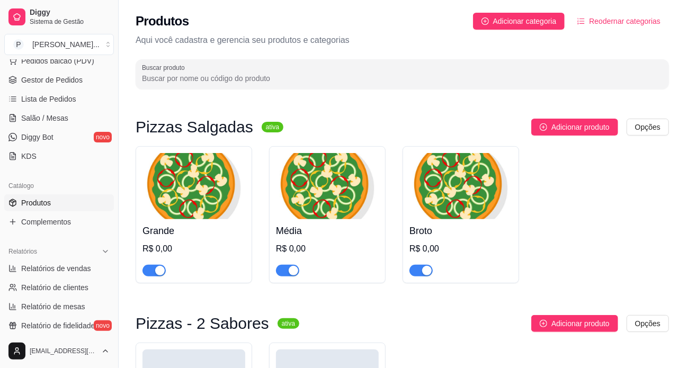
click at [215, 186] on img at bounding box center [193, 186] width 103 height 66
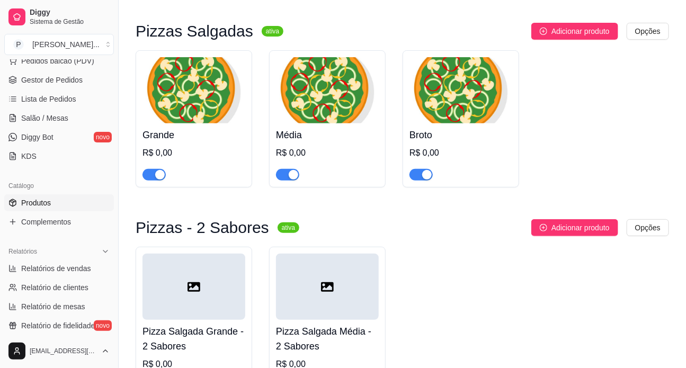
scroll to position [0, 0]
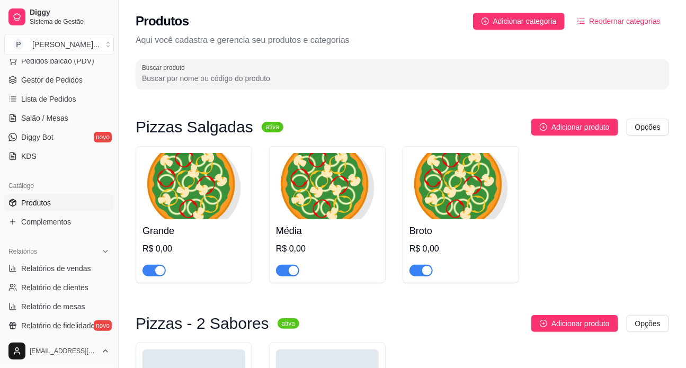
click at [642, 167] on div "Grande R$ 0,00 Média R$ 0,00 Broto R$ 0,00" at bounding box center [402, 214] width 533 height 137
click at [656, 125] on html "Diggy Sistema de Gestão P Pizzaria Paul ... Loja fechada Período gratuito até 3…" at bounding box center [343, 184] width 686 height 368
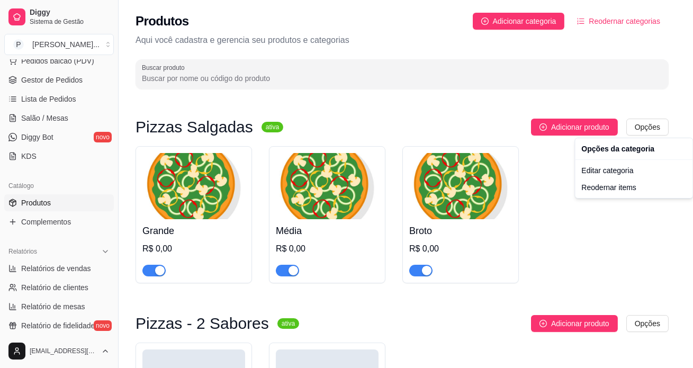
click at [644, 77] on html "Diggy Sistema de Gestão P Pizzaria Paul ... Loja fechada Período gratuito até 3…" at bounding box center [346, 184] width 693 height 368
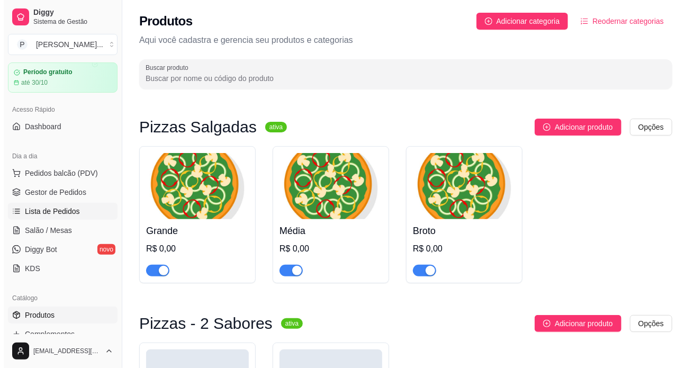
scroll to position [48, 0]
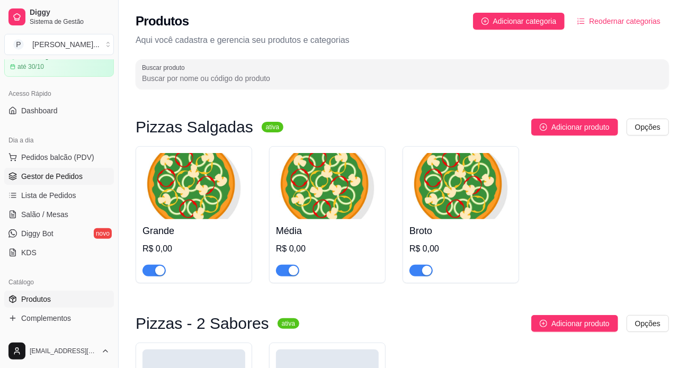
click at [56, 179] on span "Gestor de Pedidos" at bounding box center [51, 176] width 61 height 11
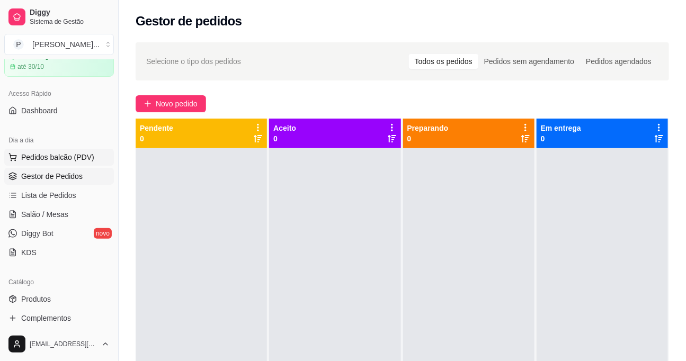
click at [54, 158] on span "Pedidos balcão (PDV)" at bounding box center [57, 157] width 73 height 11
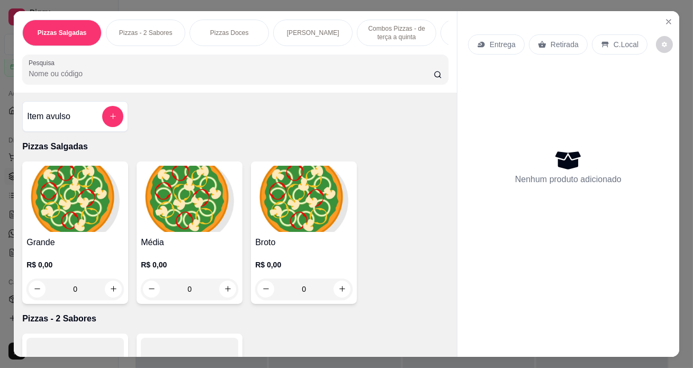
click at [73, 206] on img at bounding box center [74, 199] width 97 height 66
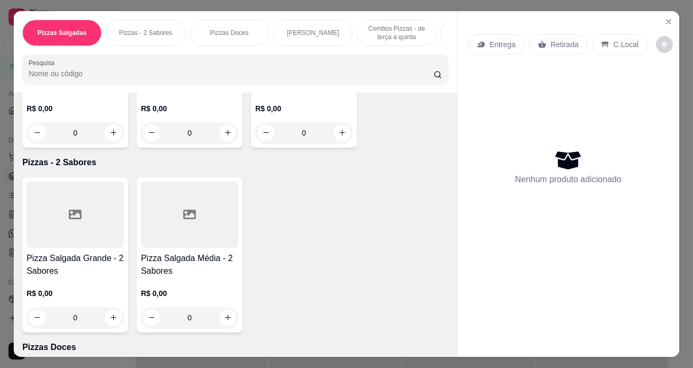
scroll to position [192, 0]
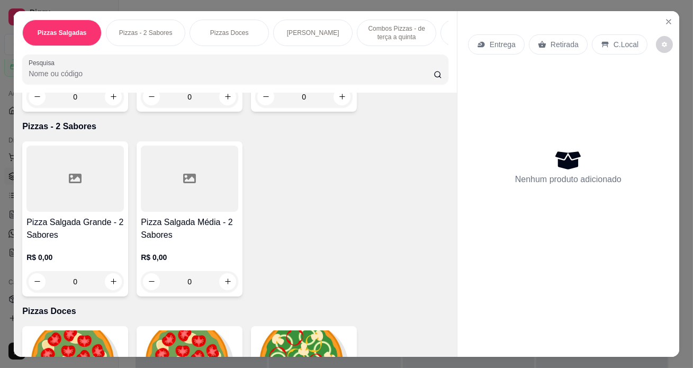
click at [79, 198] on div at bounding box center [74, 179] width 97 height 66
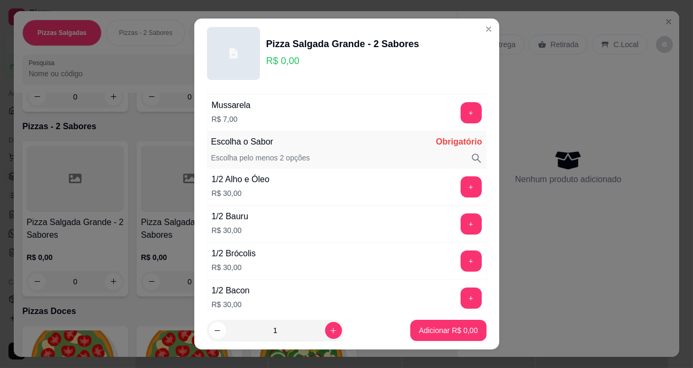
scroll to position [289, 0]
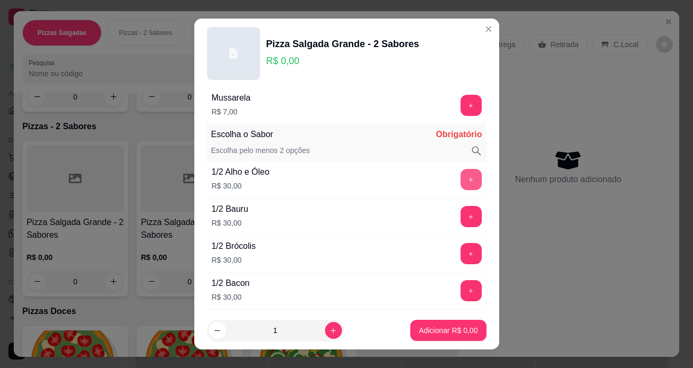
click at [461, 184] on button "+" at bounding box center [471, 179] width 21 height 21
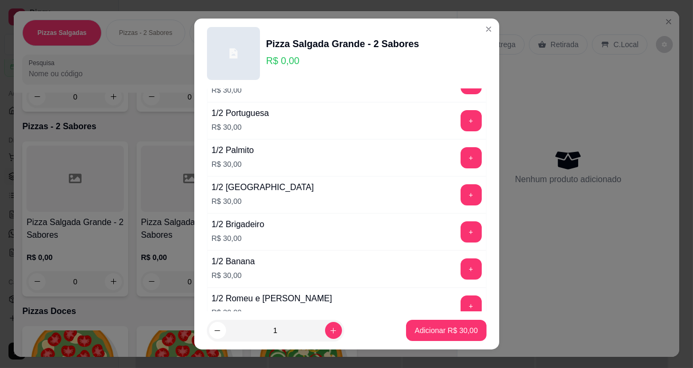
scroll to position [722, 0]
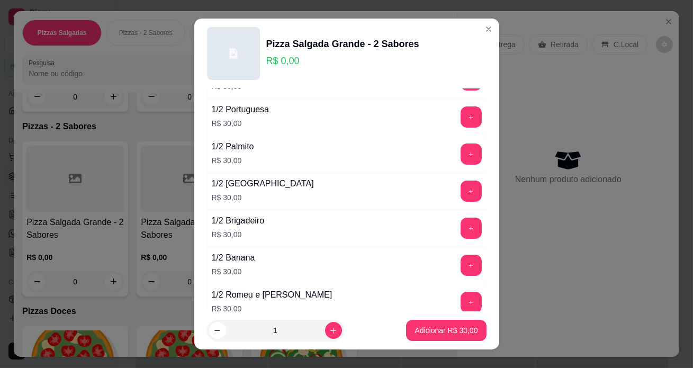
click at [461, 184] on button "+" at bounding box center [471, 191] width 21 height 21
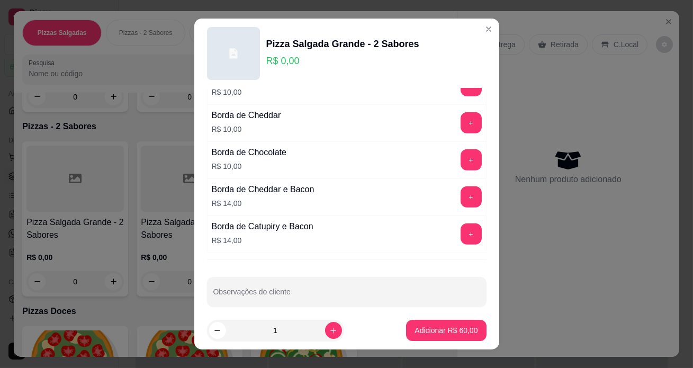
scroll to position [2126, 0]
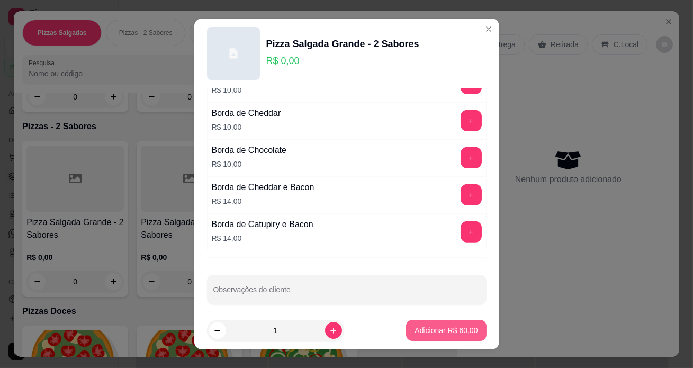
click at [441, 331] on p "Adicionar R$ 60,00" at bounding box center [446, 330] width 63 height 11
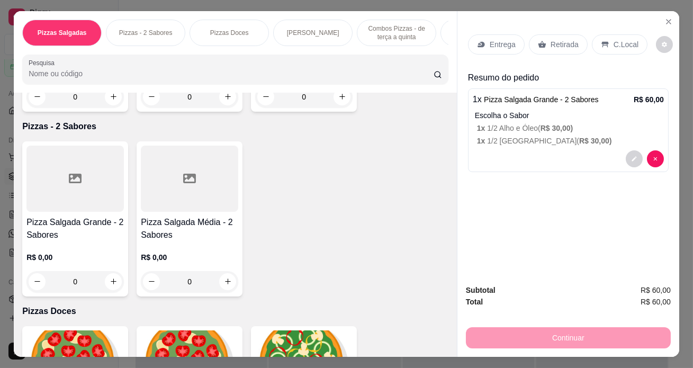
click at [483, 47] on div "Entrega" at bounding box center [496, 44] width 57 height 20
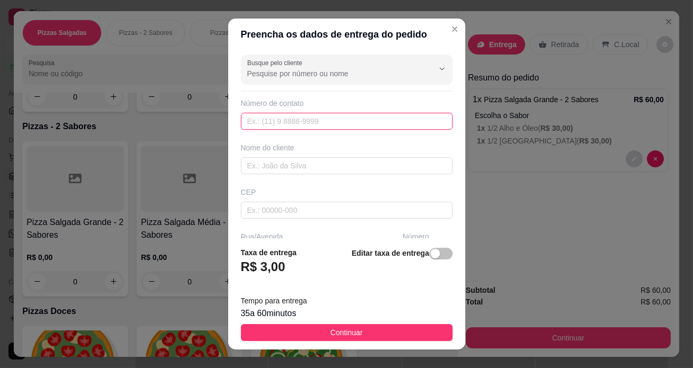
click at [268, 118] on input "text" at bounding box center [347, 121] width 212 height 17
click at [265, 185] on div "Busque pelo cliente Número de contato Nome do cliente CEP Rua/[GEOGRAPHIC_DATA]" at bounding box center [346, 144] width 237 height 189
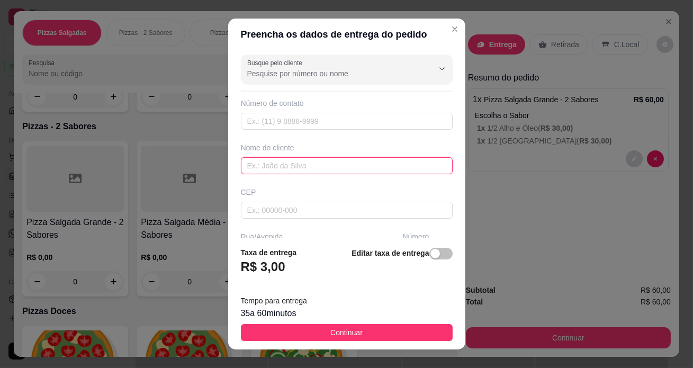
click at [265, 173] on input "text" at bounding box center [347, 165] width 212 height 17
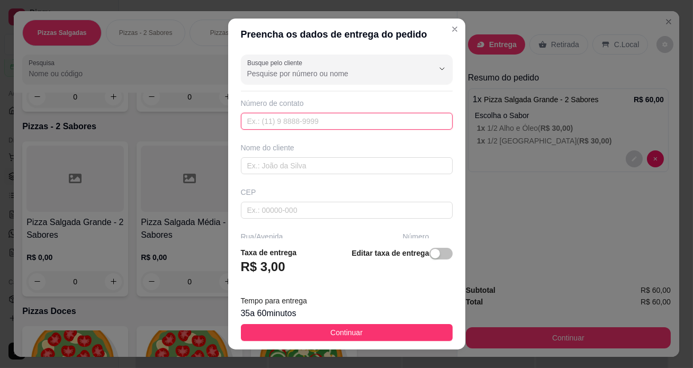
click at [263, 122] on input "text" at bounding box center [347, 121] width 212 height 17
type input "1"
type input "189 98252-1543"
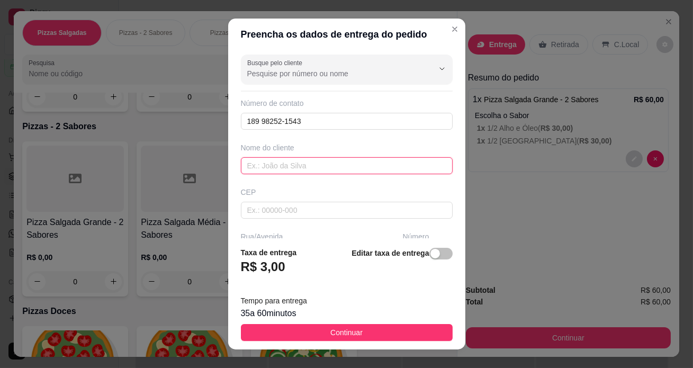
click at [262, 166] on input "text" at bounding box center [347, 165] width 212 height 17
type input "A"
type input "ANY [PERSON_NAME]"
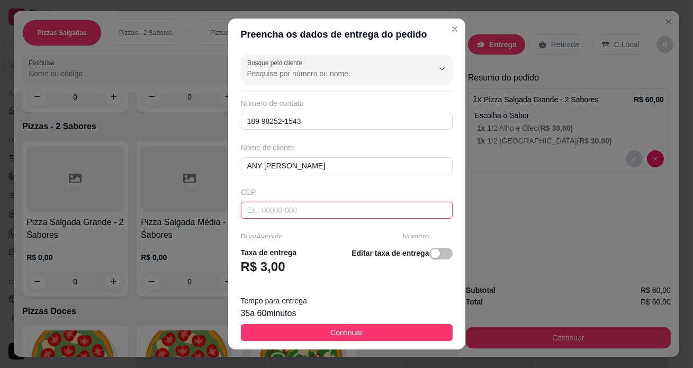
click at [274, 212] on input "text" at bounding box center [347, 210] width 212 height 17
type input "1"
type input "19260000"
type input "Mirante do Paranapanema"
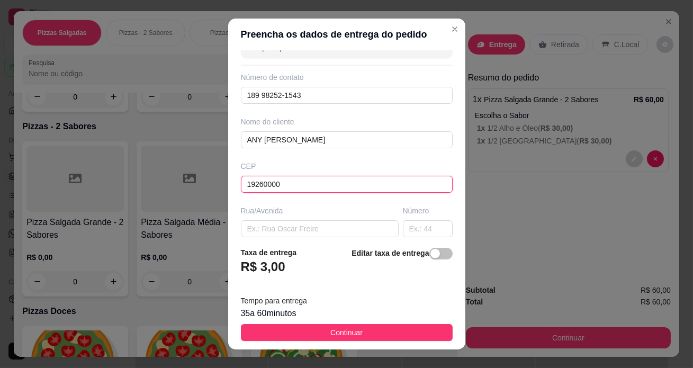
scroll to position [48, 0]
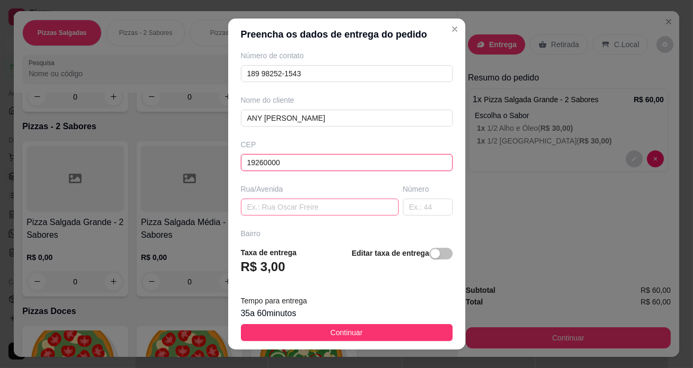
type input "19260000"
click at [293, 213] on input "text" at bounding box center [320, 207] width 158 height 17
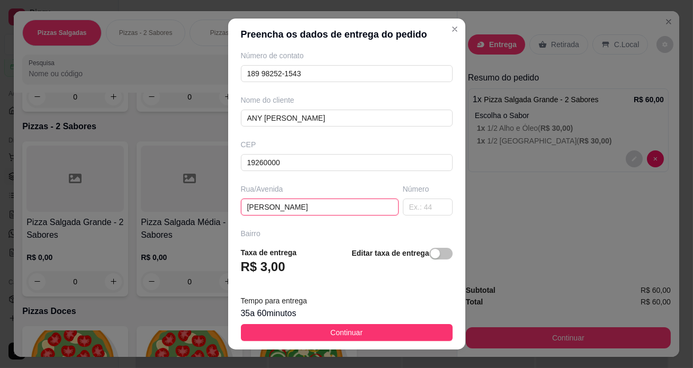
type input "J"
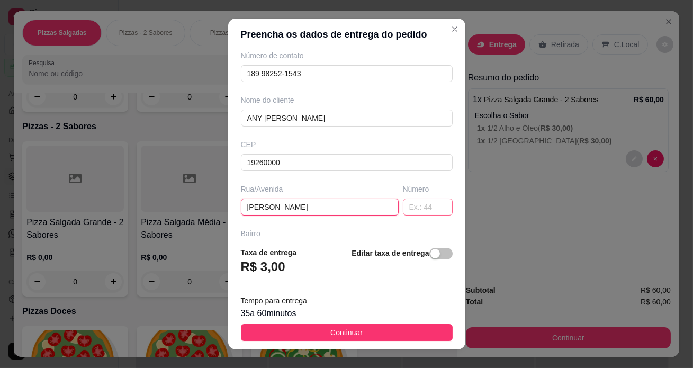
type input "[PERSON_NAME]"
click at [403, 204] on input "text" at bounding box center [428, 207] width 50 height 17
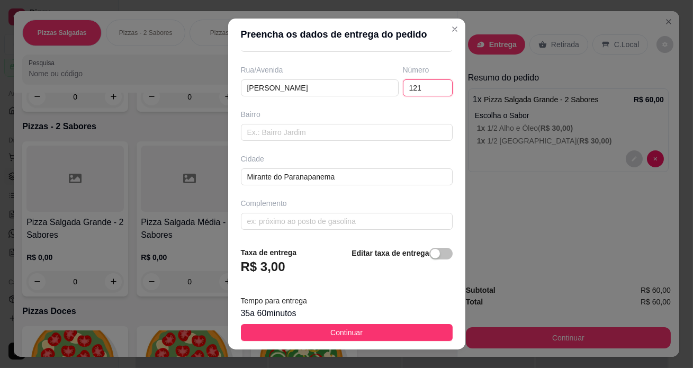
scroll to position [119, 0]
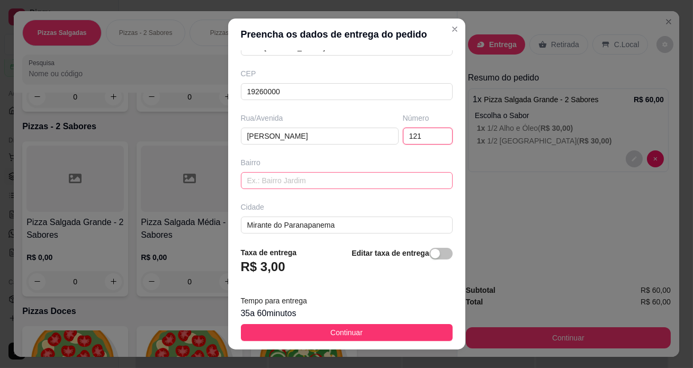
type input "121"
click at [261, 181] on input "text" at bounding box center [347, 180] width 212 height 17
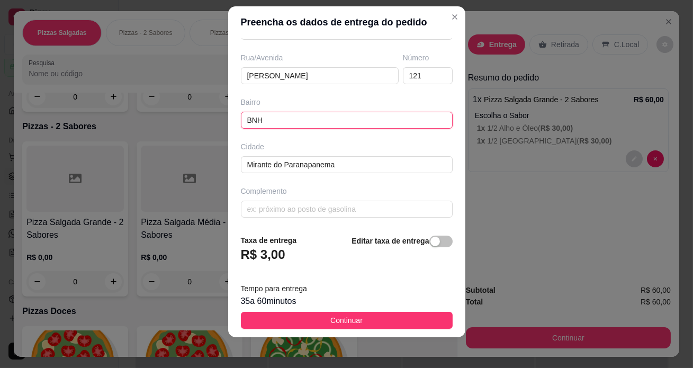
scroll to position [15, 0]
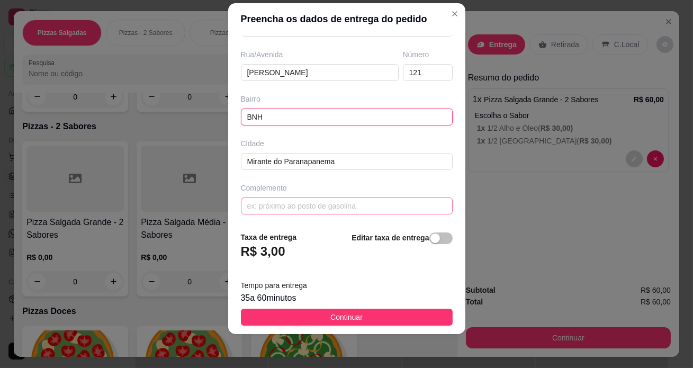
type input "BNH"
click at [307, 202] on input "text" at bounding box center [347, 206] width 212 height 17
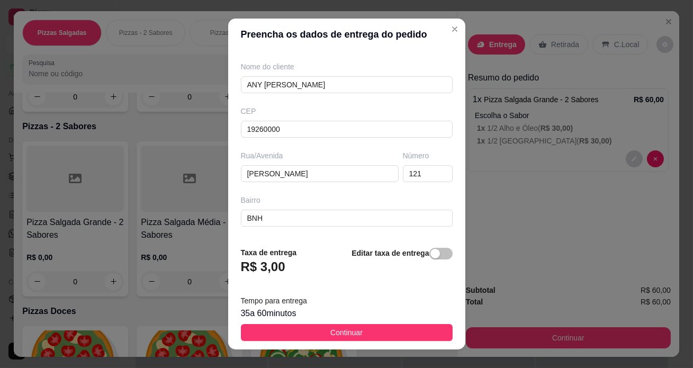
scroll to position [167, 0]
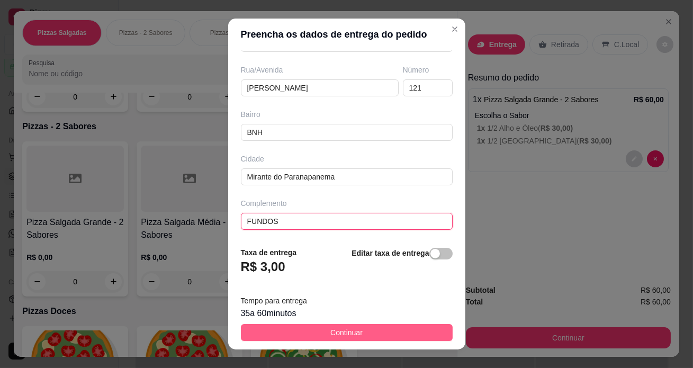
type input "FUNDOS"
click at [335, 334] on span "Continuar" at bounding box center [347, 333] width 32 height 12
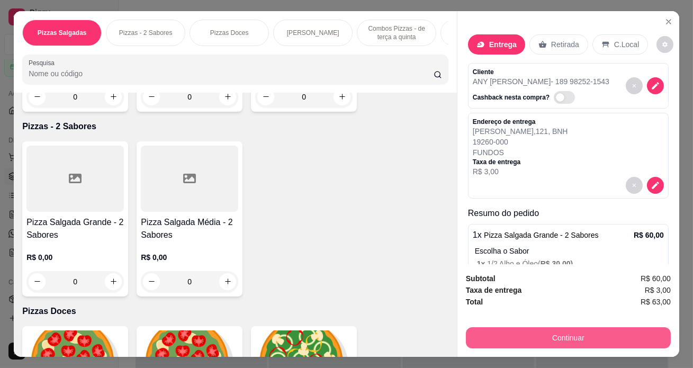
click at [510, 339] on button "Continuar" at bounding box center [568, 337] width 205 height 21
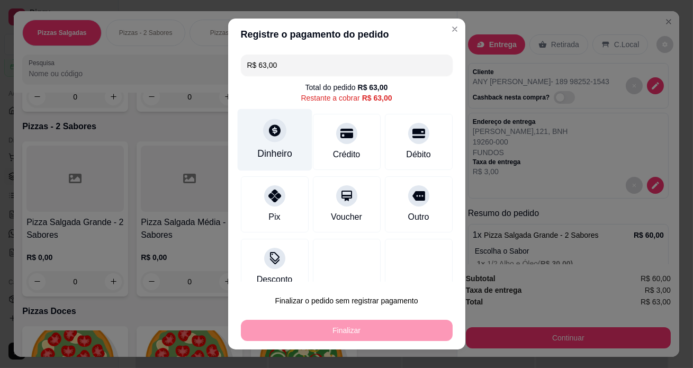
click at [265, 141] on div at bounding box center [274, 130] width 23 height 23
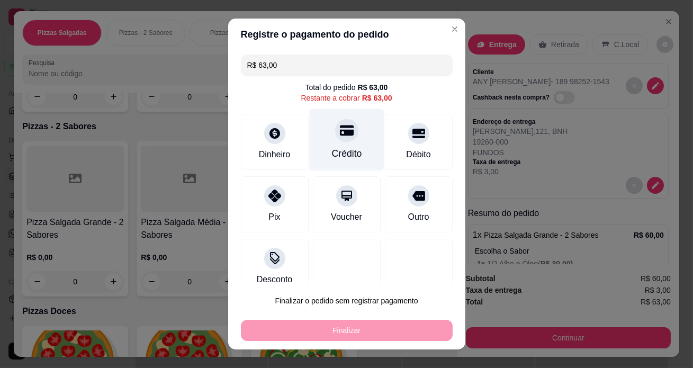
click at [334, 142] on div "Crédito" at bounding box center [346, 140] width 75 height 62
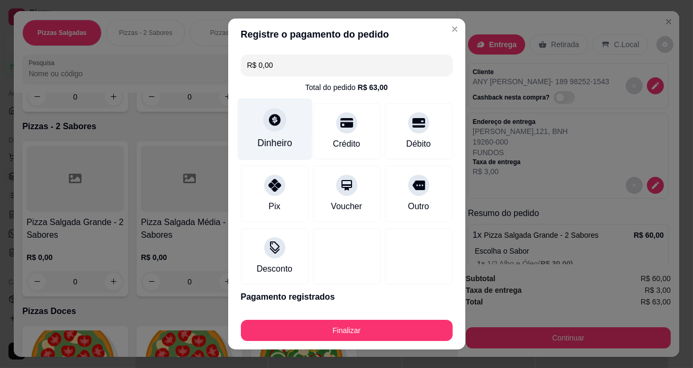
click at [296, 138] on div "Dinheiro" at bounding box center [274, 129] width 75 height 62
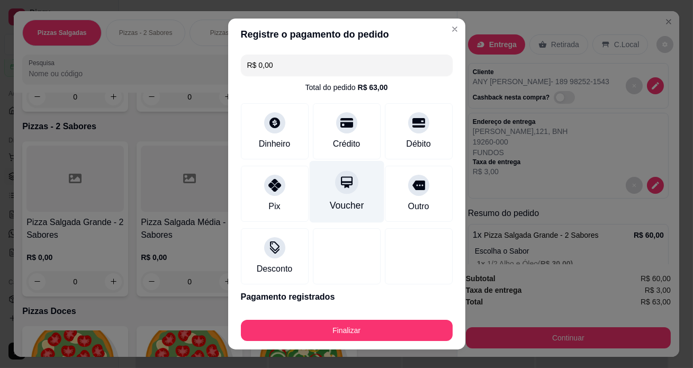
scroll to position [35, 0]
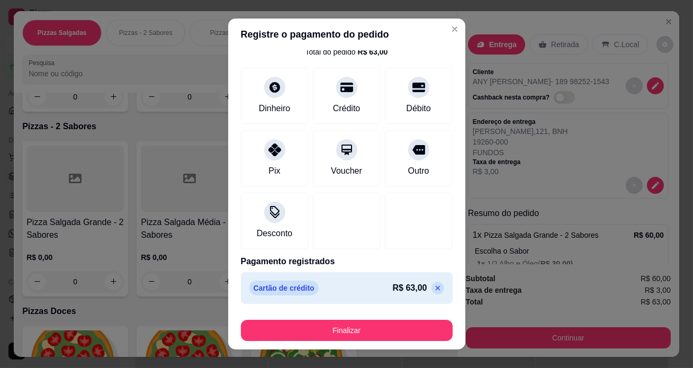
click at [434, 291] on icon at bounding box center [438, 288] width 8 height 8
type input "R$ 63,00"
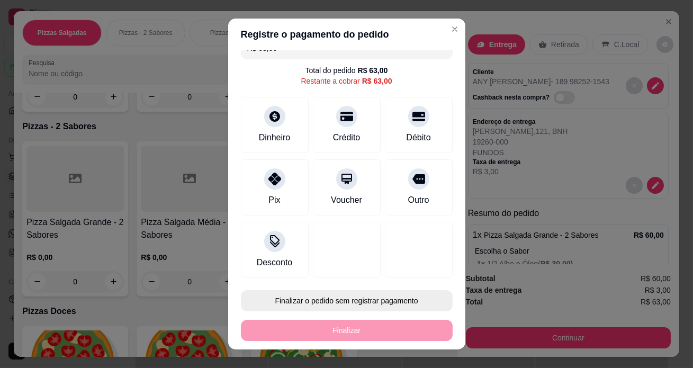
scroll to position [16, 0]
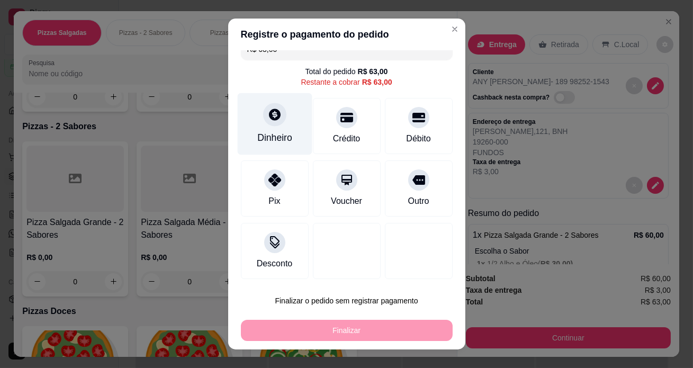
click at [270, 121] on div at bounding box center [274, 114] width 23 height 23
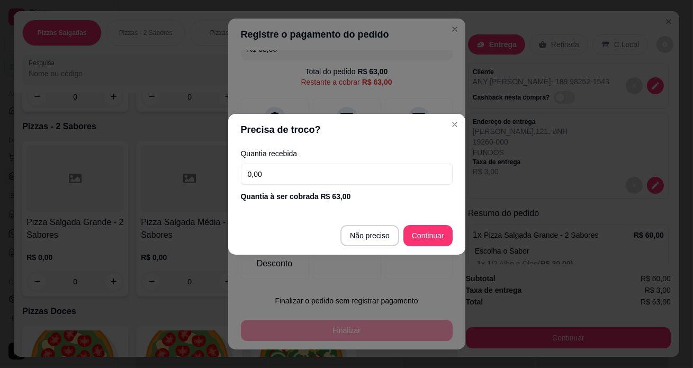
click at [284, 171] on input "0,00" at bounding box center [347, 174] width 212 height 21
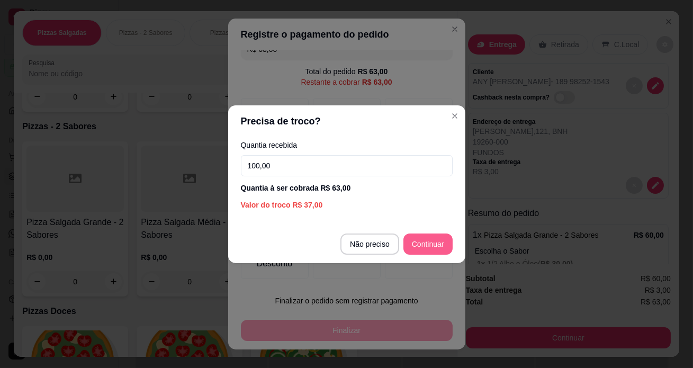
type input "100,00"
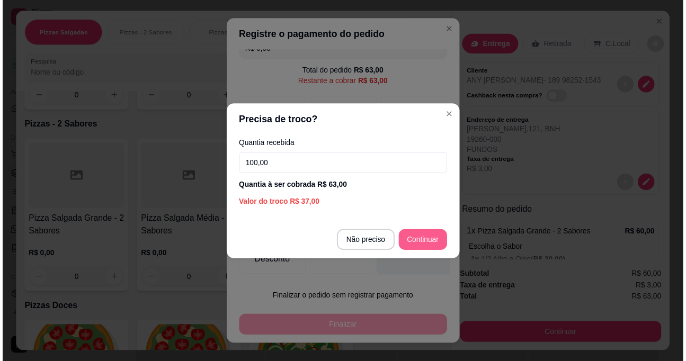
scroll to position [35, 0]
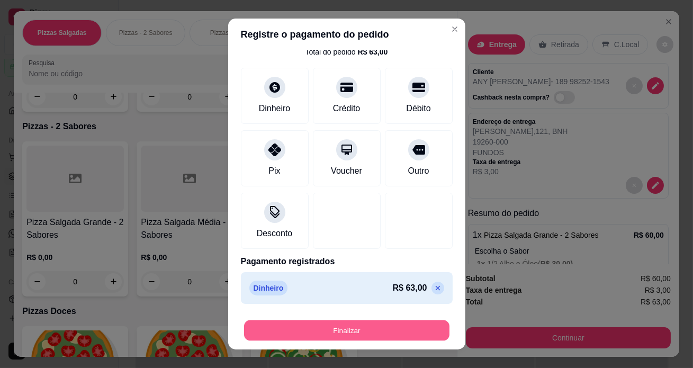
click at [354, 332] on button "Finalizar" at bounding box center [347, 330] width 206 height 21
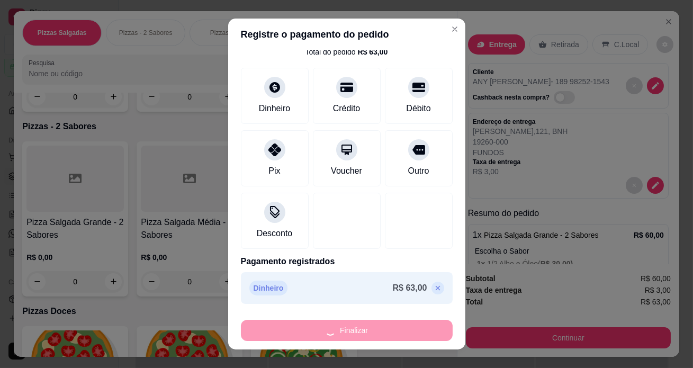
type input "-R$ 63,00"
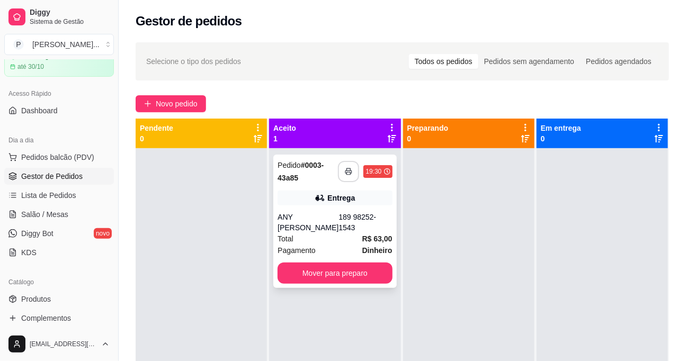
click at [351, 169] on icon "button" at bounding box center [348, 171] width 7 height 7
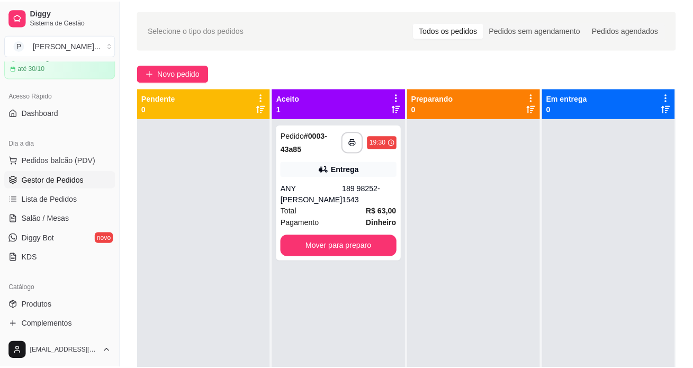
scroll to position [48, 0]
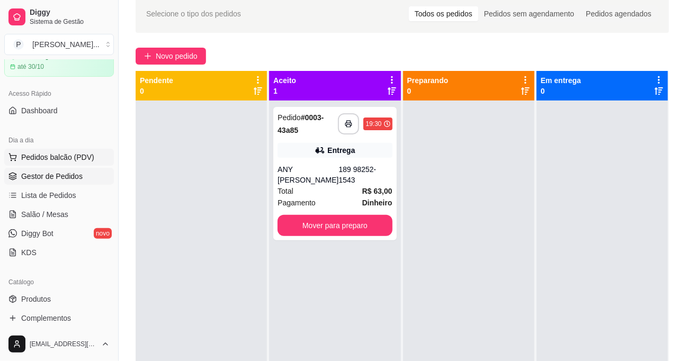
click at [68, 160] on span "Pedidos balcão (PDV)" at bounding box center [57, 157] width 73 height 11
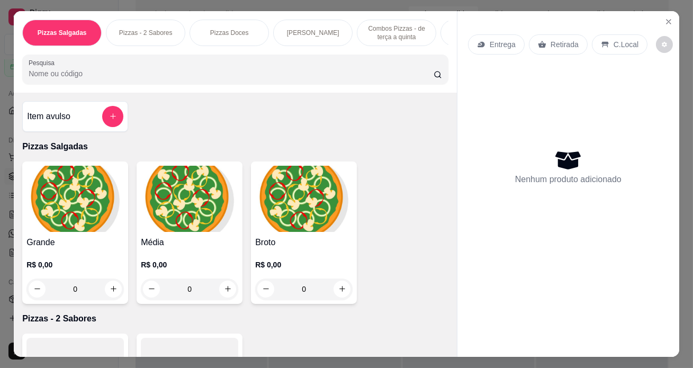
click at [66, 202] on img at bounding box center [74, 199] width 97 height 66
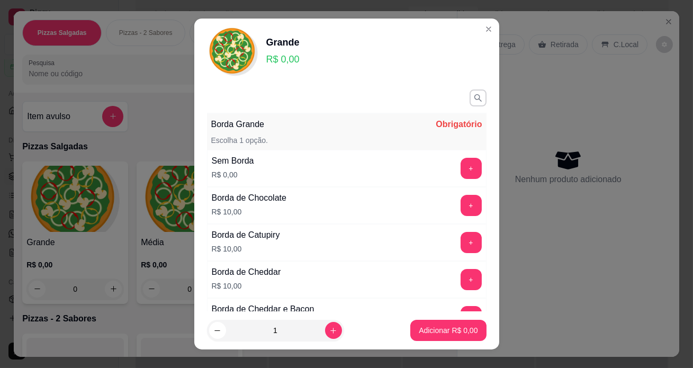
click at [289, 165] on div "Sem Borda R$ 0,00 +" at bounding box center [347, 168] width 280 height 37
click at [461, 165] on button "+" at bounding box center [471, 168] width 21 height 21
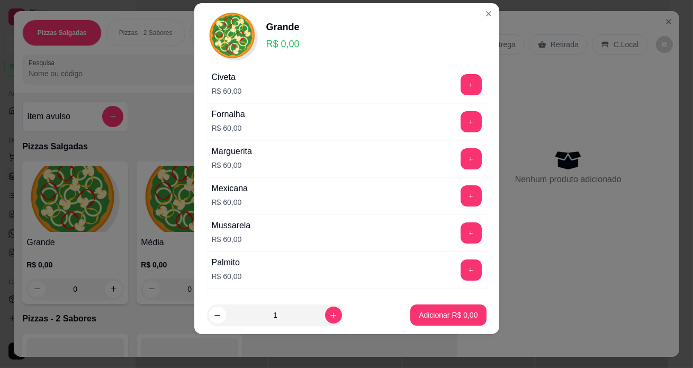
scroll to position [527, 0]
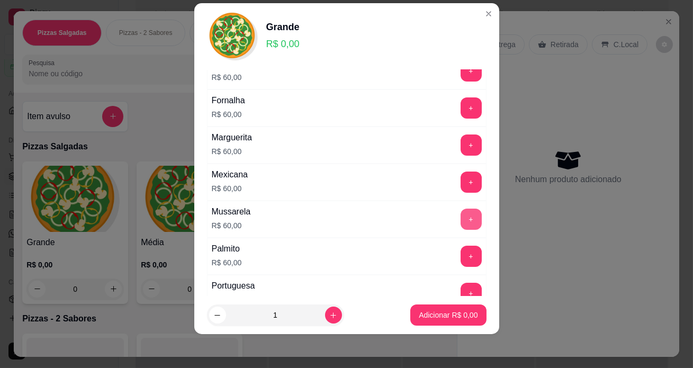
click at [461, 219] on button "+" at bounding box center [471, 219] width 21 height 21
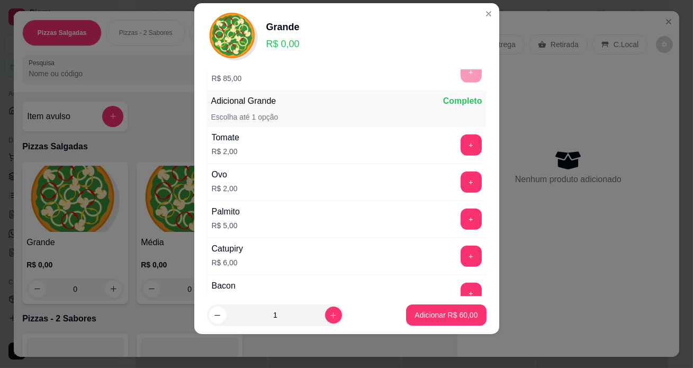
scroll to position [1469, 0]
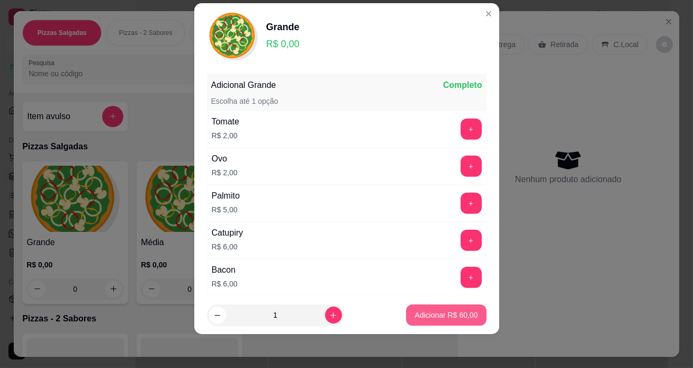
click at [426, 313] on p "Adicionar R$ 60,00" at bounding box center [446, 315] width 63 height 11
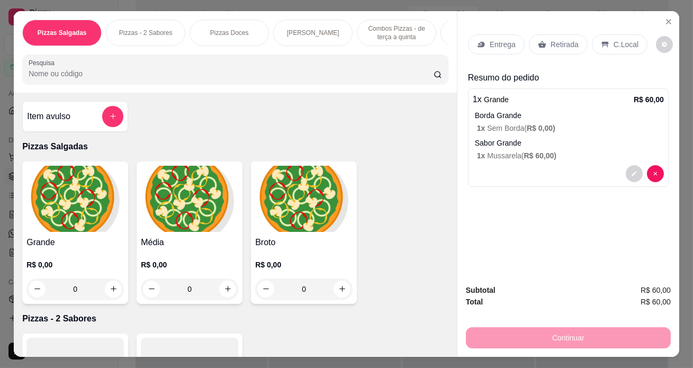
click at [95, 213] on img at bounding box center [74, 199] width 97 height 66
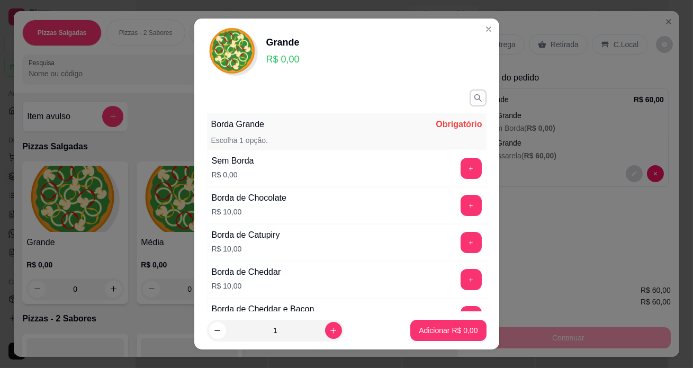
click at [461, 167] on button "+" at bounding box center [471, 168] width 21 height 21
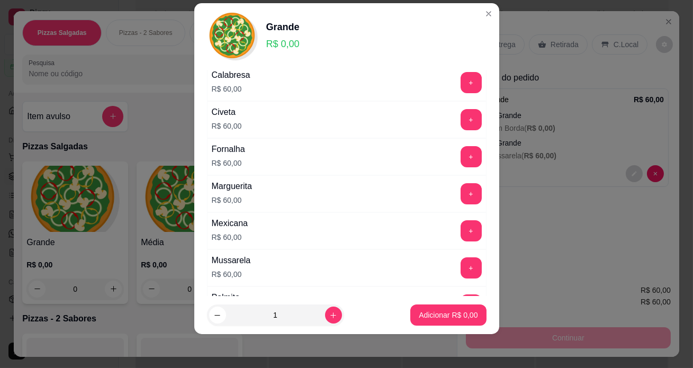
scroll to position [479, 0]
click at [461, 191] on button "+" at bounding box center [471, 193] width 21 height 21
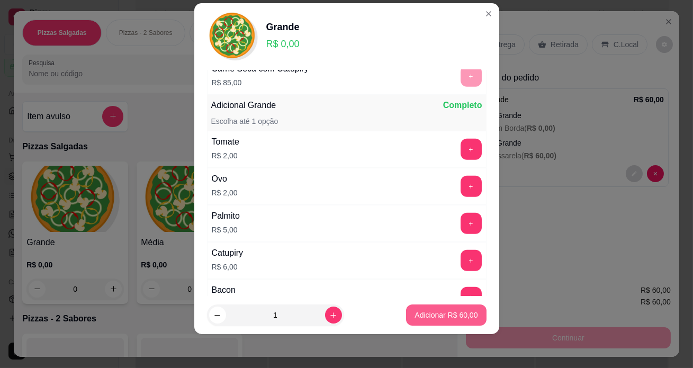
scroll to position [1469, 0]
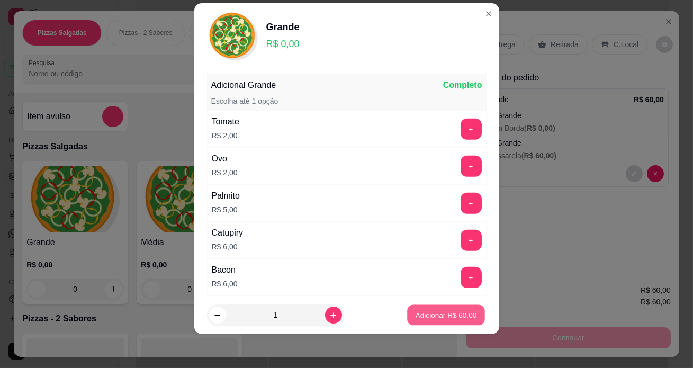
click at [424, 315] on p "Adicionar R$ 60,00" at bounding box center [446, 315] width 61 height 10
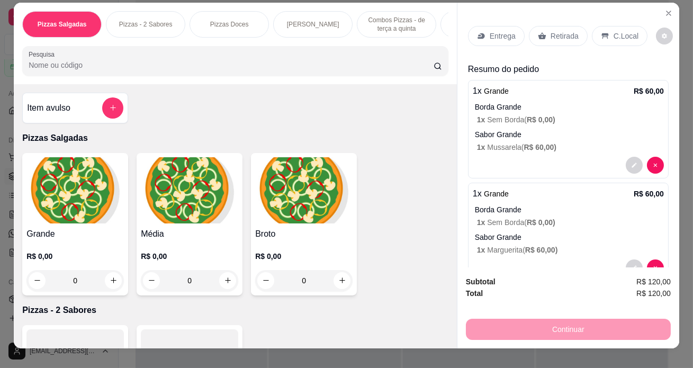
scroll to position [0, 0]
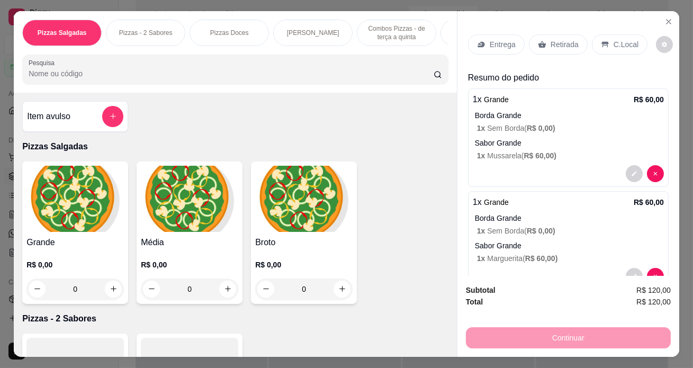
click at [496, 39] on p "Entrega" at bounding box center [503, 44] width 26 height 11
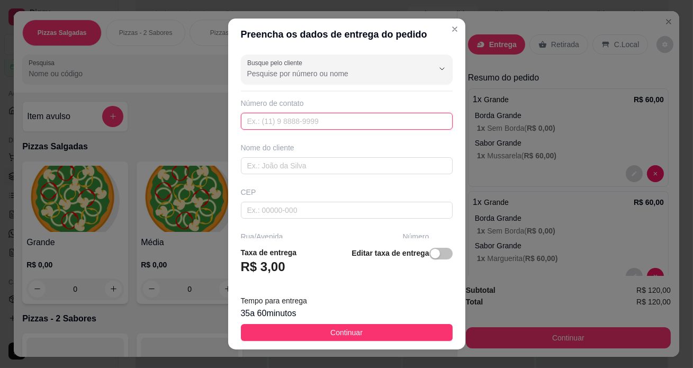
click at [261, 126] on input "text" at bounding box center [347, 121] width 212 height 17
click at [270, 119] on input "text" at bounding box center [347, 121] width 212 height 17
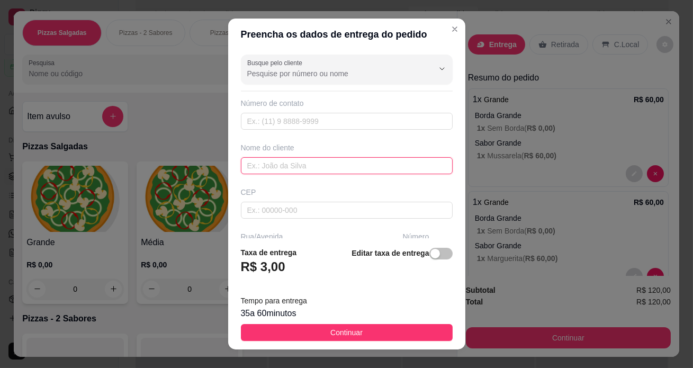
click at [259, 169] on input "text" at bounding box center [347, 165] width 212 height 17
type input "CAIO"
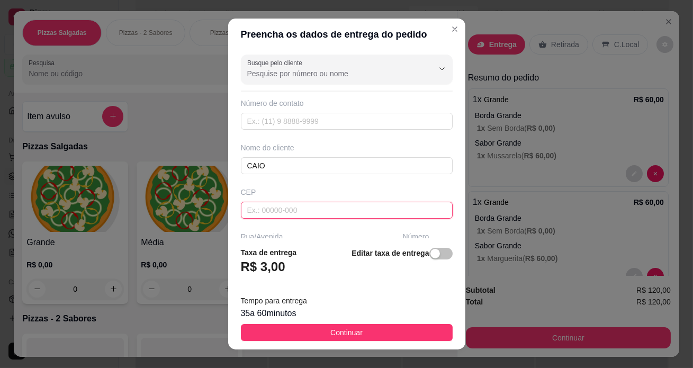
click at [270, 207] on input "text" at bounding box center [347, 210] width 212 height 17
type input "19260000"
type input "Mirante do Paranapanema"
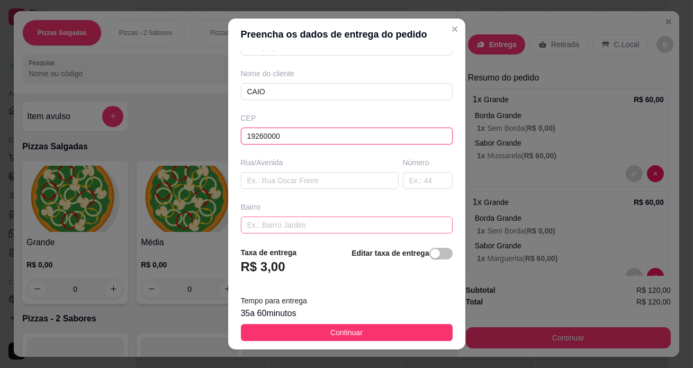
scroll to position [96, 0]
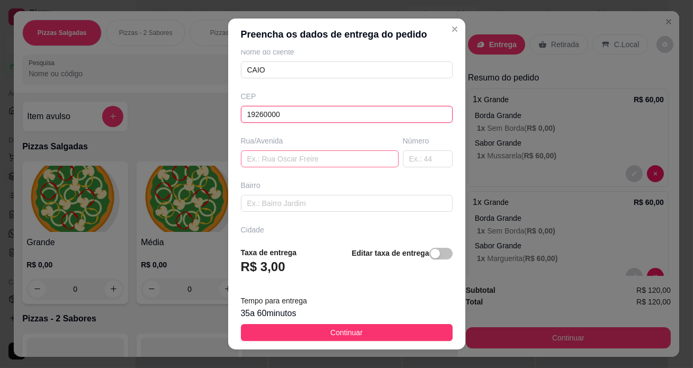
type input "19260000"
click at [271, 163] on input "text" at bounding box center [320, 158] width 158 height 17
type input "AV [PERSON_NAME]"
click at [411, 156] on input "text" at bounding box center [428, 158] width 50 height 17
type input "9"
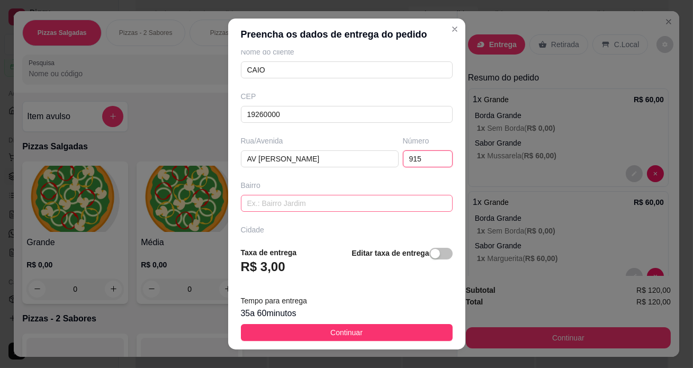
scroll to position [144, 0]
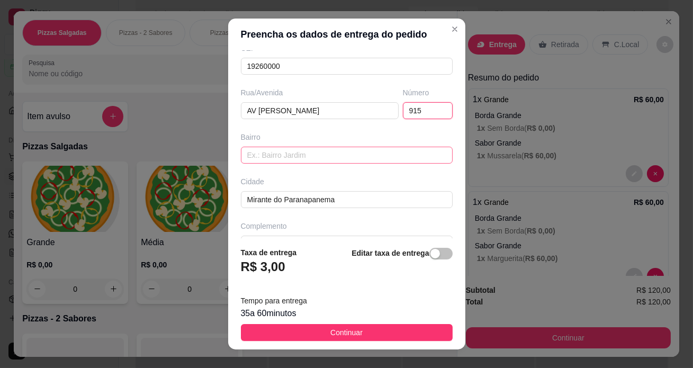
type input "915"
click at [278, 156] on input "text" at bounding box center [347, 155] width 212 height 17
type input "C"
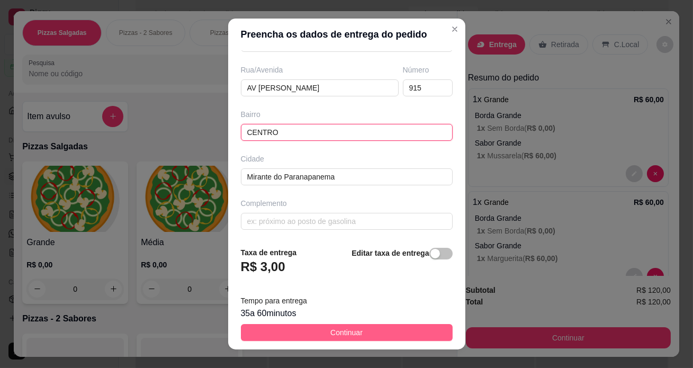
type input "CENTRO"
click at [289, 334] on button "Continuar" at bounding box center [347, 332] width 212 height 17
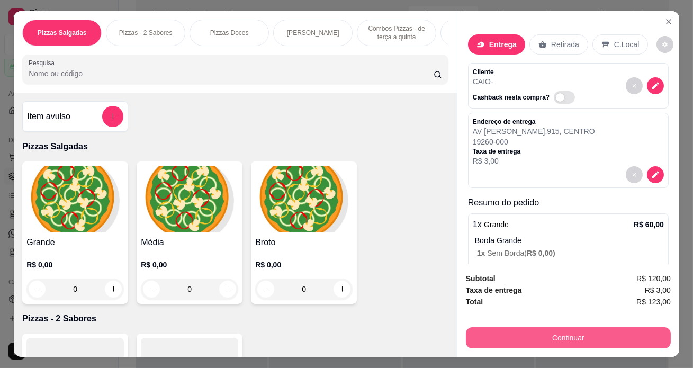
click at [547, 333] on button "Continuar" at bounding box center [568, 337] width 205 height 21
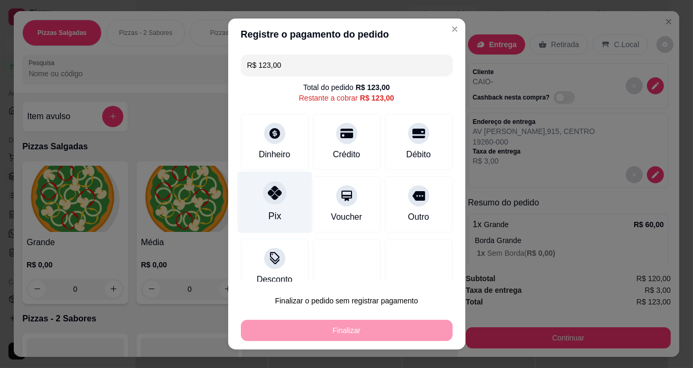
click at [278, 197] on div at bounding box center [274, 192] width 23 height 23
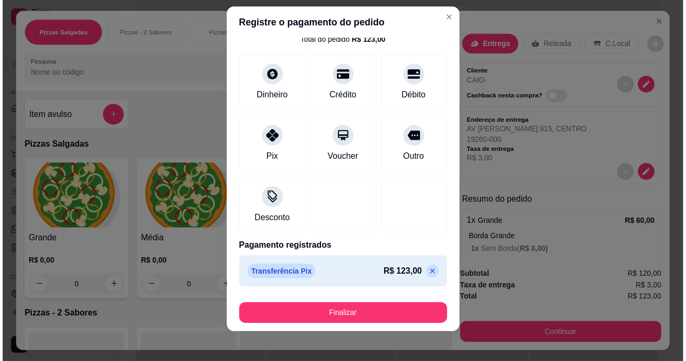
scroll to position [15, 0]
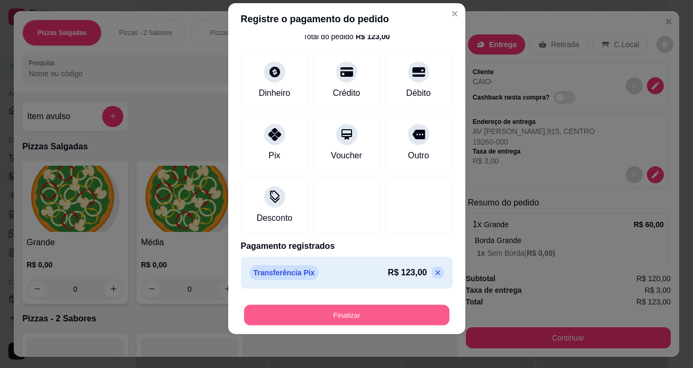
click at [350, 311] on button "Finalizar" at bounding box center [347, 315] width 206 height 21
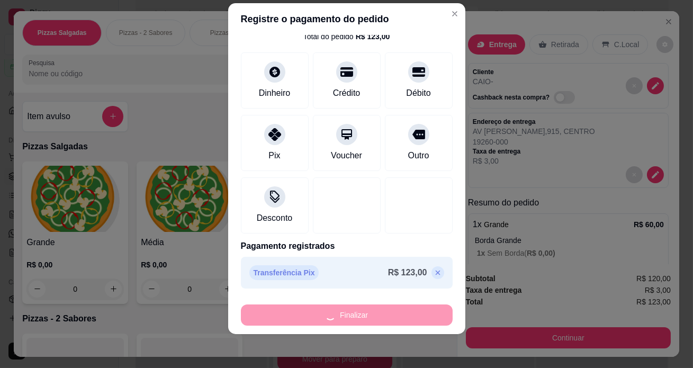
type input "-R$ 123,00"
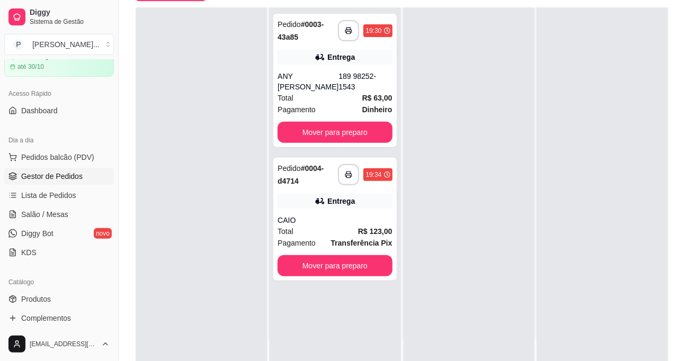
scroll to position [168, 0]
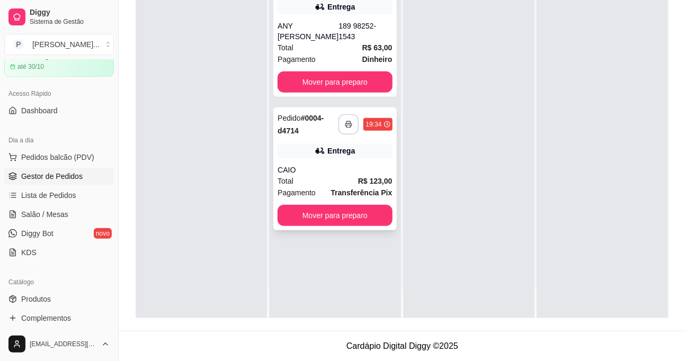
click at [352, 121] on icon "button" at bounding box center [348, 124] width 7 height 7
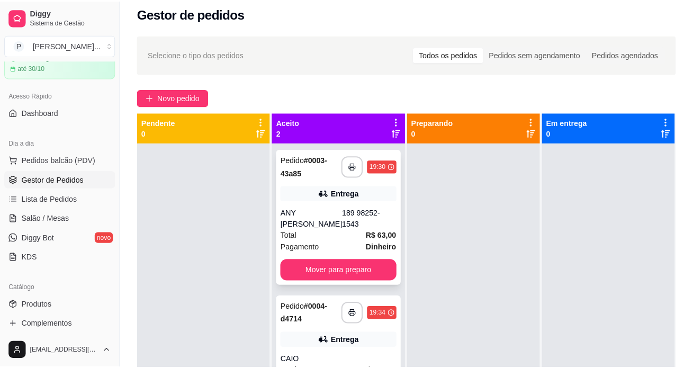
scroll to position [0, 0]
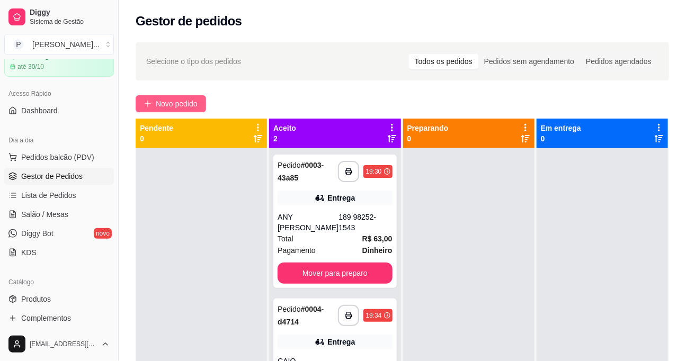
click at [173, 101] on span "Novo pedido" at bounding box center [177, 104] width 42 height 12
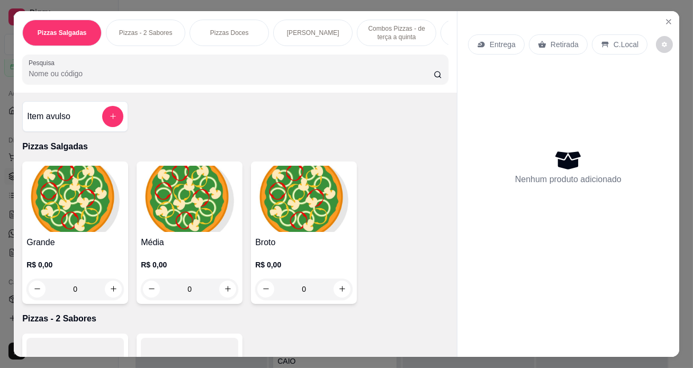
click at [92, 204] on img at bounding box center [74, 199] width 97 height 66
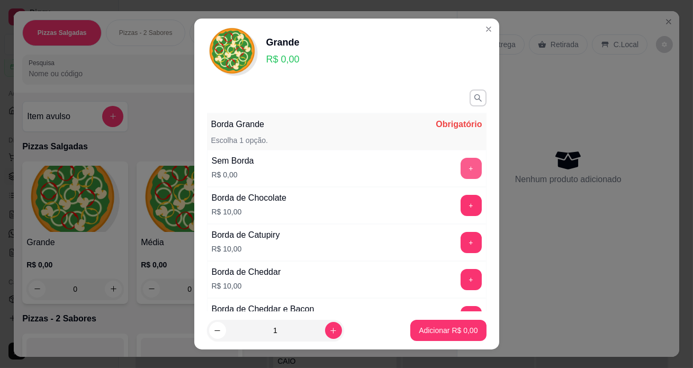
click at [461, 164] on button "+" at bounding box center [471, 168] width 21 height 21
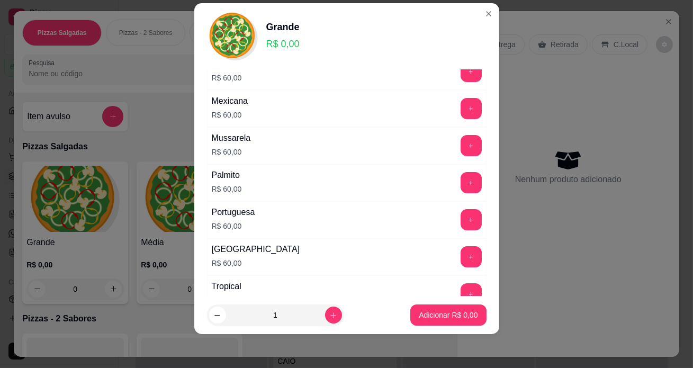
scroll to position [618, 0]
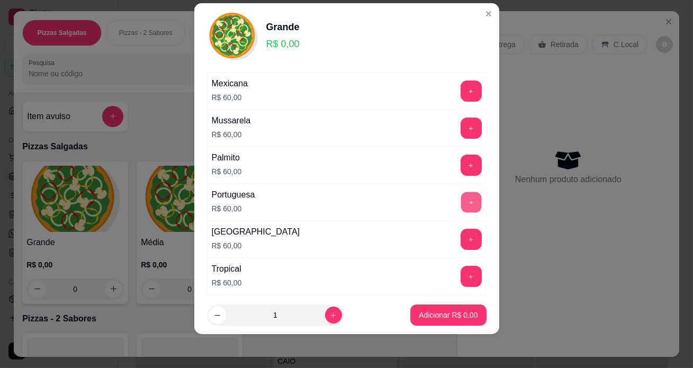
click at [461, 194] on button "+" at bounding box center [471, 202] width 21 height 21
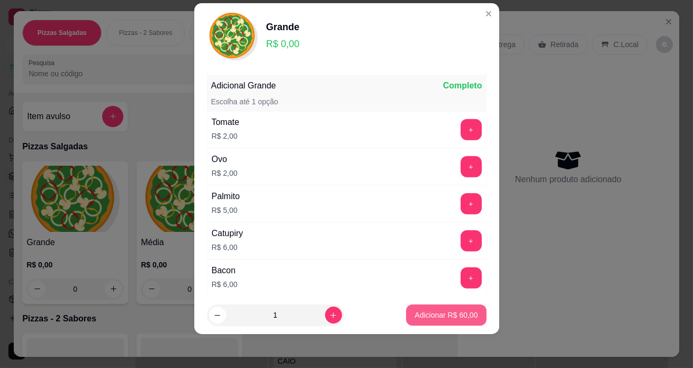
scroll to position [1469, 0]
click at [432, 313] on p "Adicionar R$ 60,00" at bounding box center [446, 315] width 63 height 11
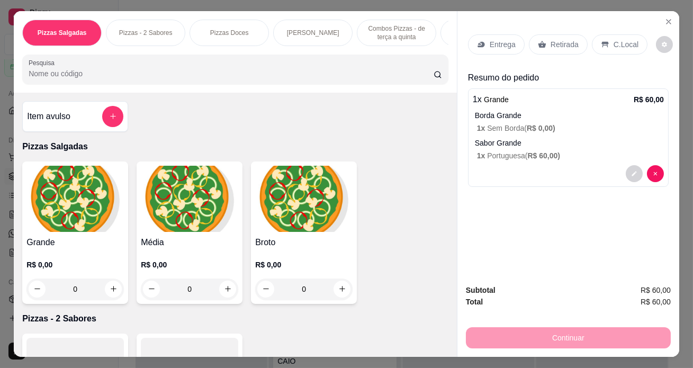
click at [500, 43] on p "Entrega" at bounding box center [503, 44] width 26 height 11
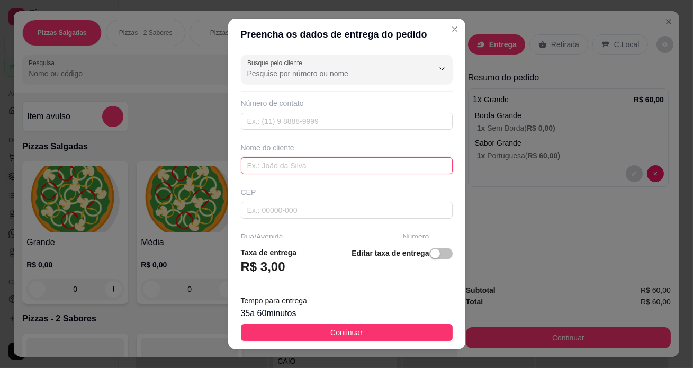
click at [269, 164] on input "text" at bounding box center [347, 165] width 212 height 17
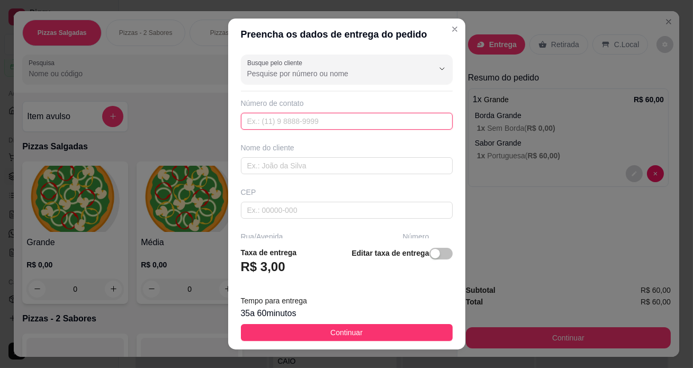
click at [277, 124] on input "text" at bounding box center [347, 121] width 212 height 17
type input "[PHONE_NUMBER]"
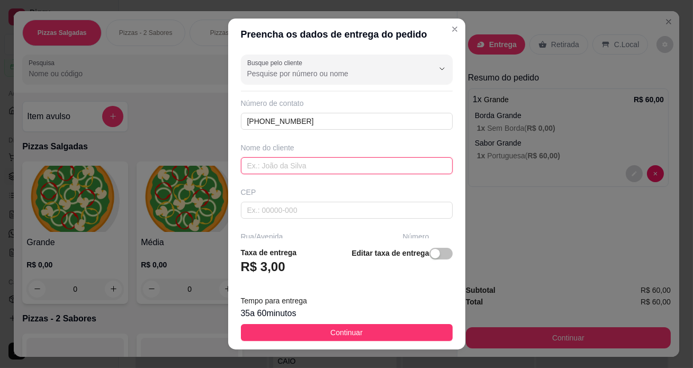
click at [273, 169] on input "text" at bounding box center [347, 165] width 212 height 17
type input "RITA"
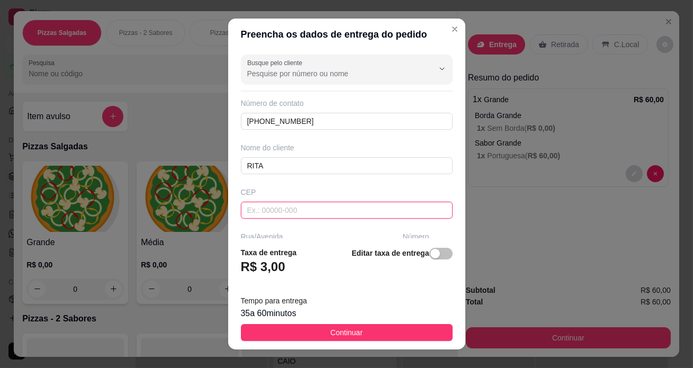
click at [266, 214] on input "text" at bounding box center [347, 210] width 212 height 17
type input "19260000"
type input "Mirante do Paranapanema"
type input "1"
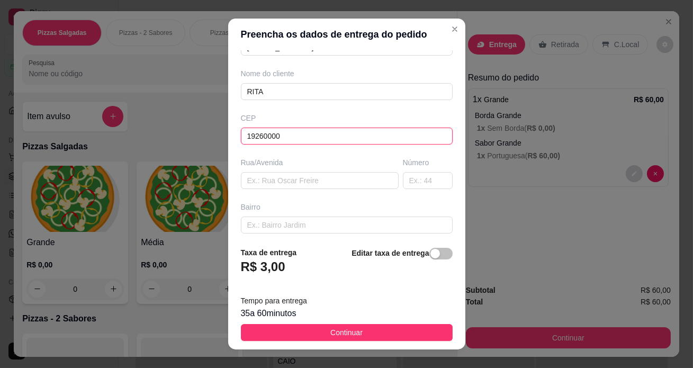
scroll to position [96, 0]
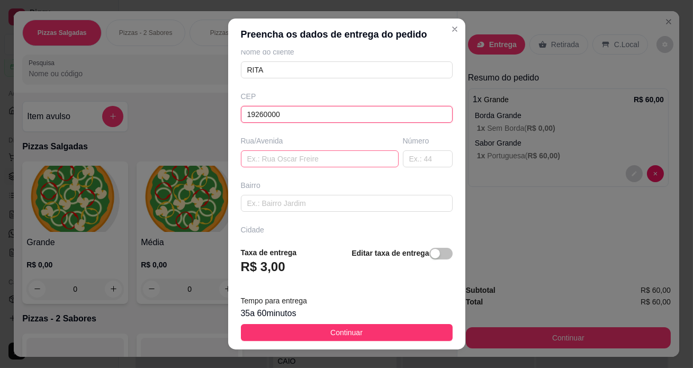
type input "19260000"
click at [273, 153] on input "text" at bounding box center [320, 158] width 158 height 17
type input "J"
type input "[PERSON_NAME]"
click at [415, 151] on input "text" at bounding box center [428, 158] width 50 height 17
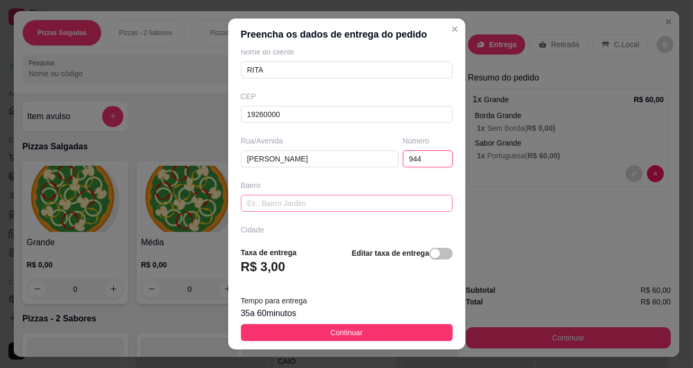
type input "944"
click at [276, 207] on input "text" at bounding box center [347, 203] width 212 height 17
type input "C"
type input "CENTRO"
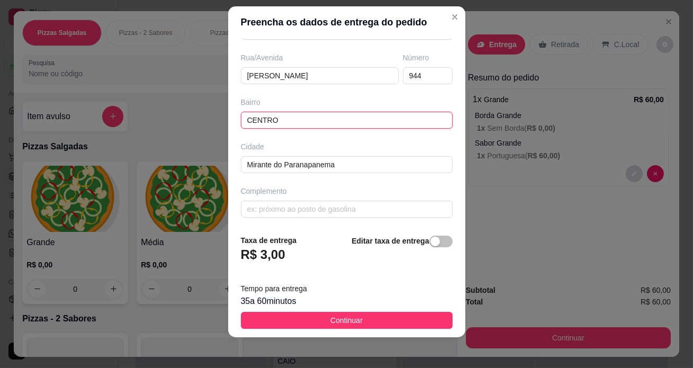
scroll to position [15, 0]
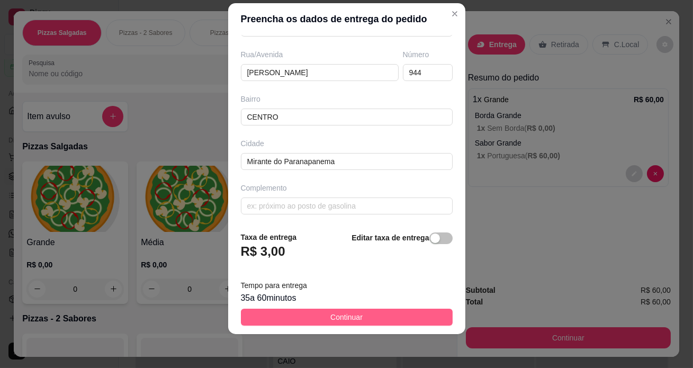
click at [288, 317] on button "Continuar" at bounding box center [347, 317] width 212 height 17
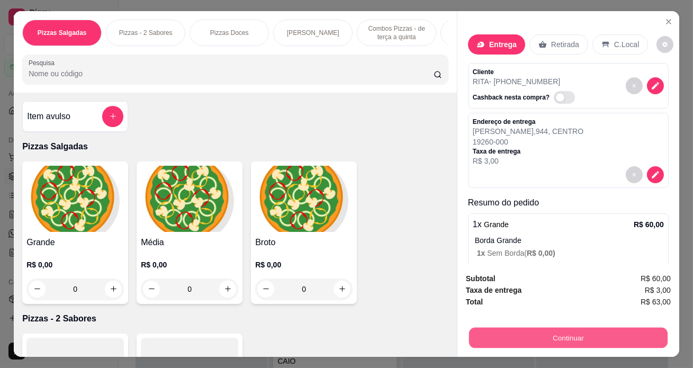
click at [502, 331] on button "Continuar" at bounding box center [568, 338] width 199 height 21
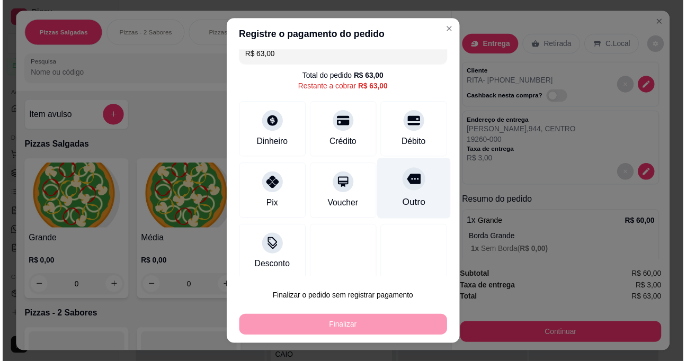
scroll to position [16, 0]
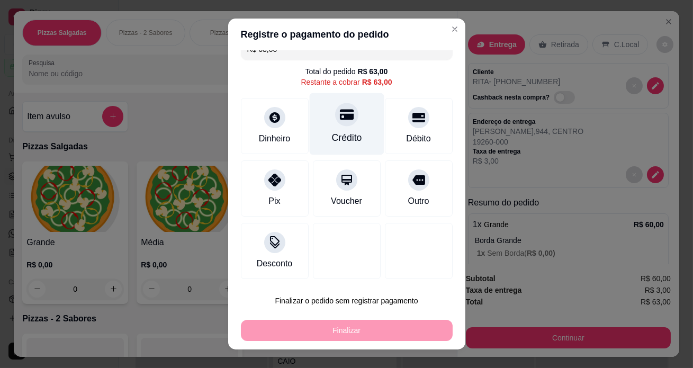
click at [339, 126] on div "Crédito" at bounding box center [346, 124] width 75 height 62
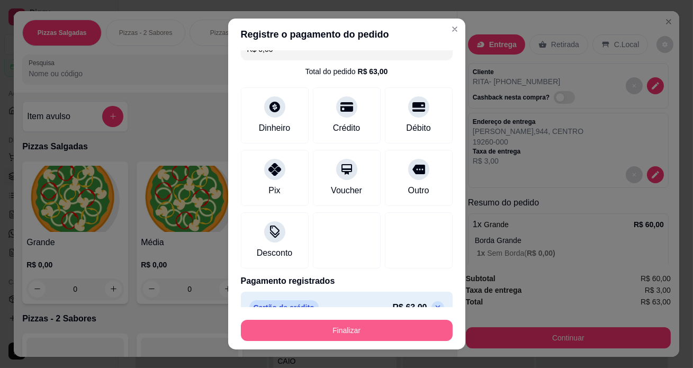
click at [297, 325] on button "Finalizar" at bounding box center [347, 330] width 212 height 21
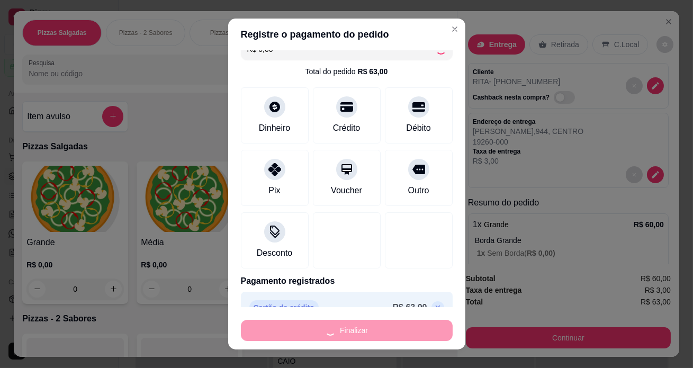
type input "-R$ 63,00"
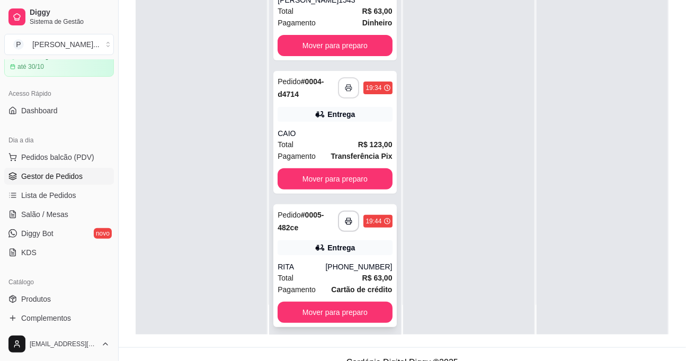
scroll to position [168, 0]
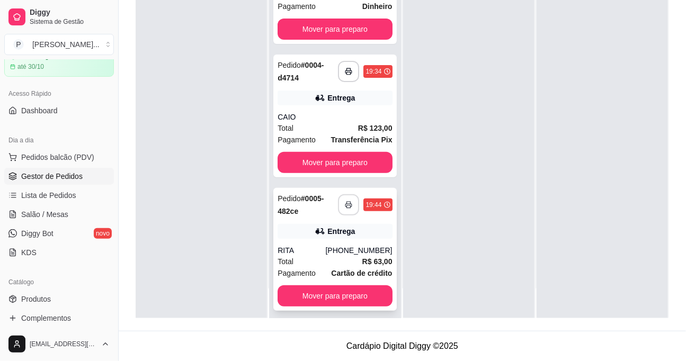
click at [345, 201] on icon "button" at bounding box center [348, 204] width 7 height 7
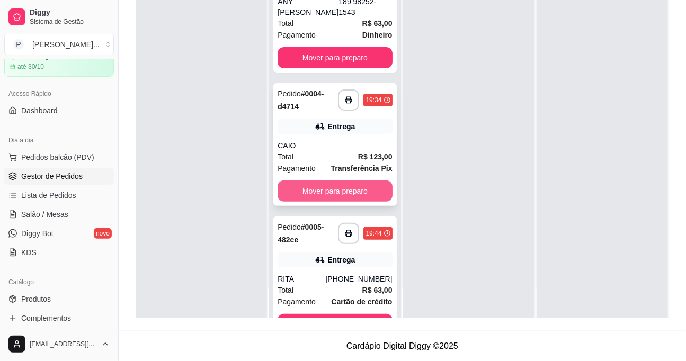
scroll to position [0, 0]
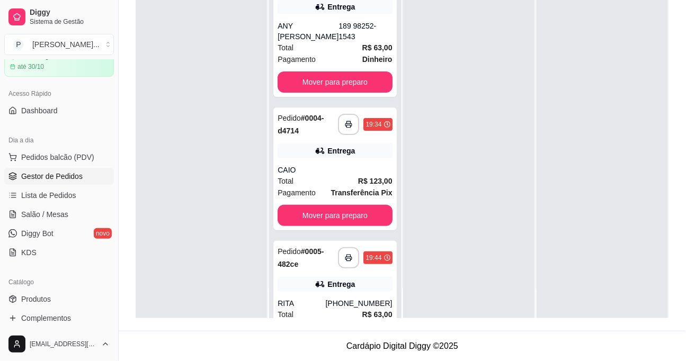
click at [213, 109] on div at bounding box center [201, 137] width 131 height 361
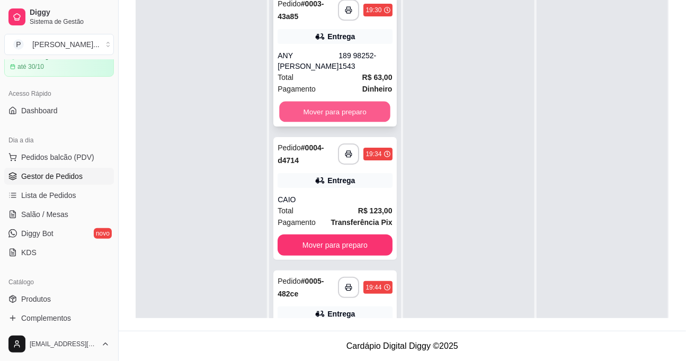
click at [340, 102] on button "Mover para preparo" at bounding box center [334, 112] width 111 height 21
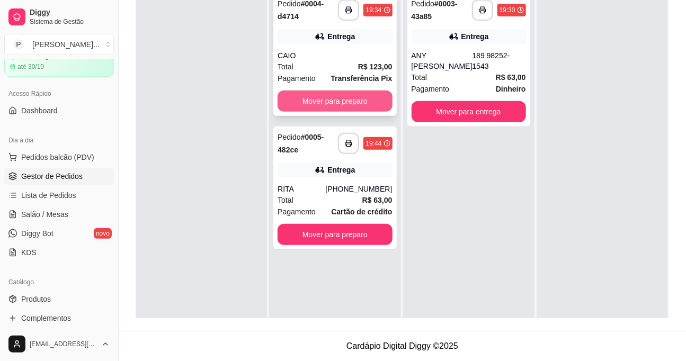
click at [340, 95] on button "Mover para preparo" at bounding box center [335, 101] width 114 height 21
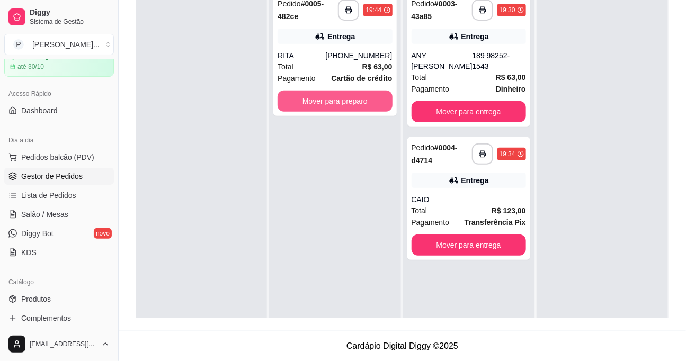
click at [340, 95] on button "Mover para preparo" at bounding box center [335, 101] width 114 height 21
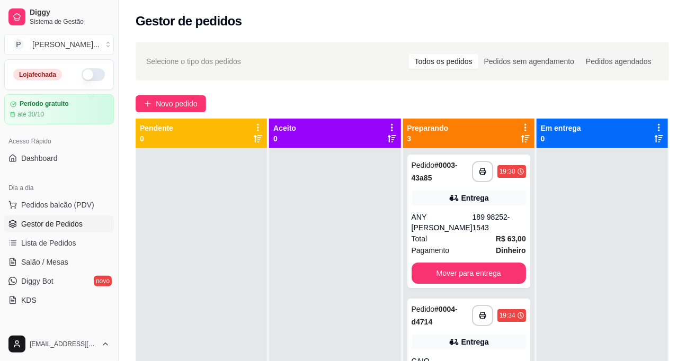
click at [110, 121] on div "Loja fechada Período gratuito até 30/10" at bounding box center [59, 91] width 118 height 65
